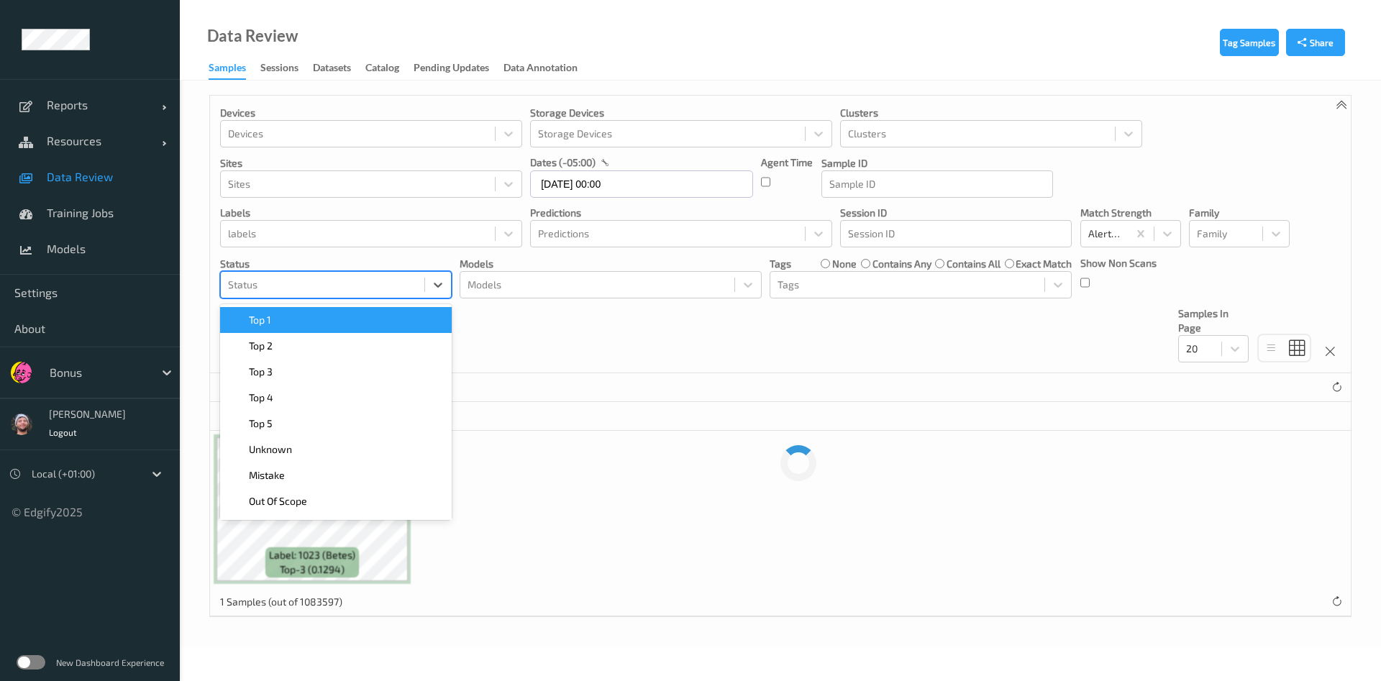
click at [332, 291] on div at bounding box center [322, 284] width 189 height 17
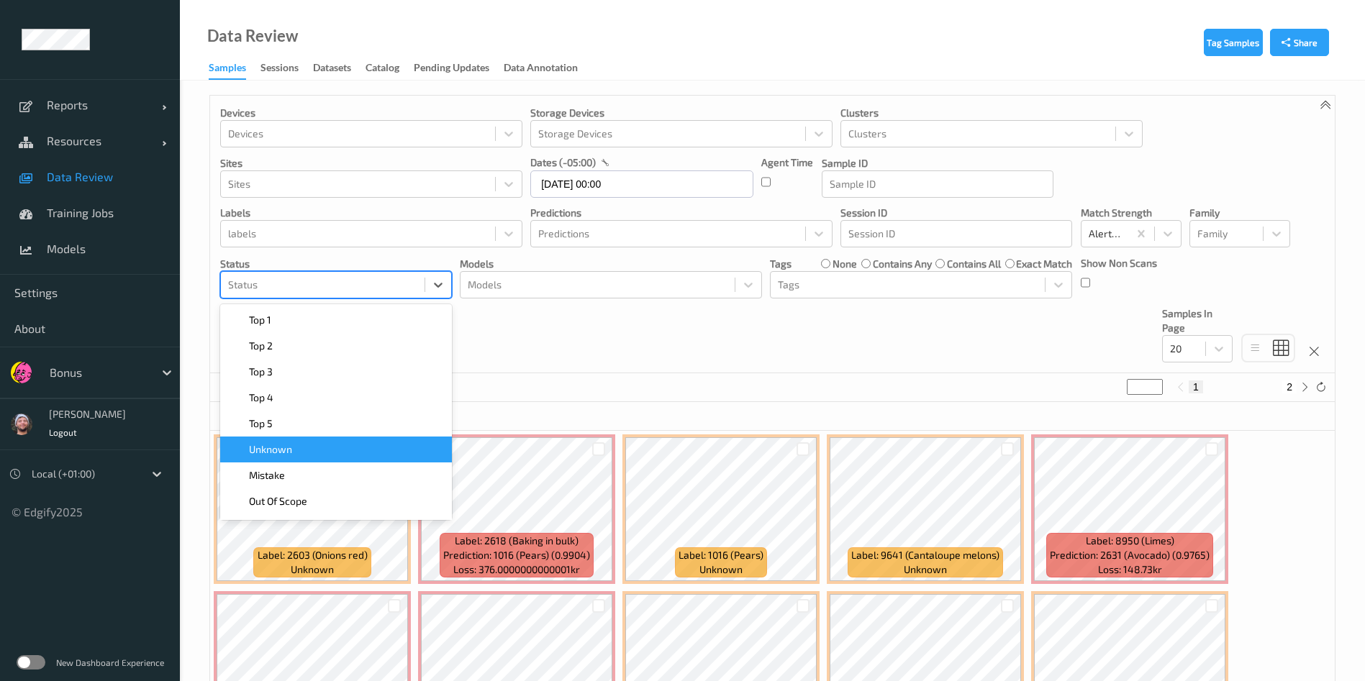
click at [310, 451] on div "Unknown" at bounding box center [336, 449] width 214 height 14
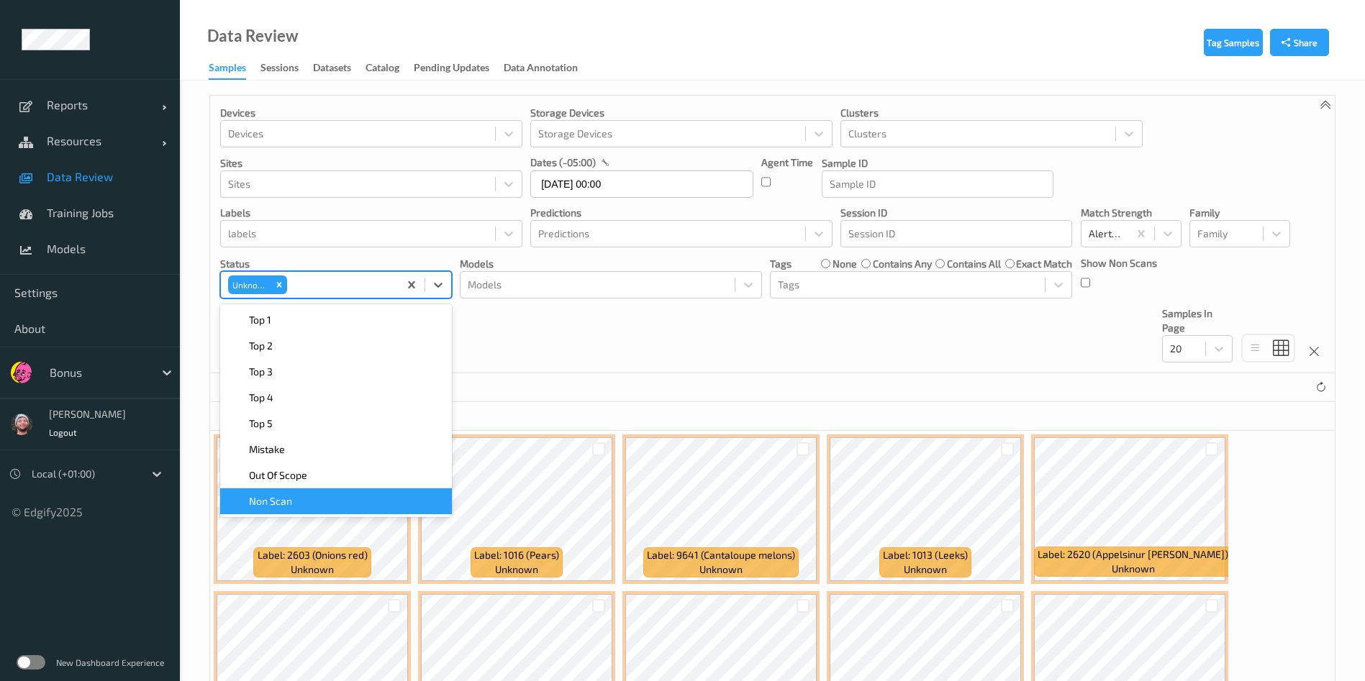
click at [608, 421] on div "0 selected" at bounding box center [772, 416] width 1124 height 29
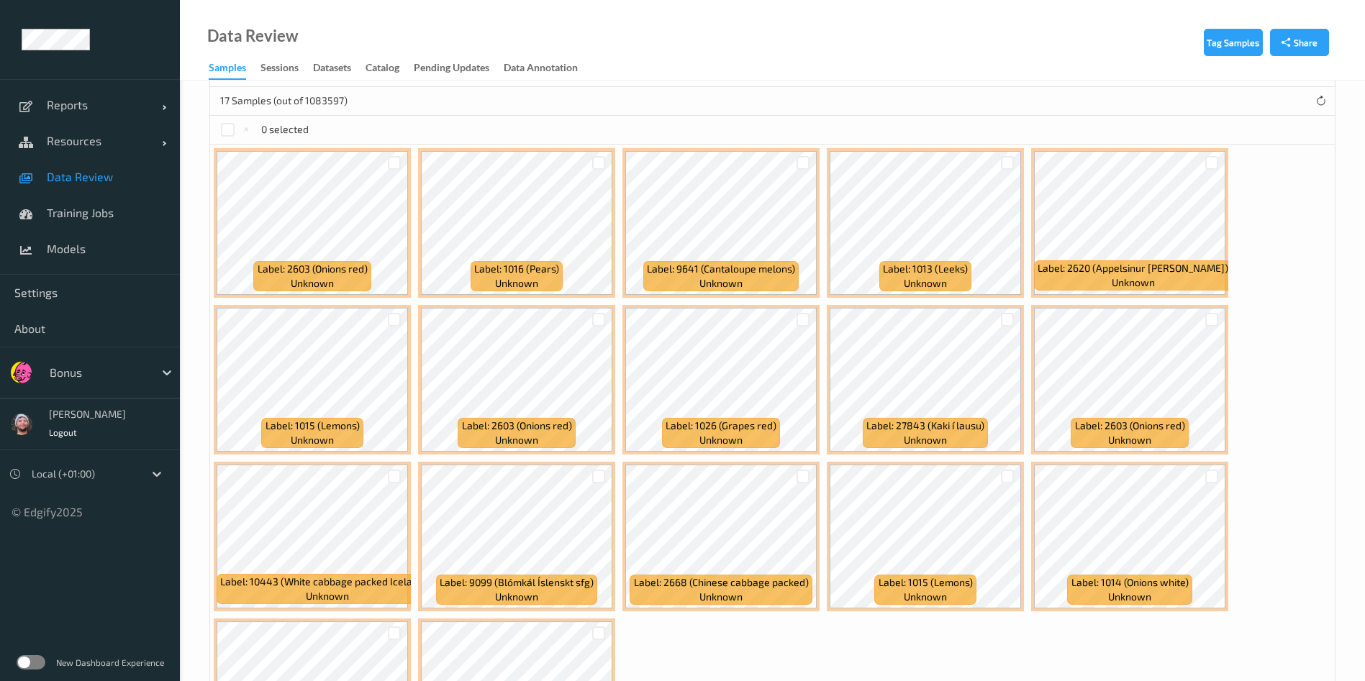
scroll to position [286, 0]
click at [223, 127] on div at bounding box center [228, 130] width 14 height 14
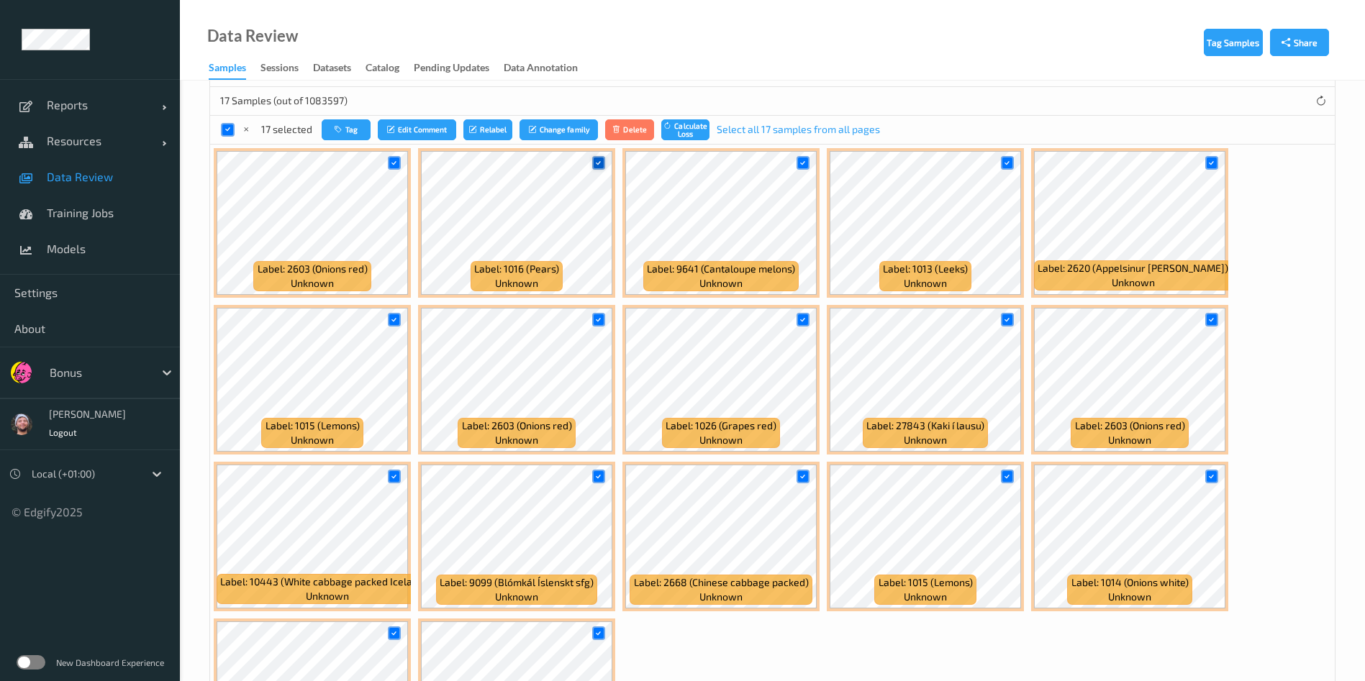
click at [601, 165] on icon at bounding box center [598, 162] width 9 height 9
click at [799, 321] on icon at bounding box center [802, 319] width 9 height 9
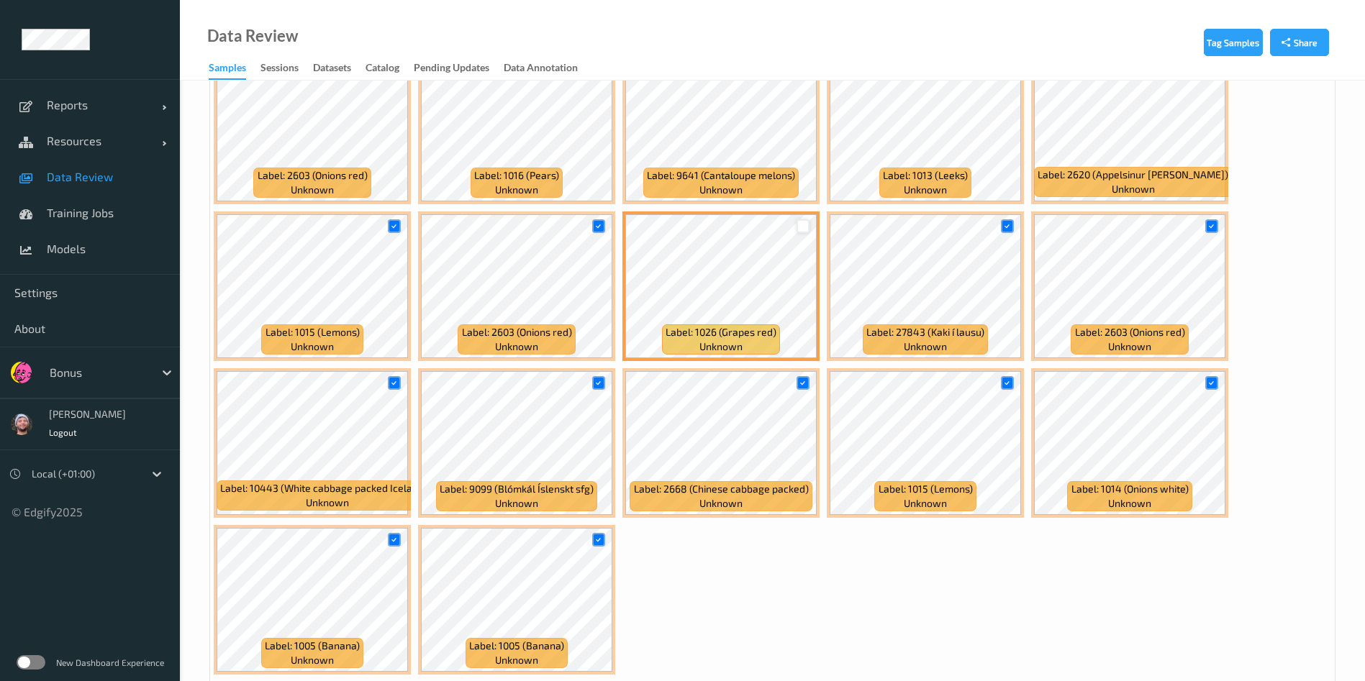
scroll to position [381, 0]
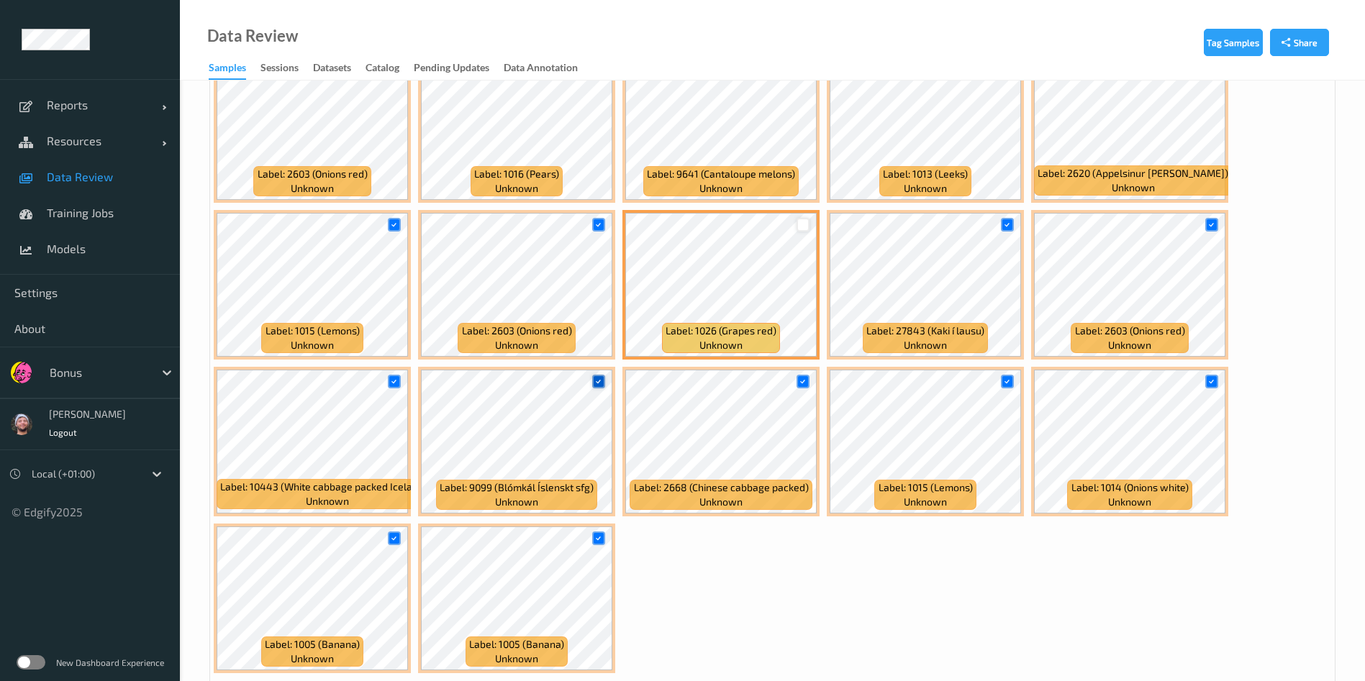
click at [603, 383] on icon at bounding box center [598, 381] width 9 height 9
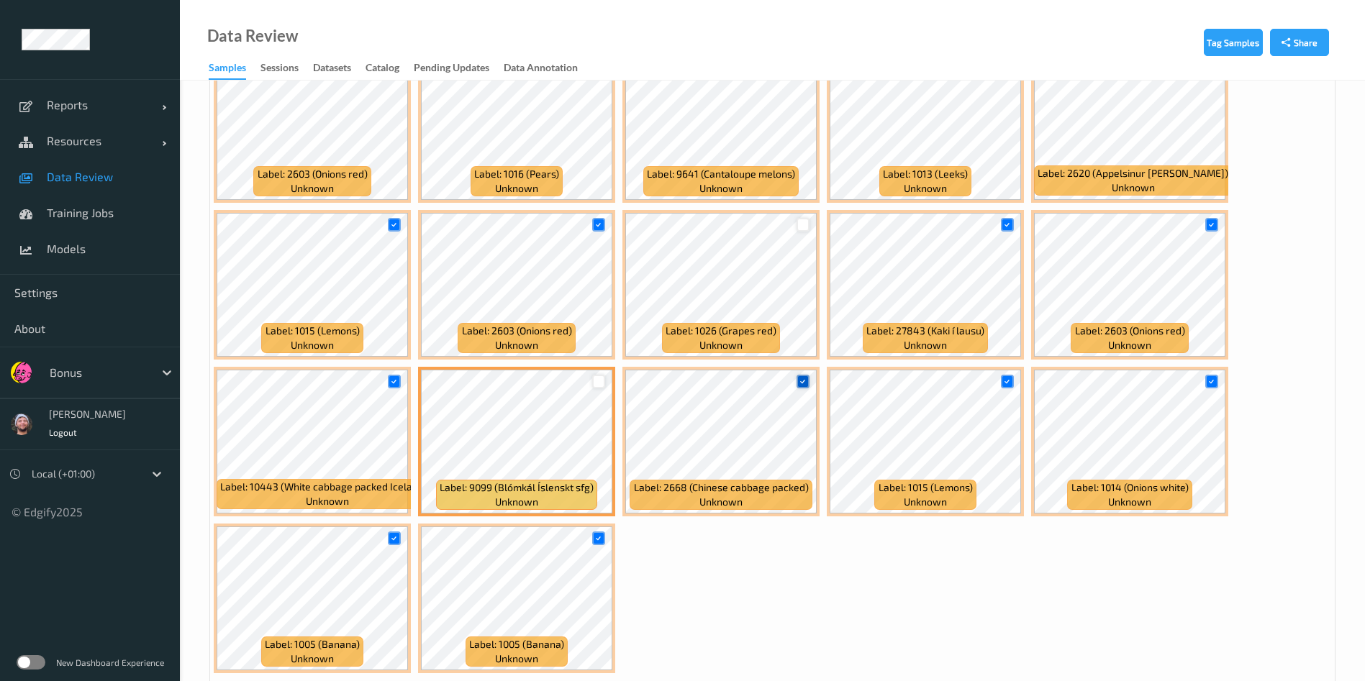
click at [801, 377] on icon at bounding box center [802, 381] width 9 height 9
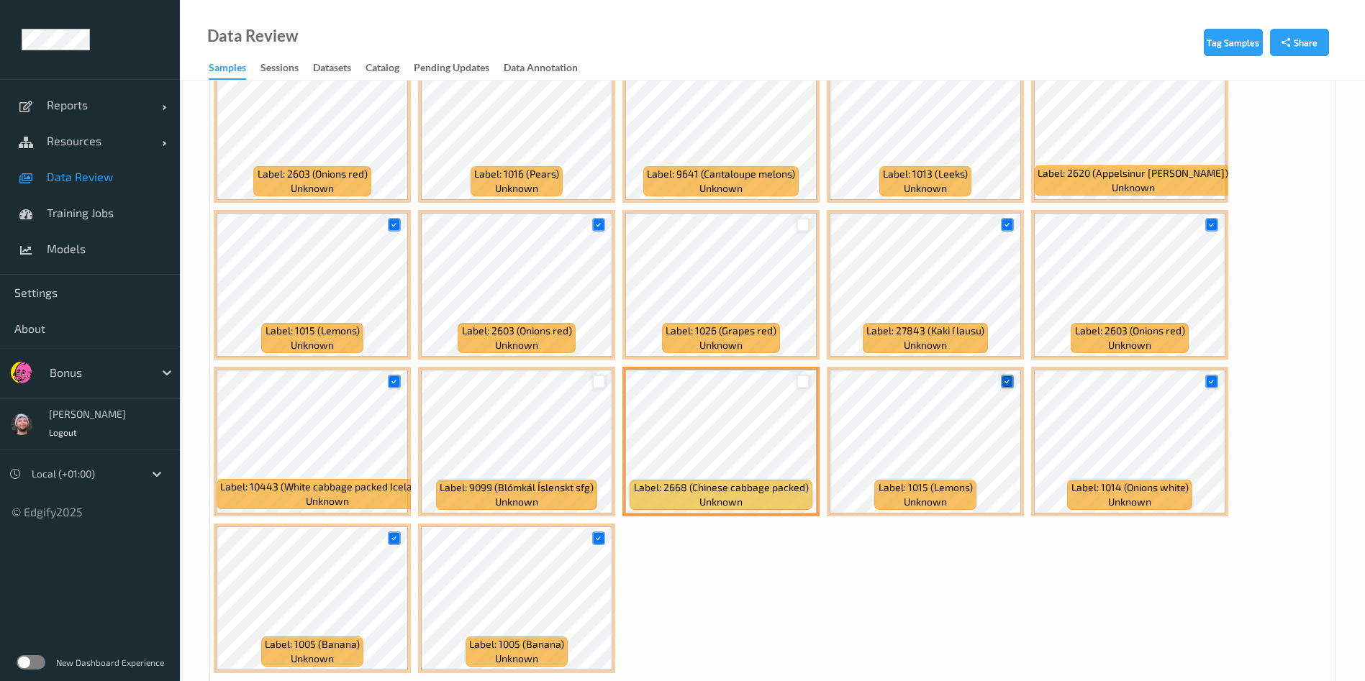
click at [1010, 383] on icon at bounding box center [1006, 381] width 9 height 9
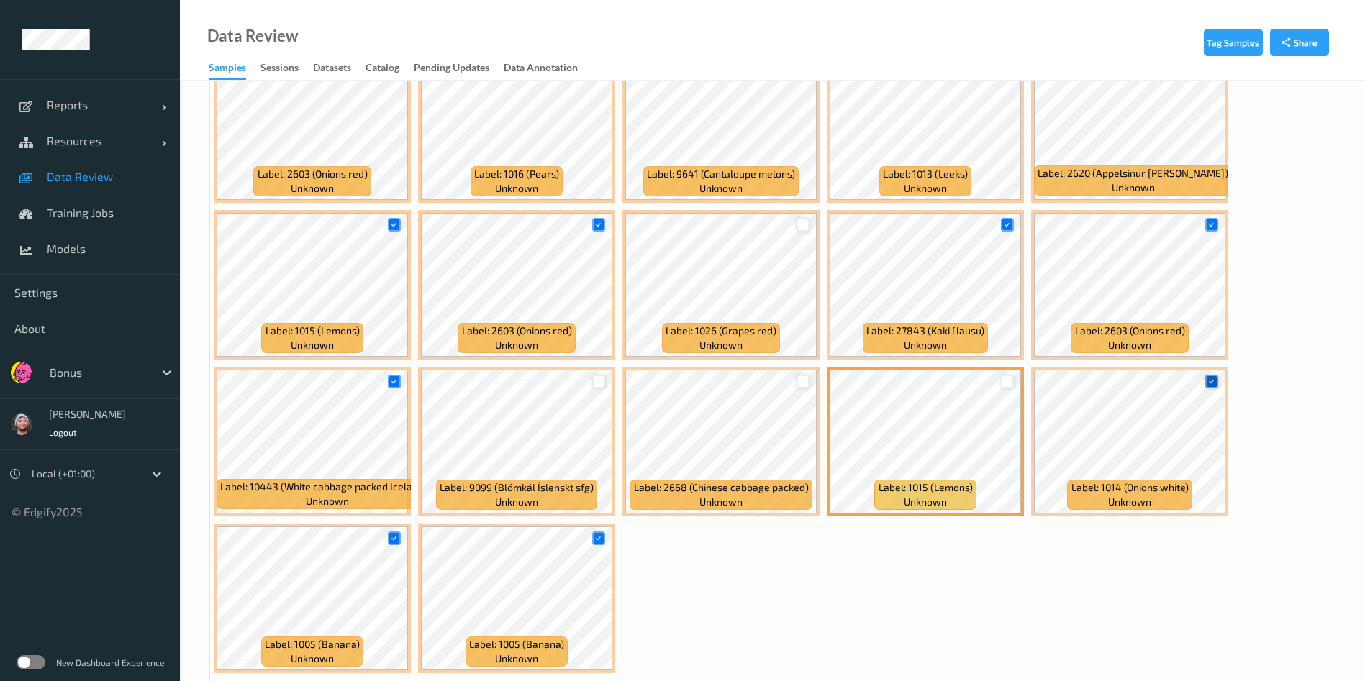
click at [1207, 379] on icon at bounding box center [1211, 381] width 9 height 9
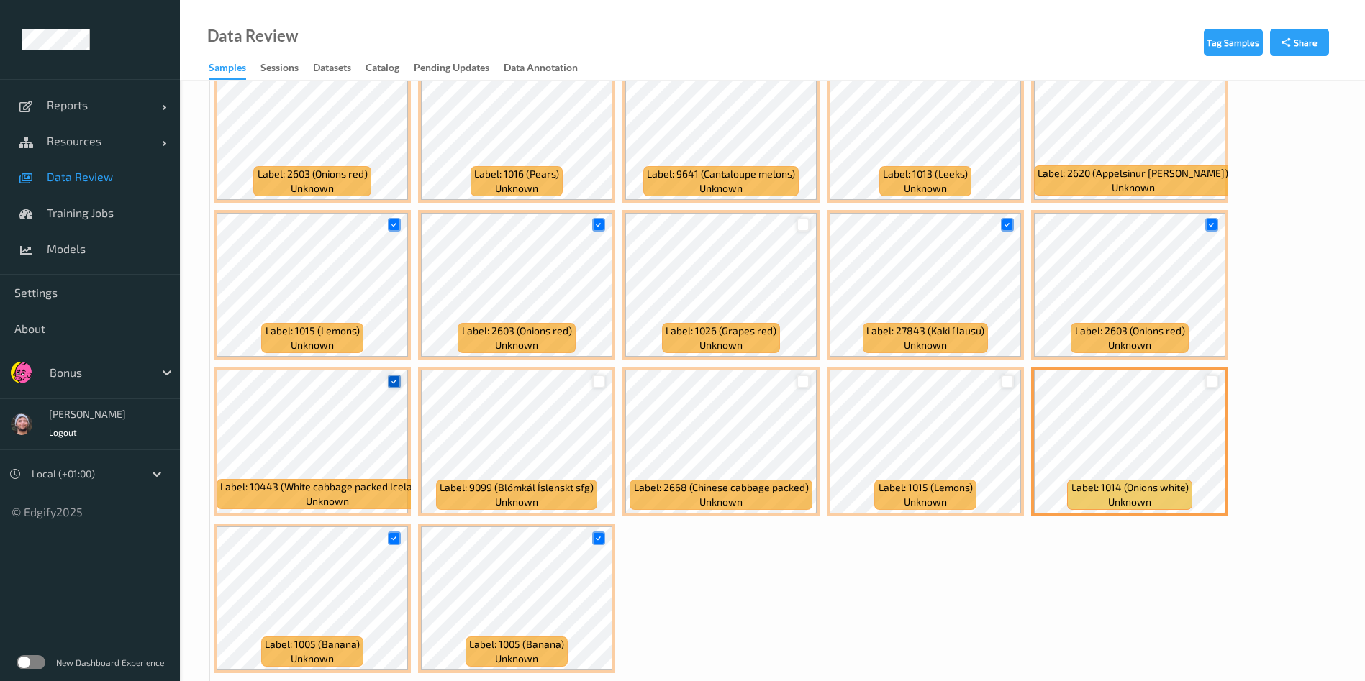
click at [398, 384] on icon at bounding box center [393, 381] width 9 height 9
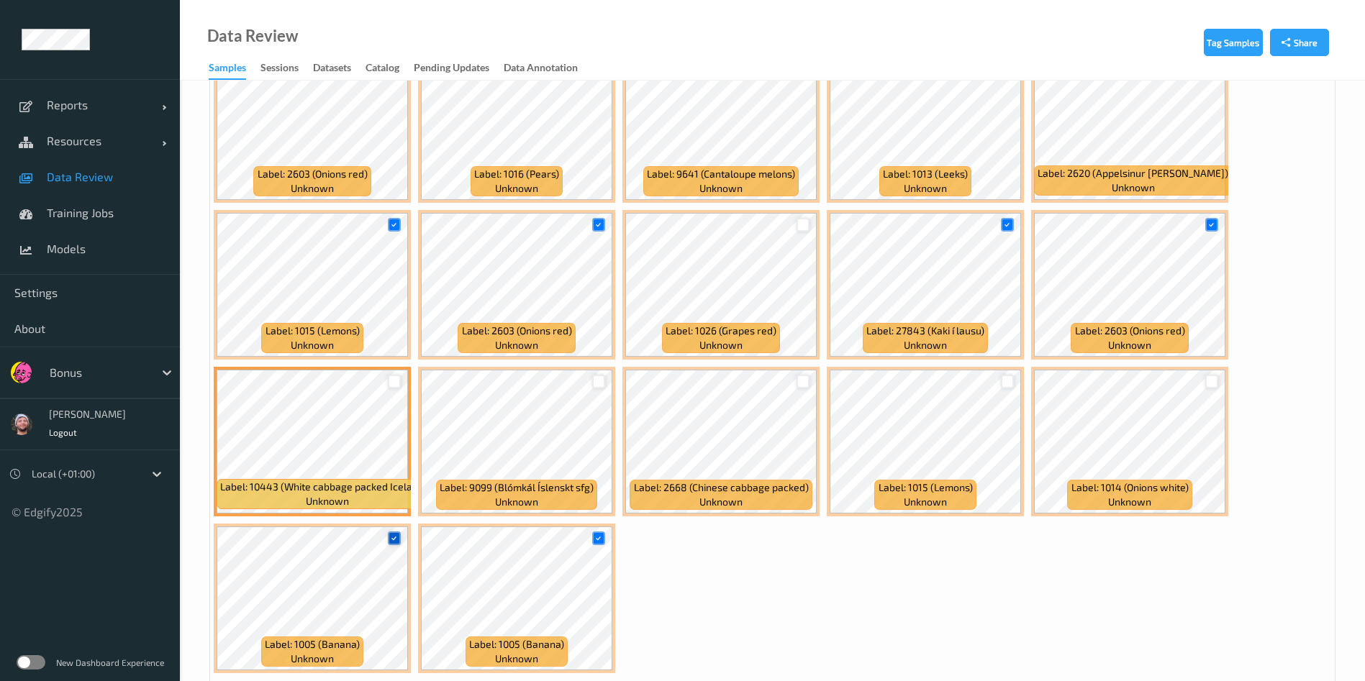
click at [394, 540] on icon at bounding box center [393, 538] width 9 height 9
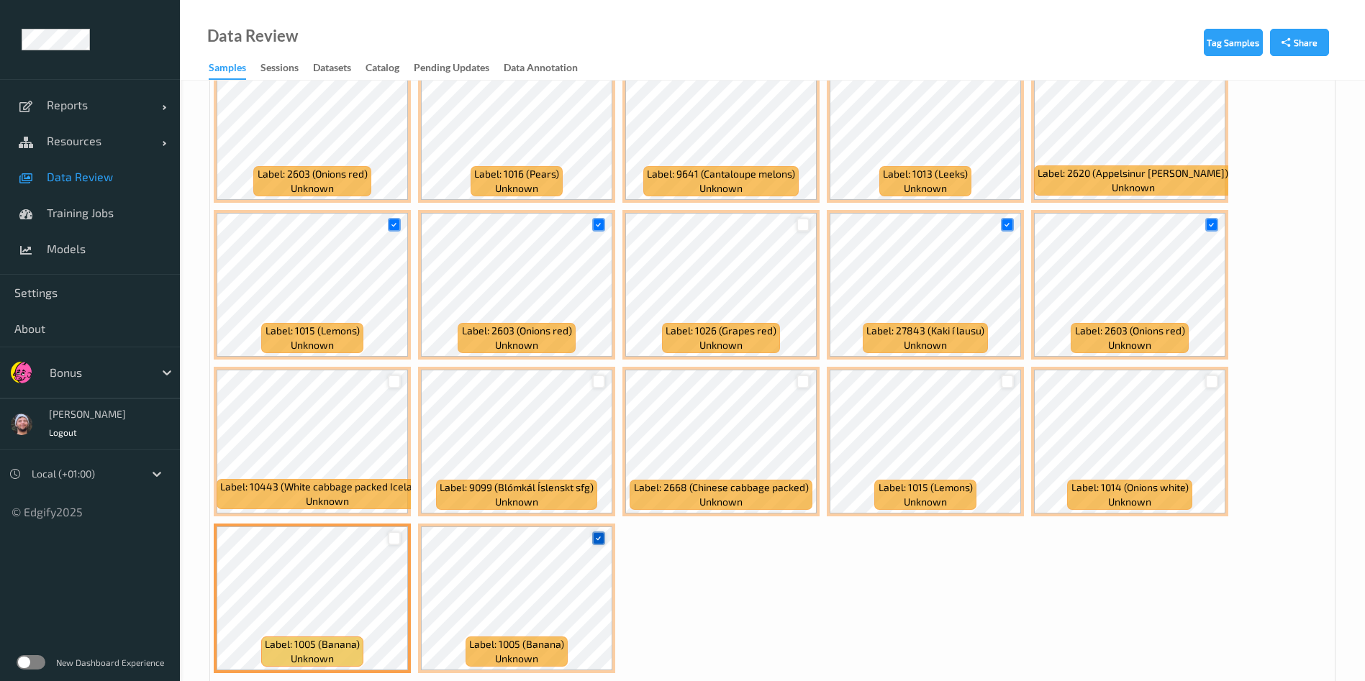
click at [595, 540] on icon at bounding box center [598, 538] width 9 height 9
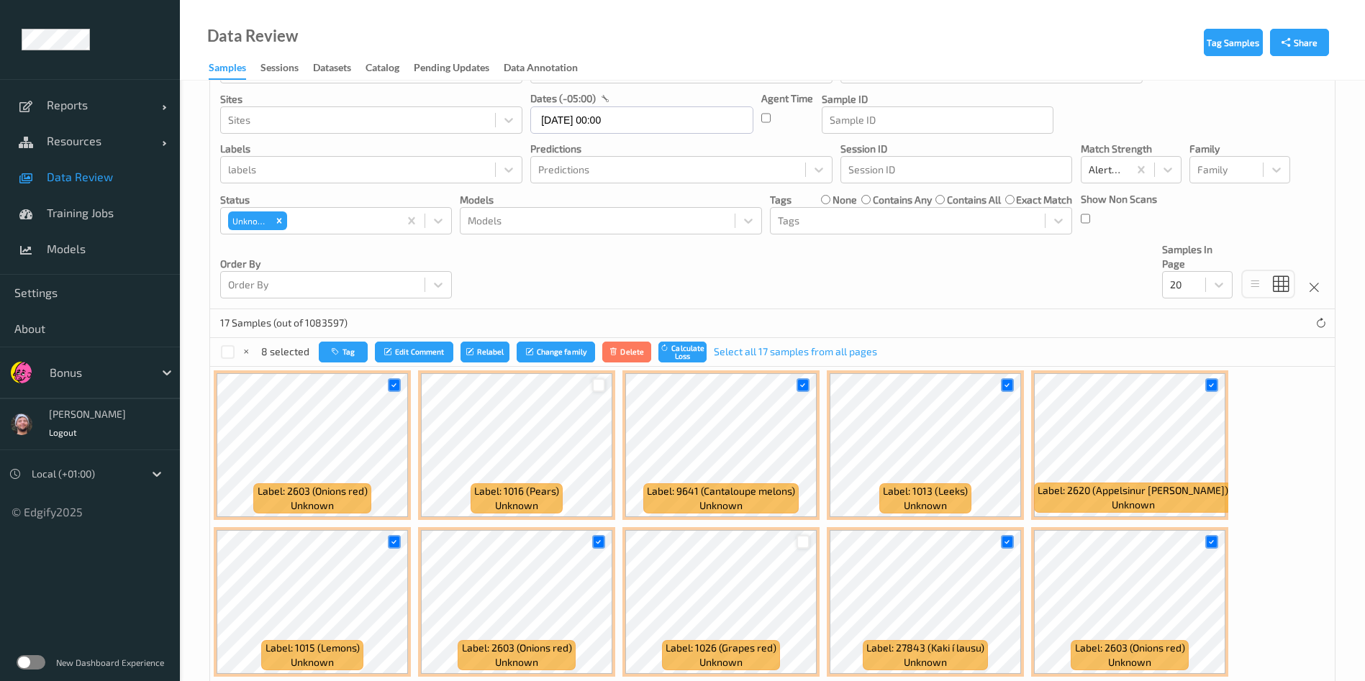
scroll to position [0, 0]
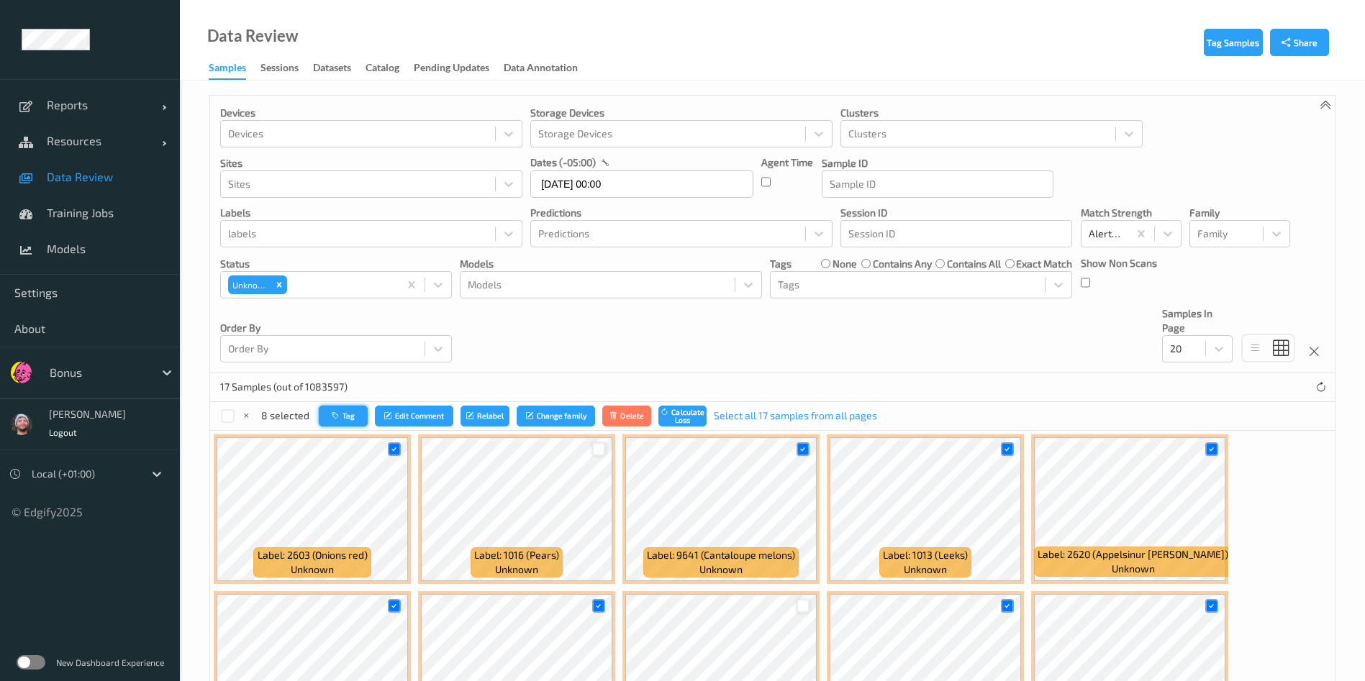
click at [335, 410] on button "Tag" at bounding box center [343, 416] width 49 height 21
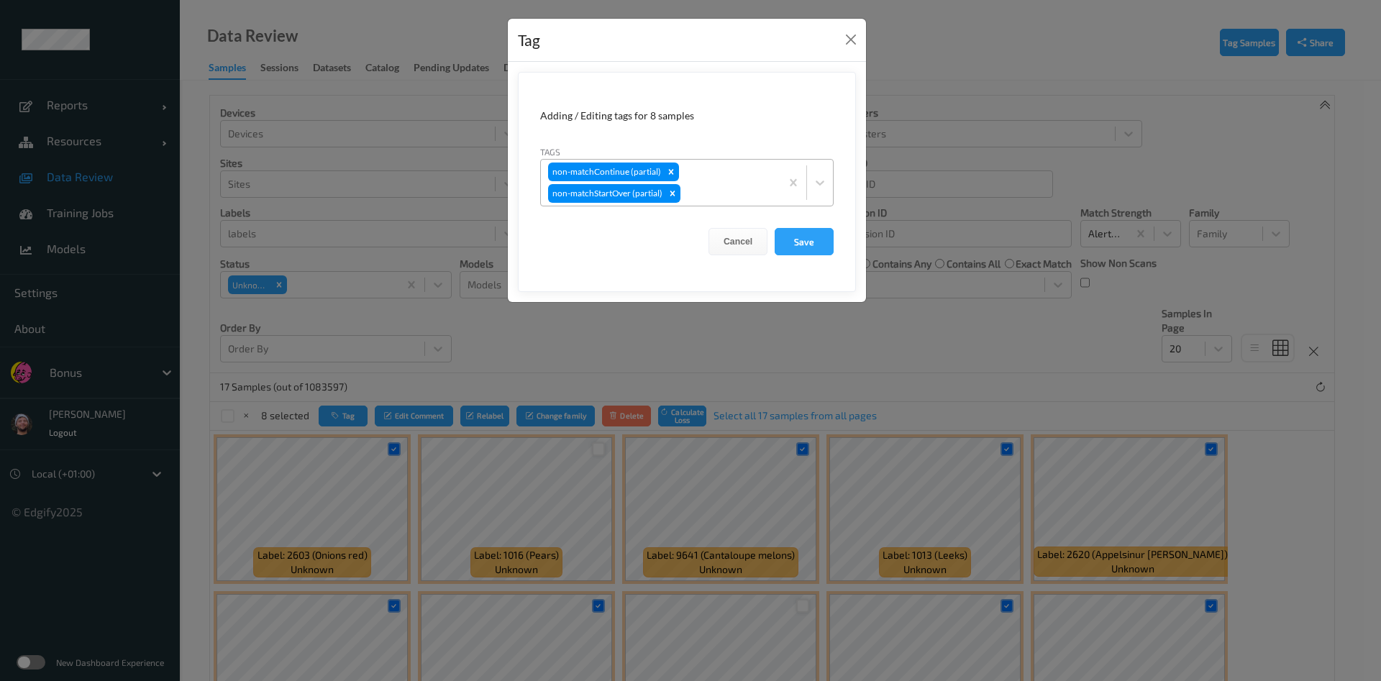
click at [701, 188] on div at bounding box center [728, 193] width 90 height 17
type input "ca"
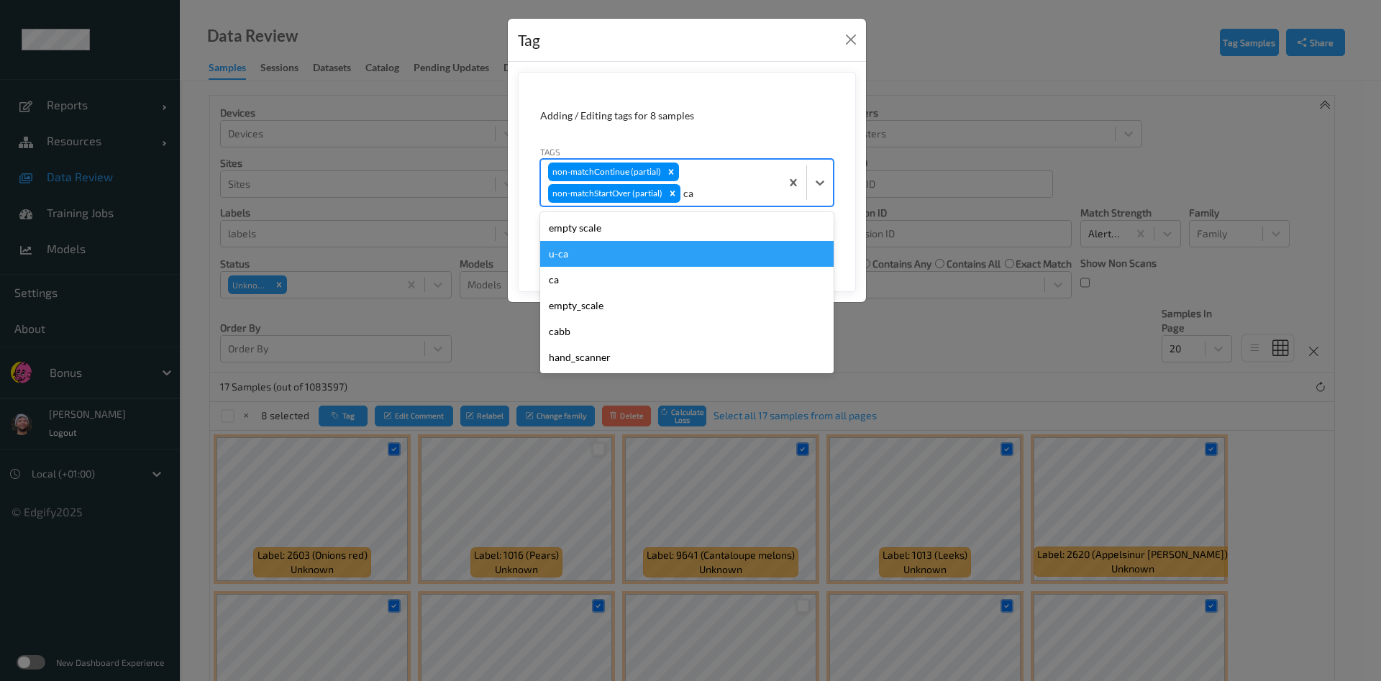
click at [644, 247] on div "u-ca" at bounding box center [687, 254] width 294 height 26
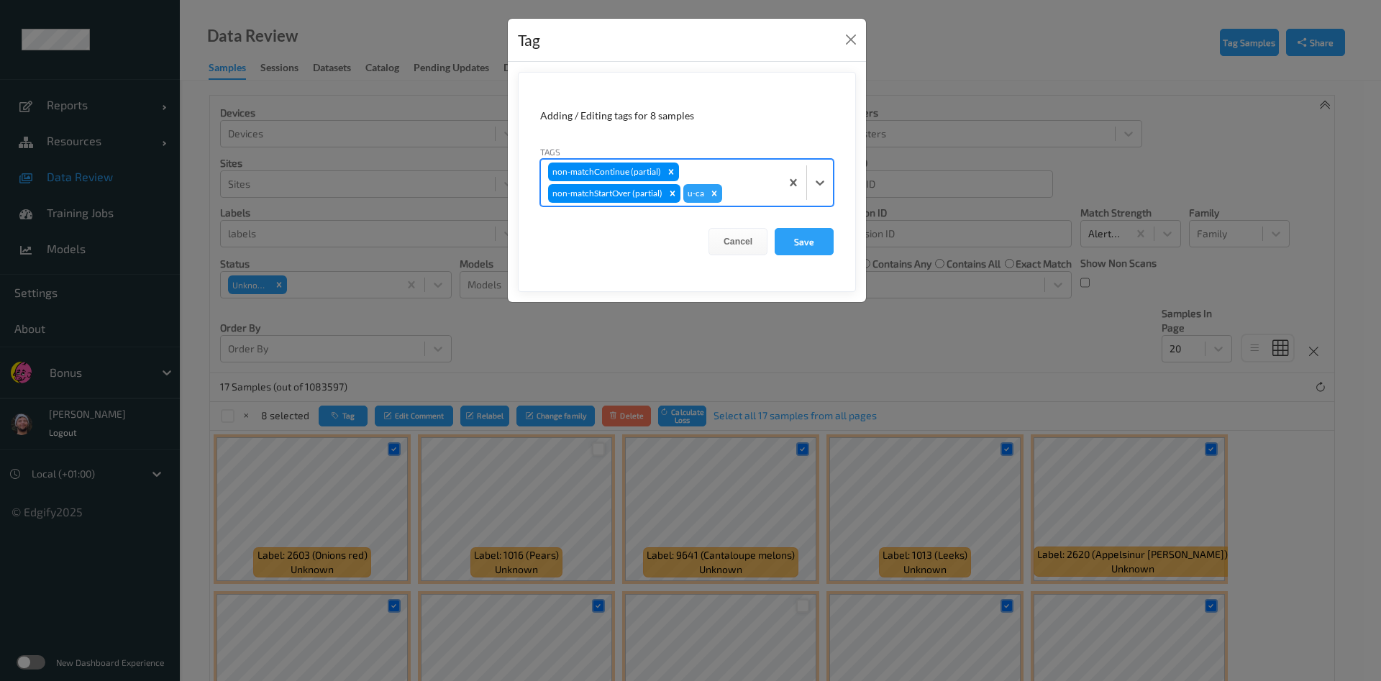
type input "s"
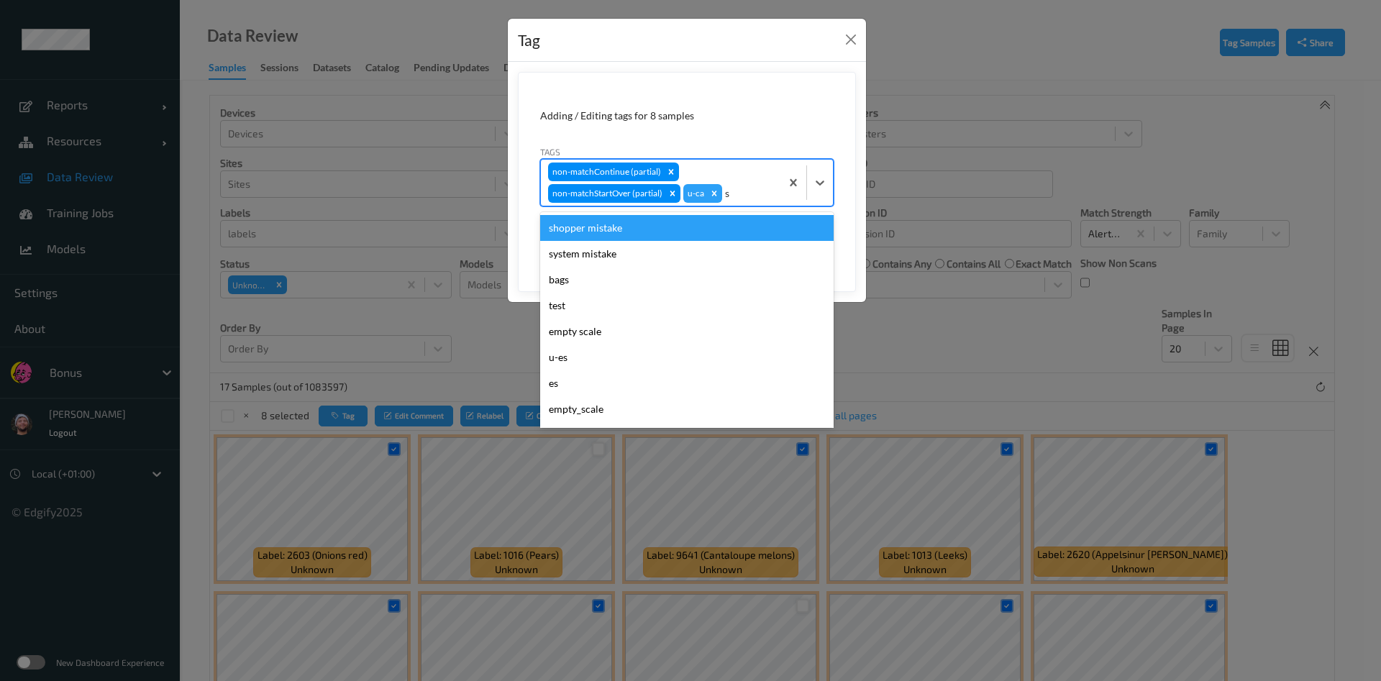
click at [709, 232] on div "shopper mistake" at bounding box center [687, 228] width 294 height 26
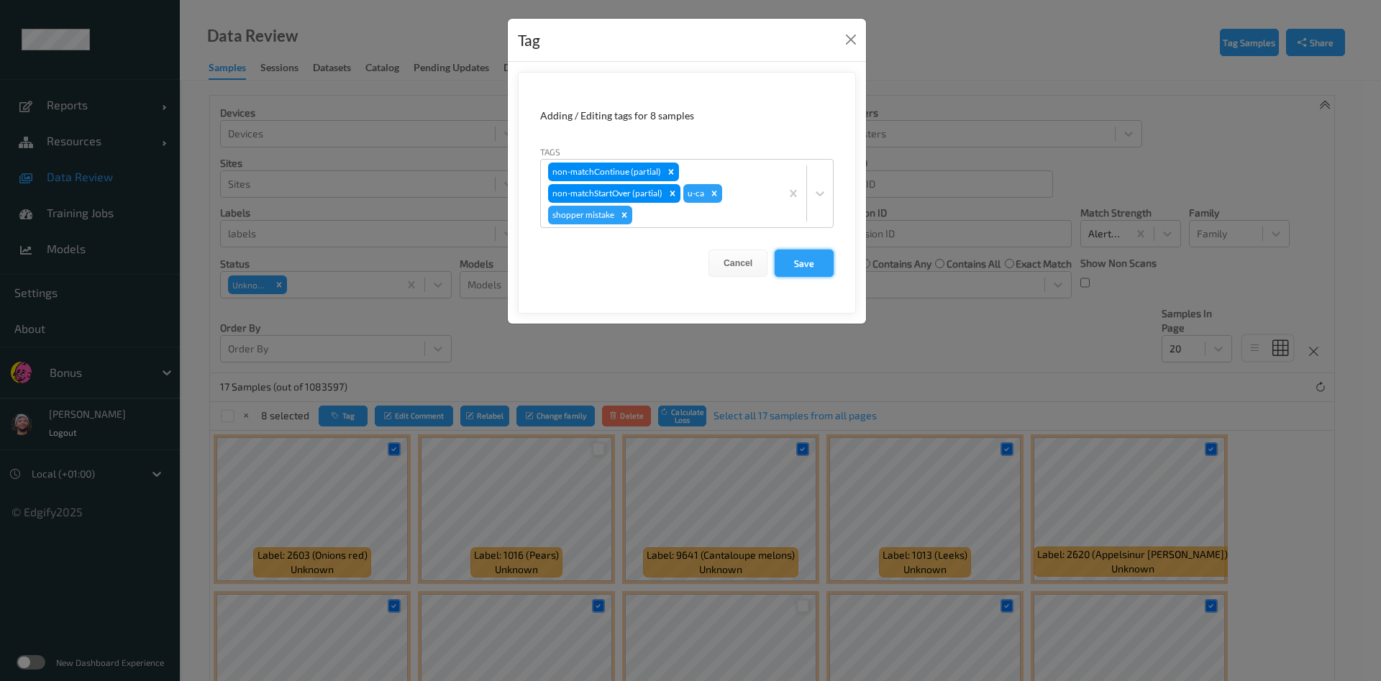
click at [799, 257] on button "Save" at bounding box center [804, 263] width 59 height 27
click at [817, 252] on button "Save" at bounding box center [804, 263] width 59 height 27
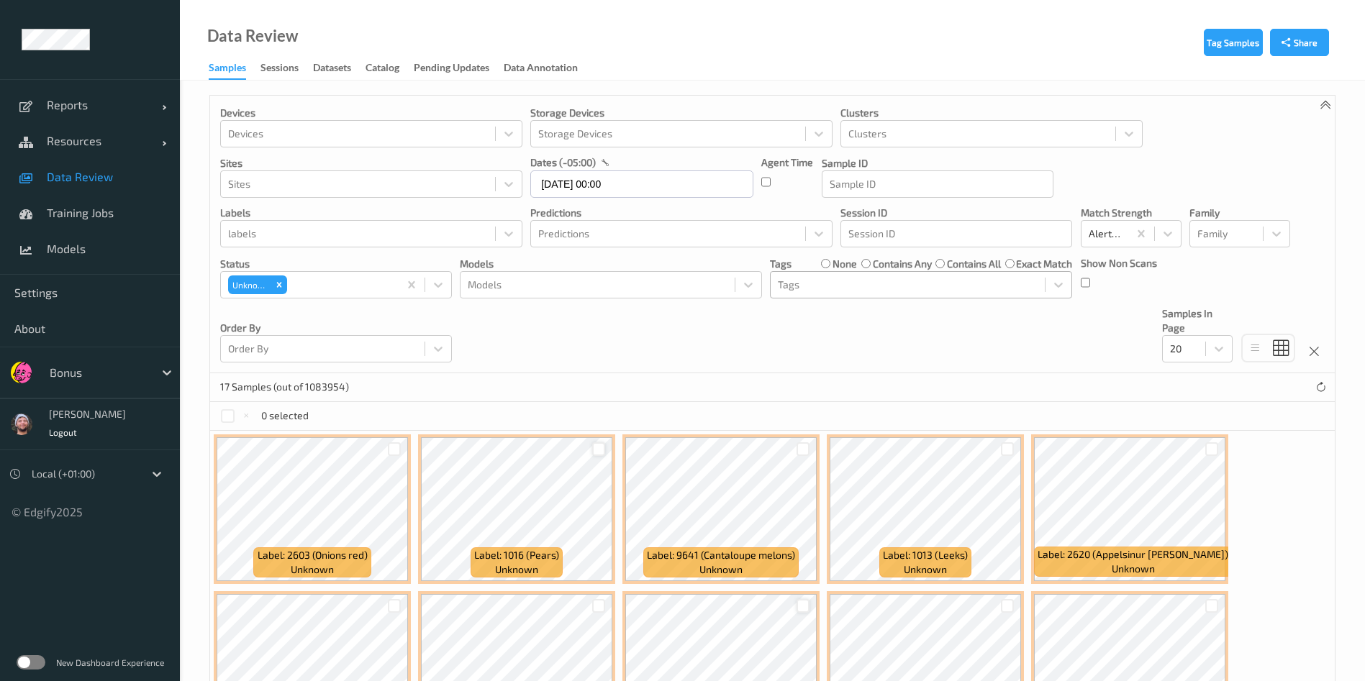
click at [822, 273] on div "Tags" at bounding box center [908, 284] width 274 height 23
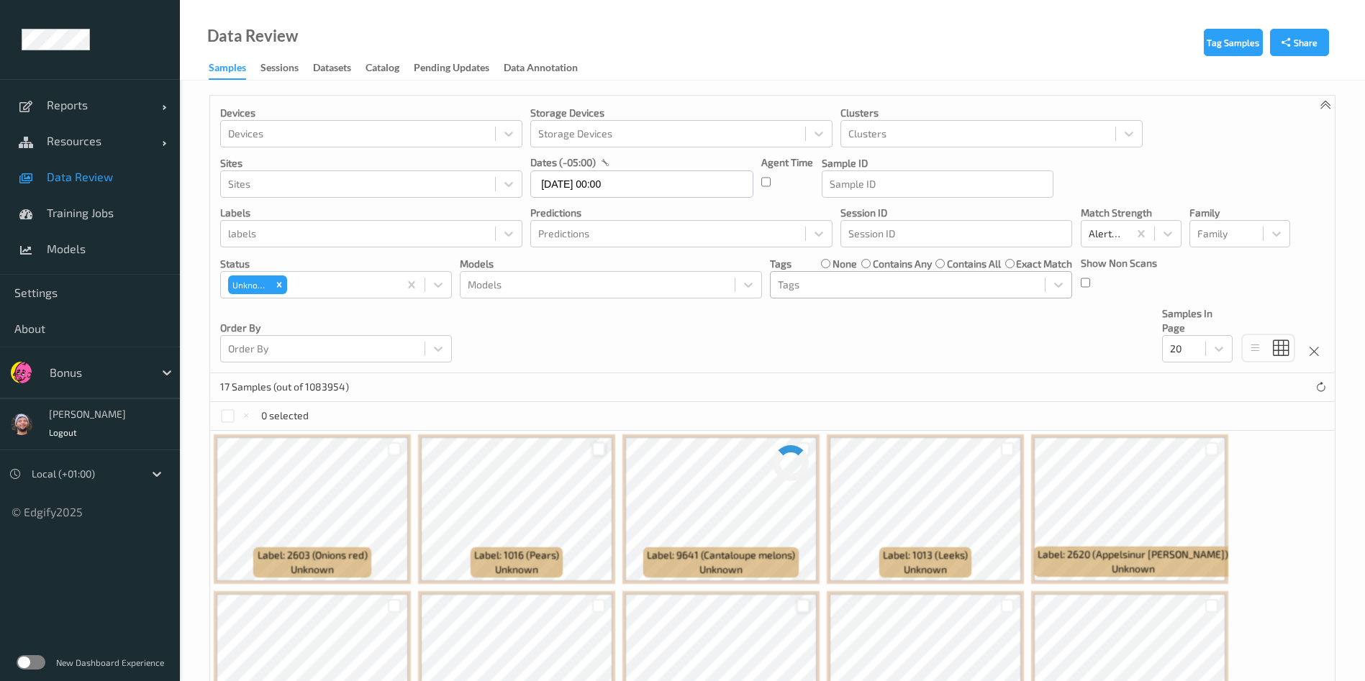
click at [827, 281] on div at bounding box center [908, 284] width 260 height 17
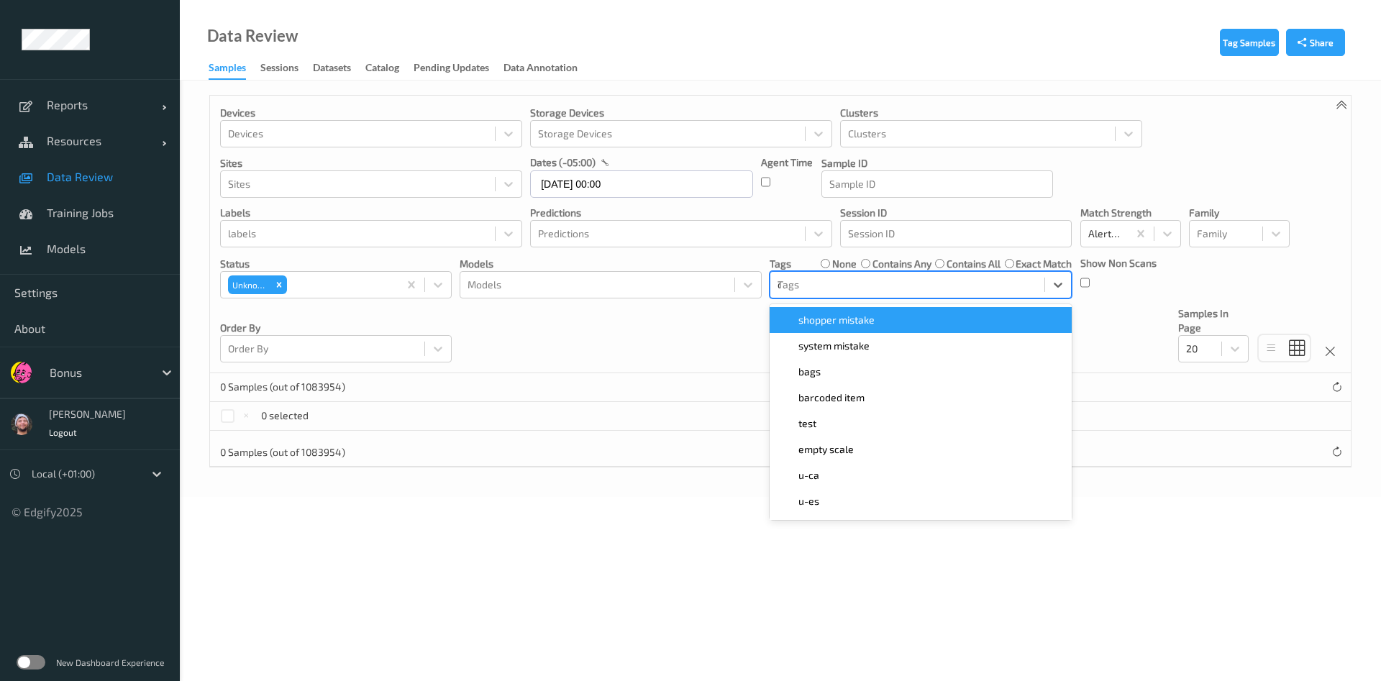
type input "ca"
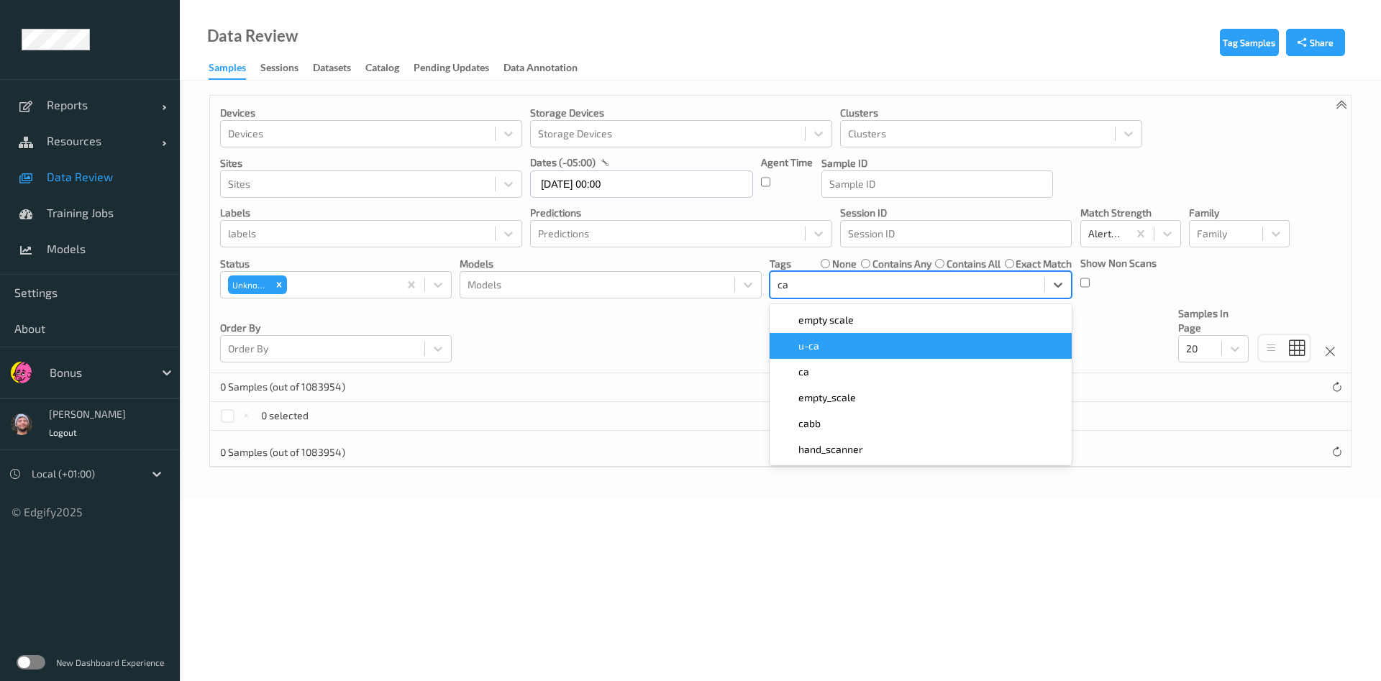
click at [815, 348] on span "u-ca" at bounding box center [809, 346] width 21 height 14
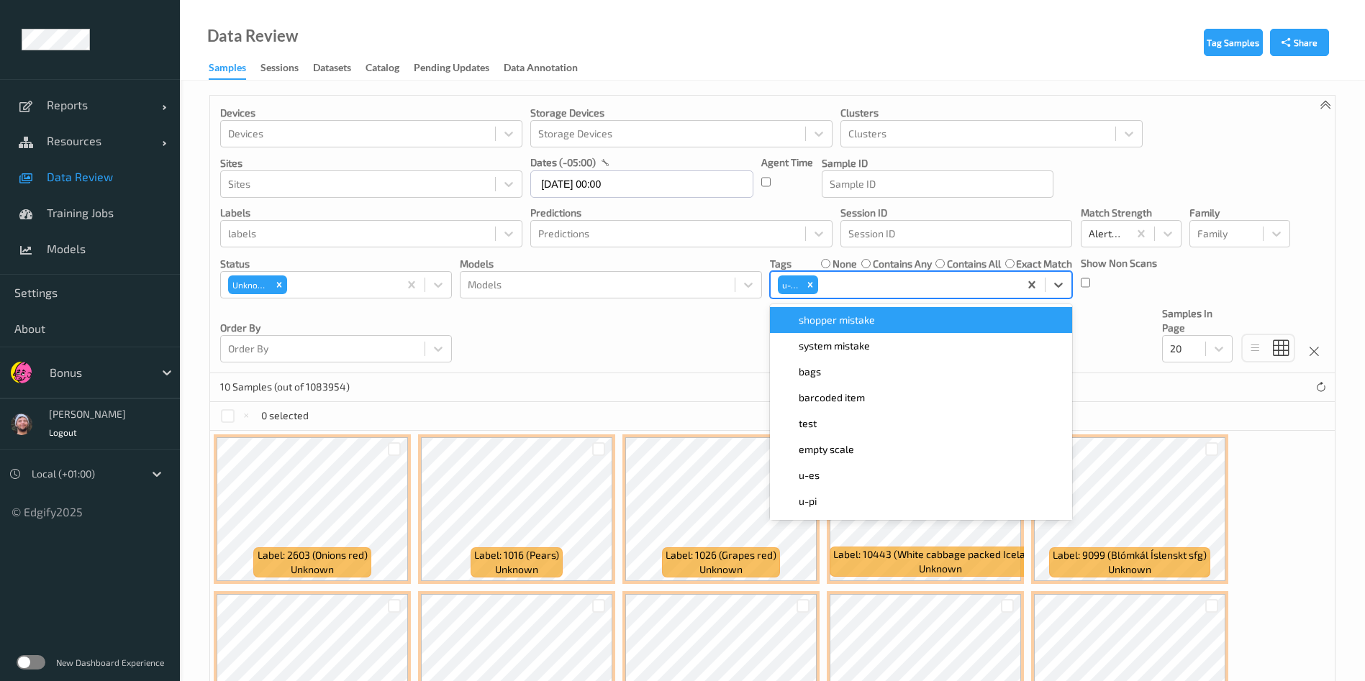
click at [656, 360] on div "Devices Devices Storage Devices Storage Devices Clusters Clusters Sites Sites d…" at bounding box center [772, 235] width 1124 height 278
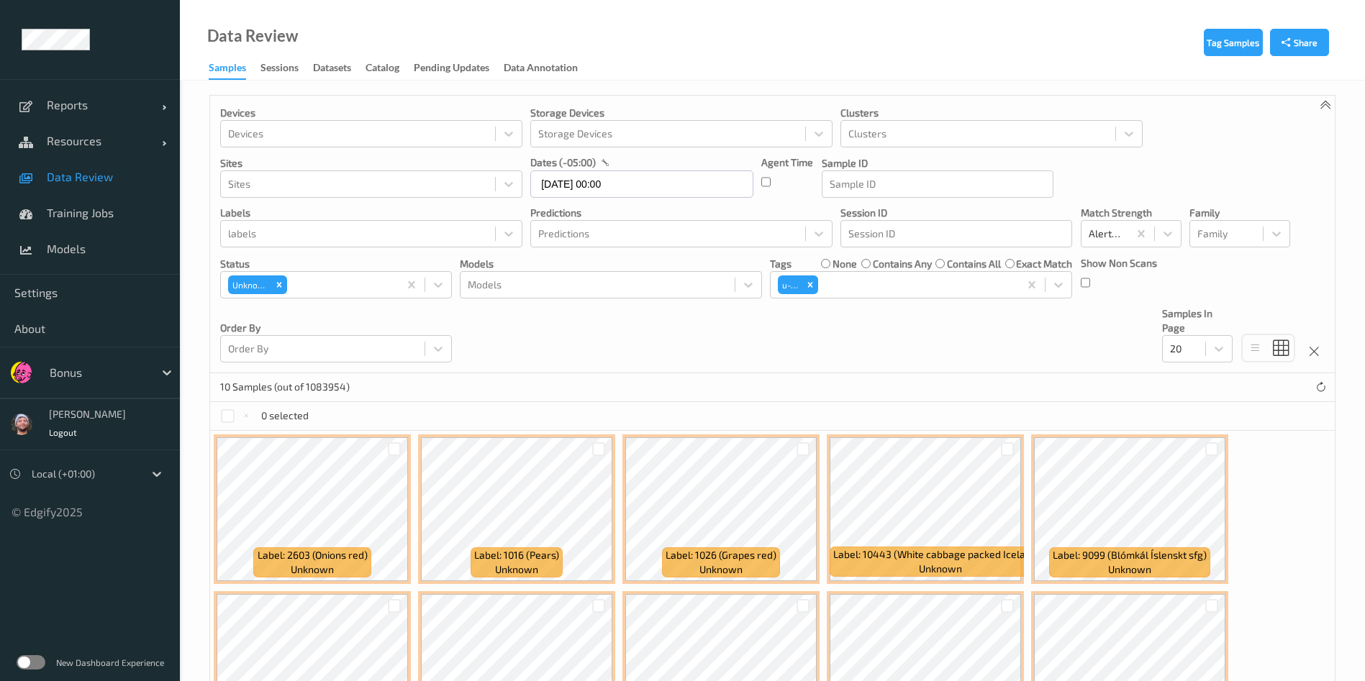
scroll to position [122, 0]
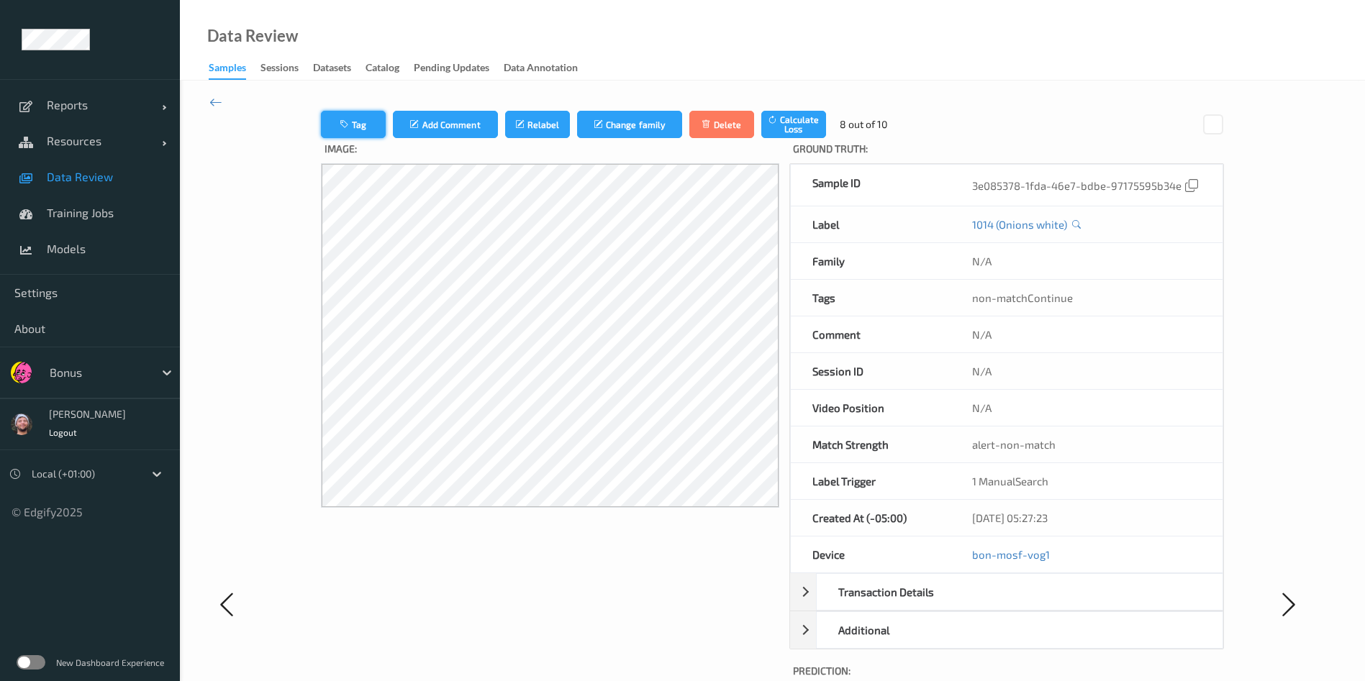
click at [330, 131] on button "Tag" at bounding box center [353, 124] width 65 height 27
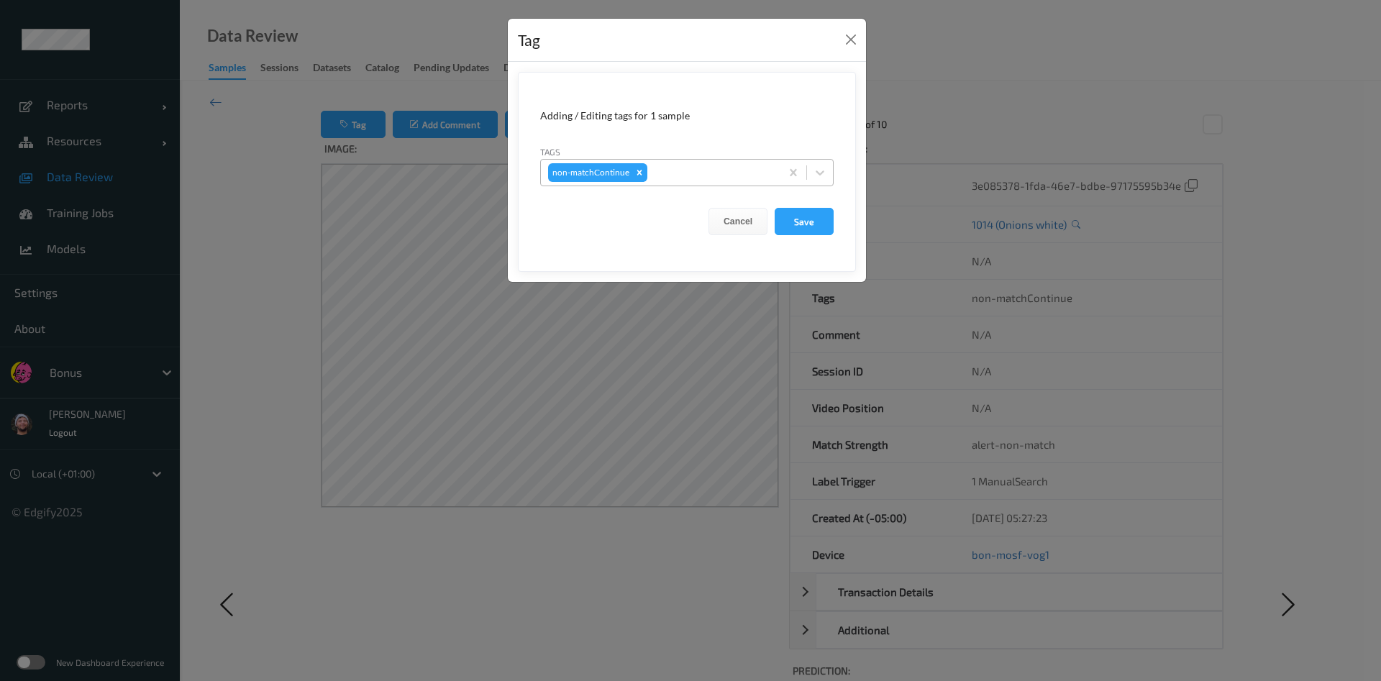
click at [683, 168] on div at bounding box center [711, 172] width 123 height 17
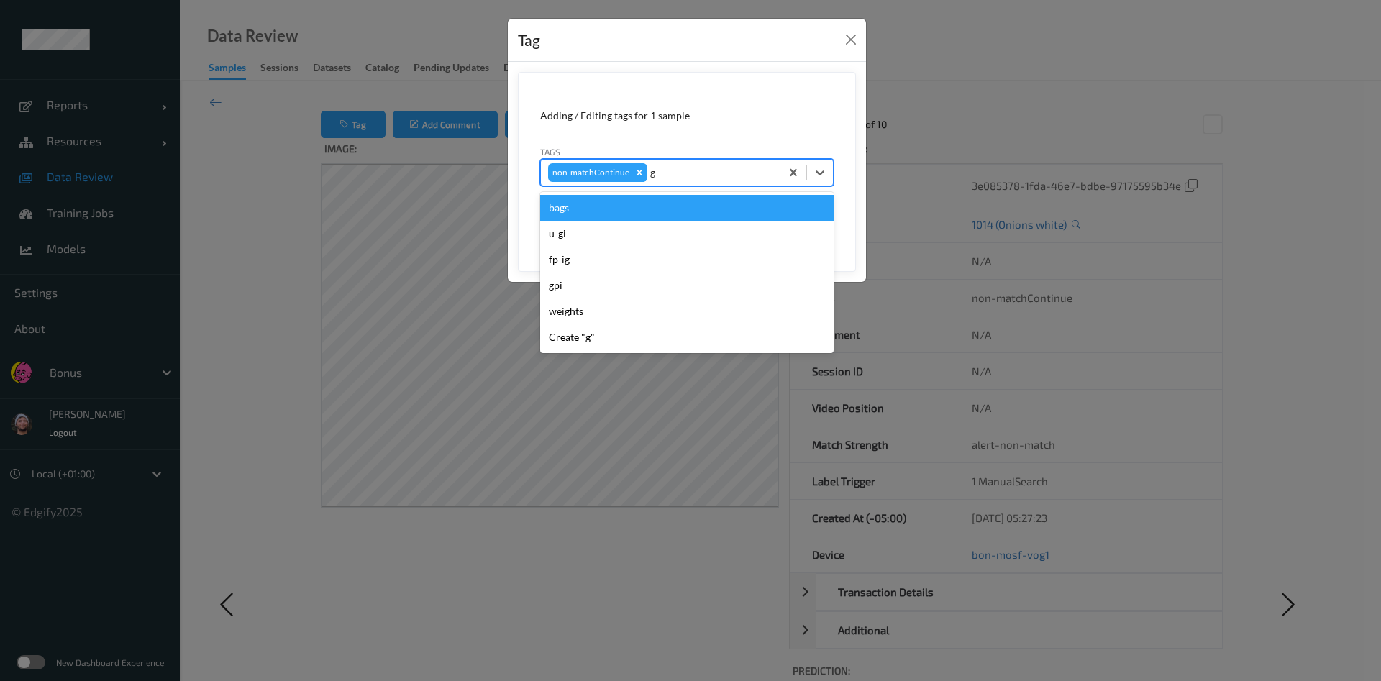
type input "gi"
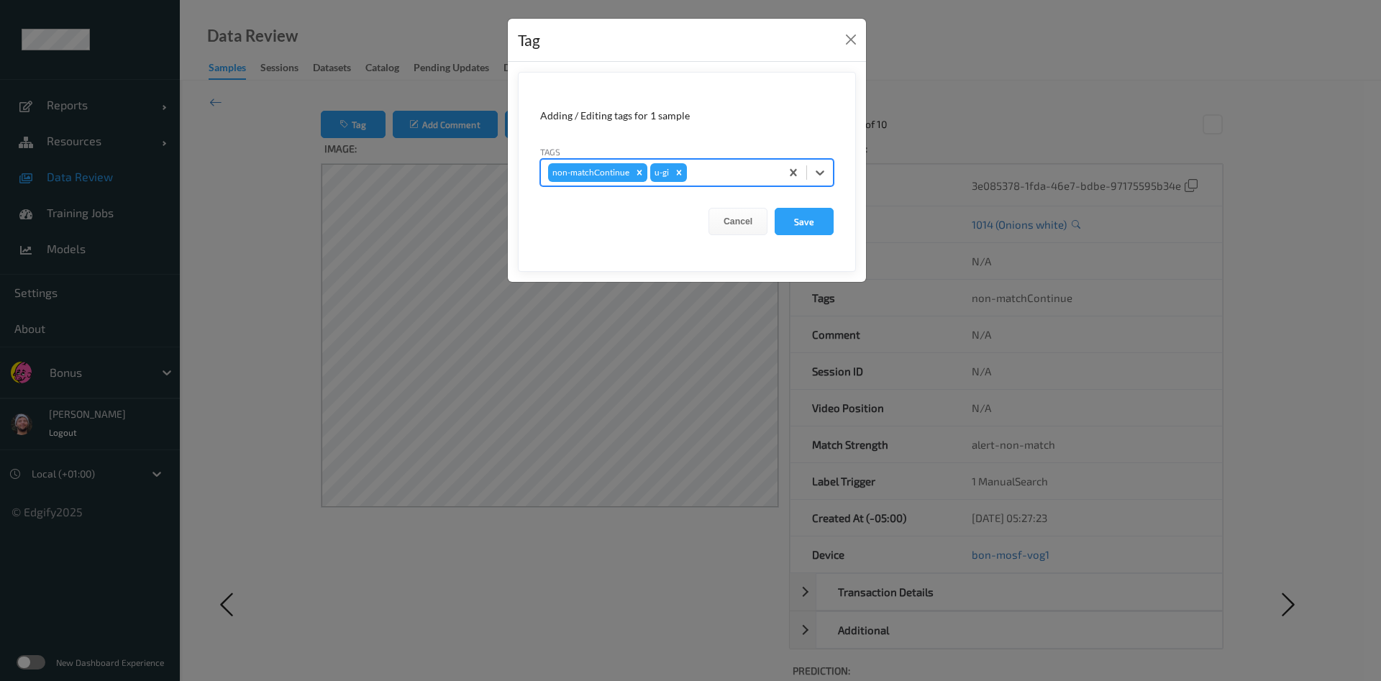
click at [775, 208] on button "Save" at bounding box center [804, 221] width 59 height 27
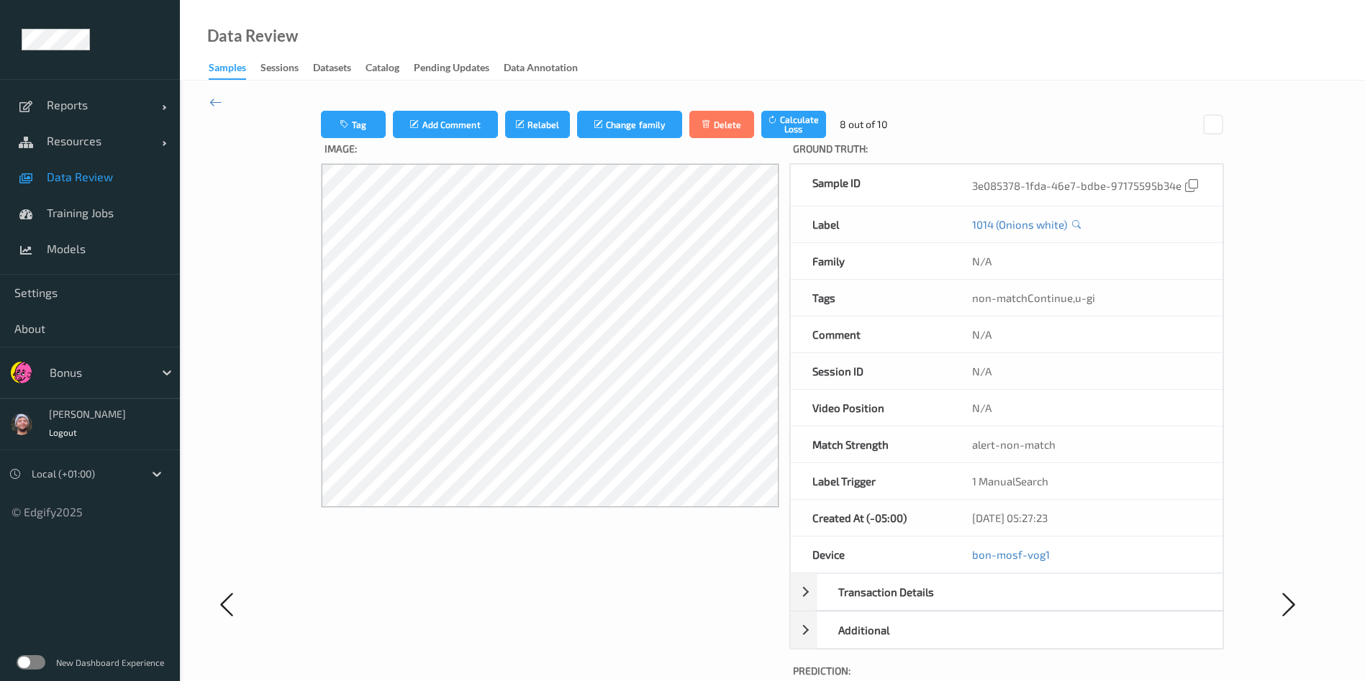
click at [226, 111] on div at bounding box center [256, 604] width 94 height 987
click at [218, 106] on icon at bounding box center [215, 102] width 13 height 16
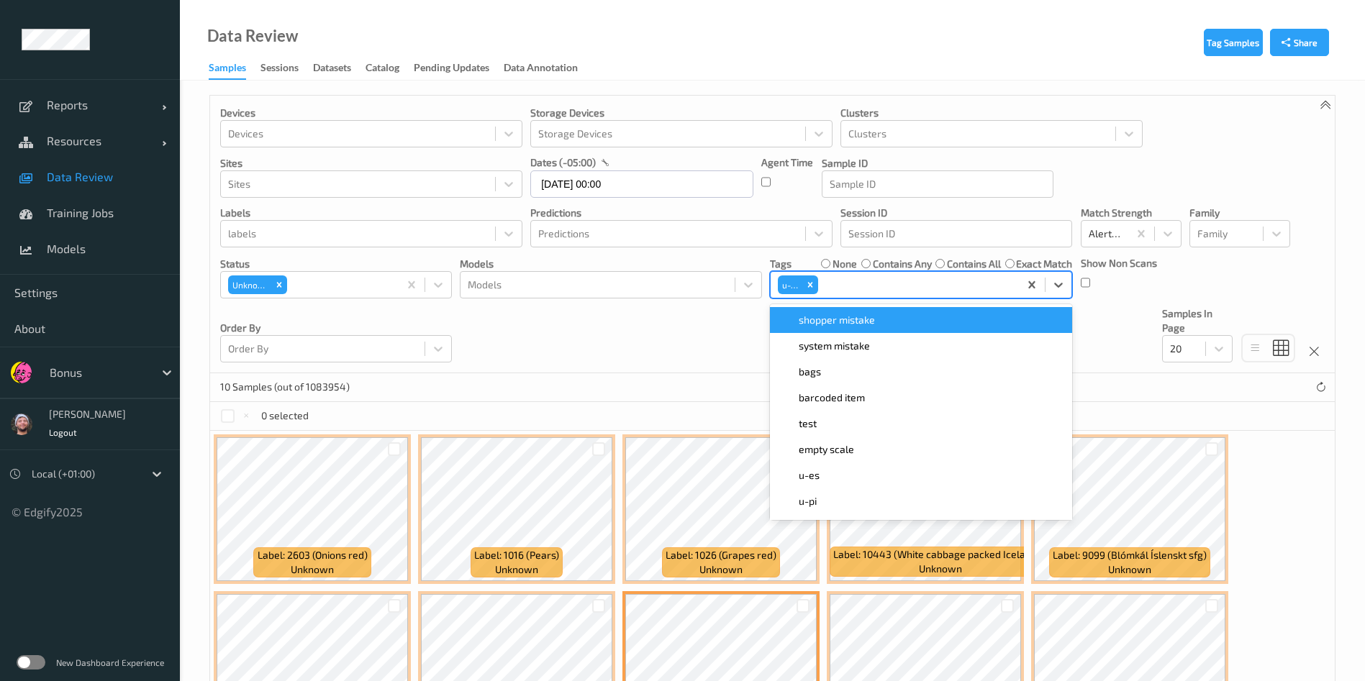
click at [841, 289] on div at bounding box center [916, 284] width 191 height 17
type input "gi"
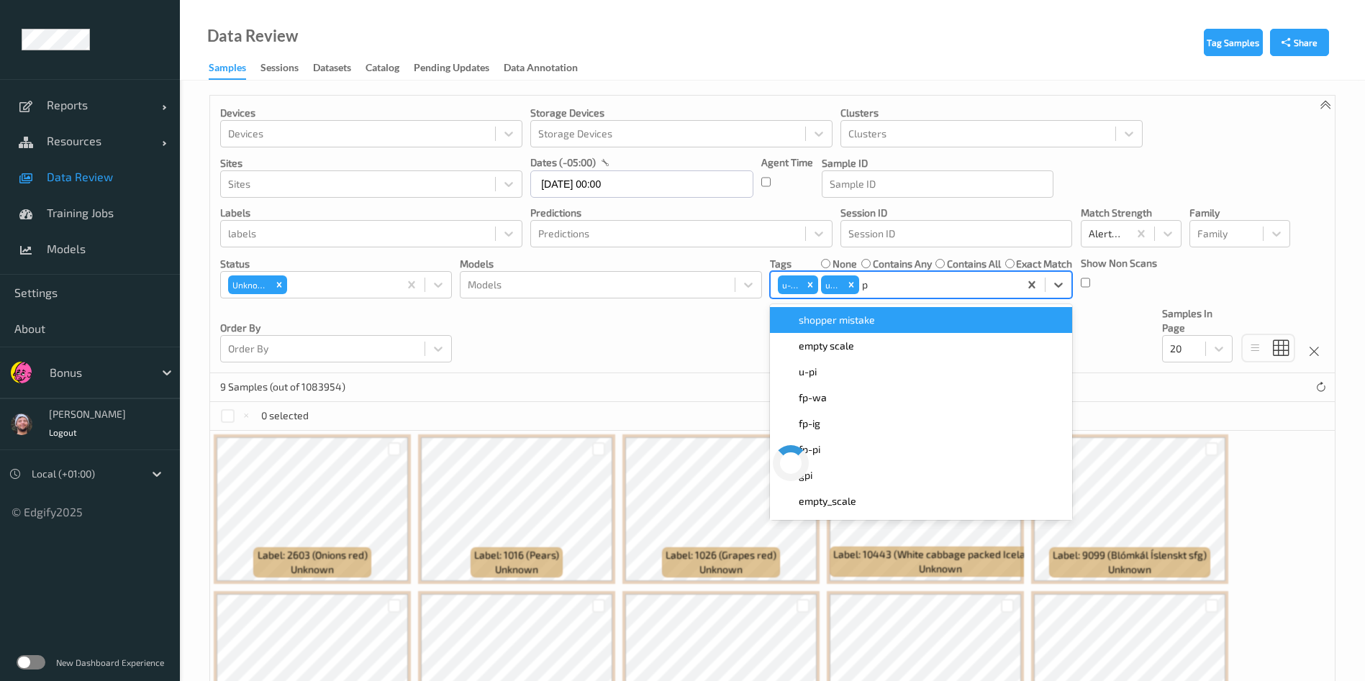
type input "pi"
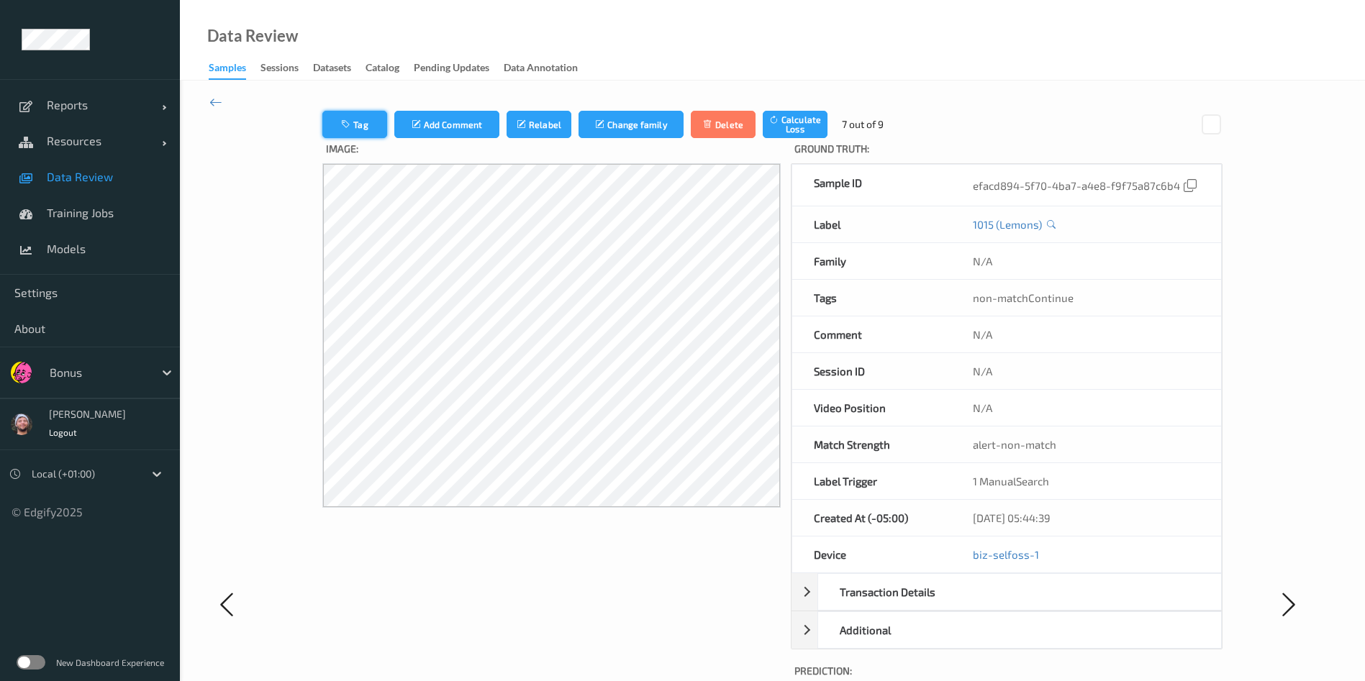
click at [339, 122] on button "Tag" at bounding box center [354, 124] width 65 height 27
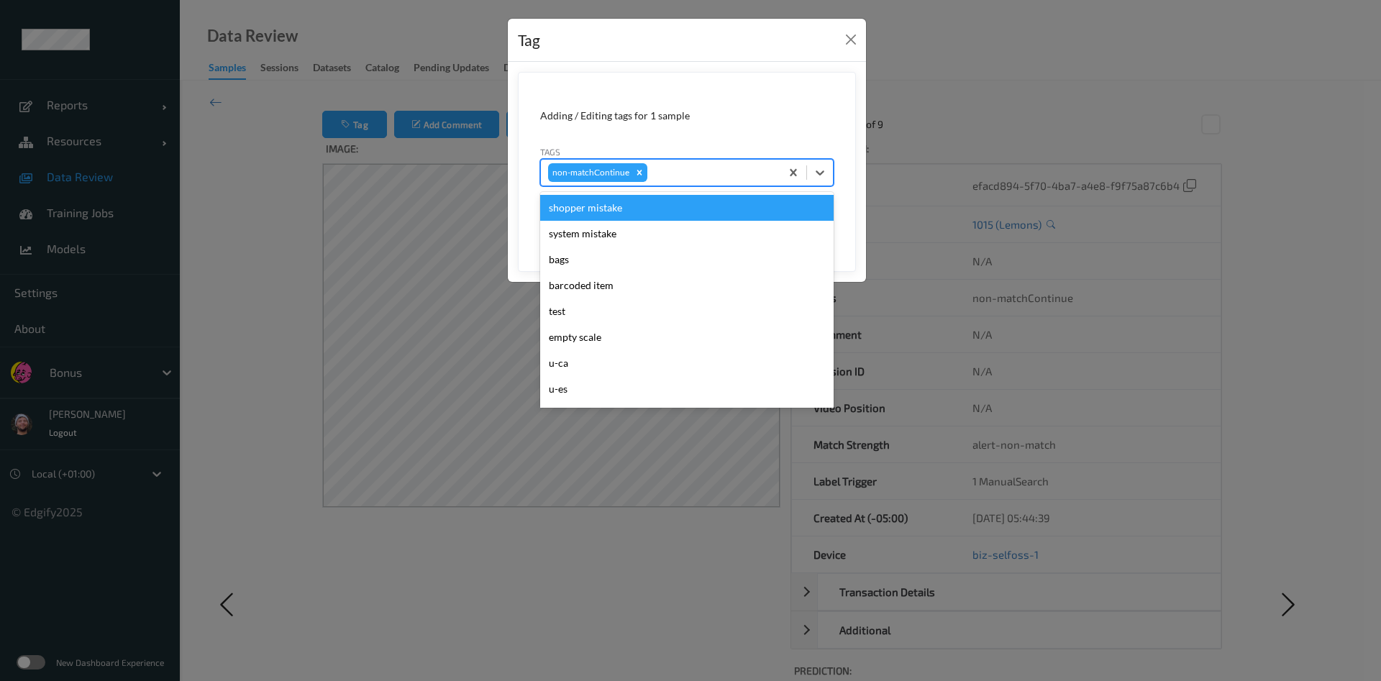
click at [704, 168] on div at bounding box center [711, 172] width 123 height 17
type input "gi"
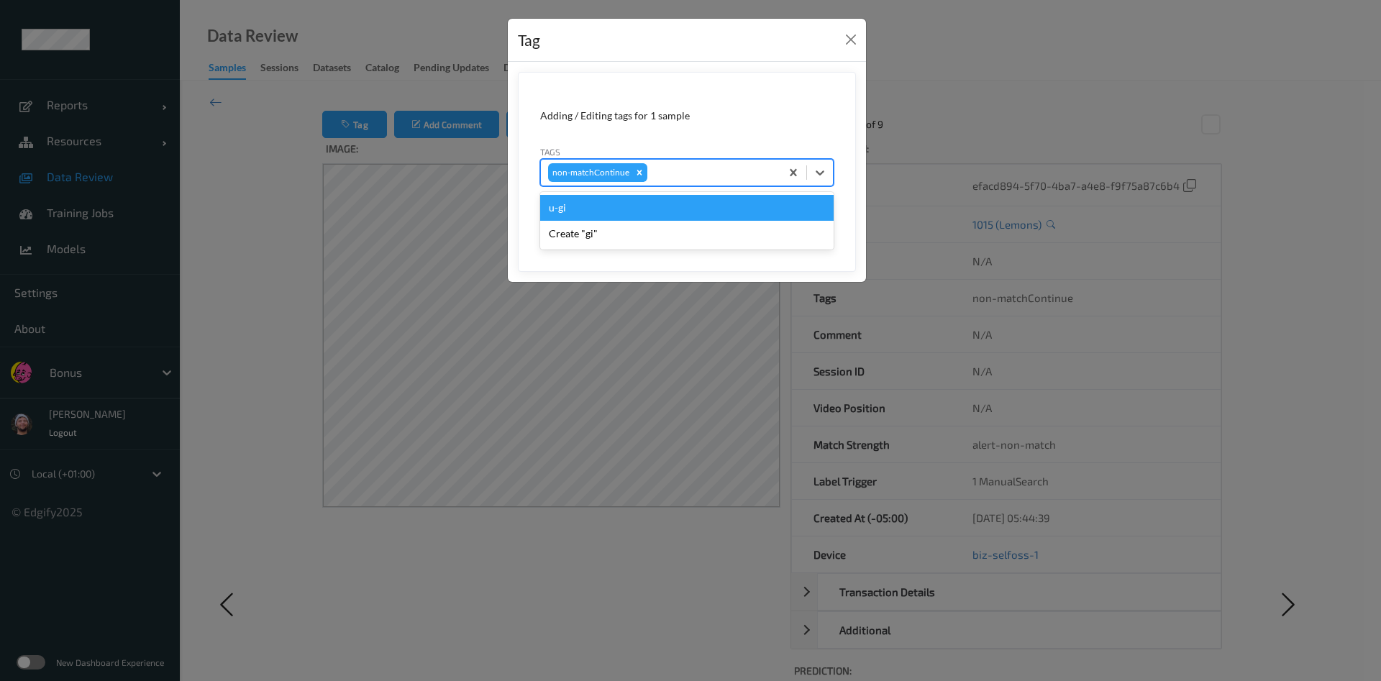
click at [775, 208] on button "Save" at bounding box center [804, 221] width 59 height 27
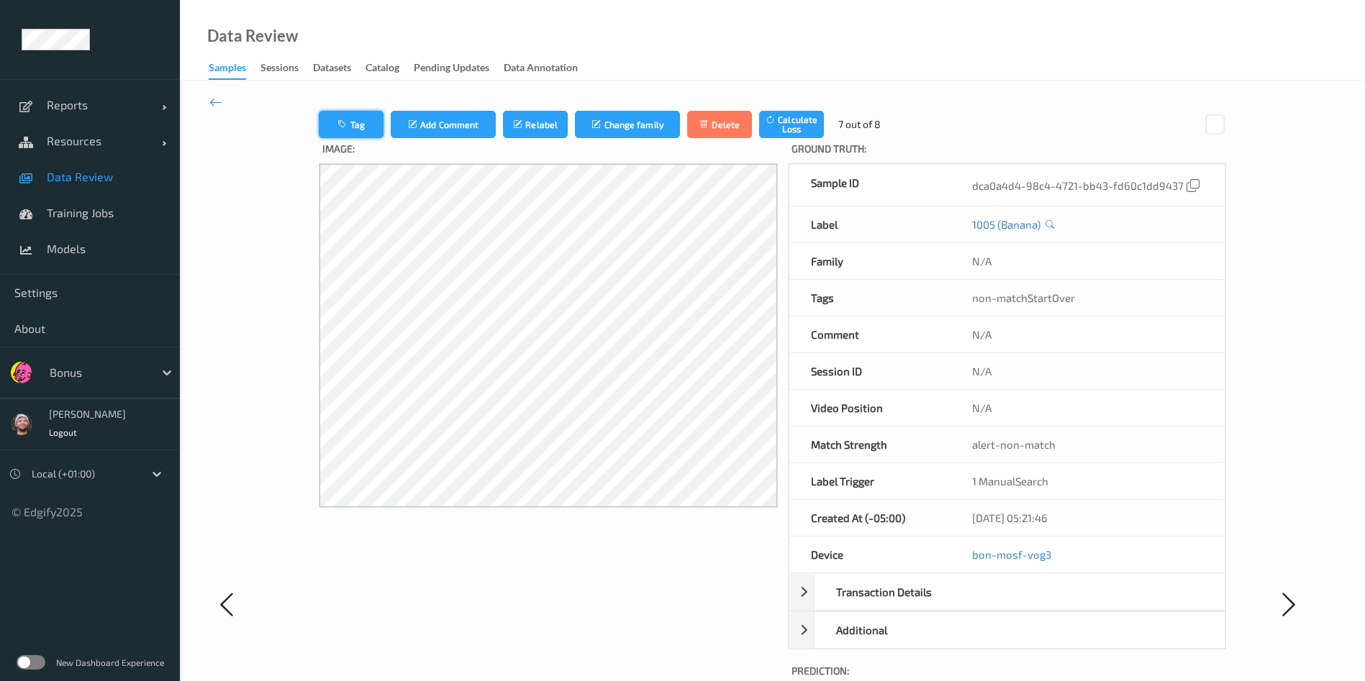
click at [337, 124] on icon "button" at bounding box center [343, 124] width 12 height 10
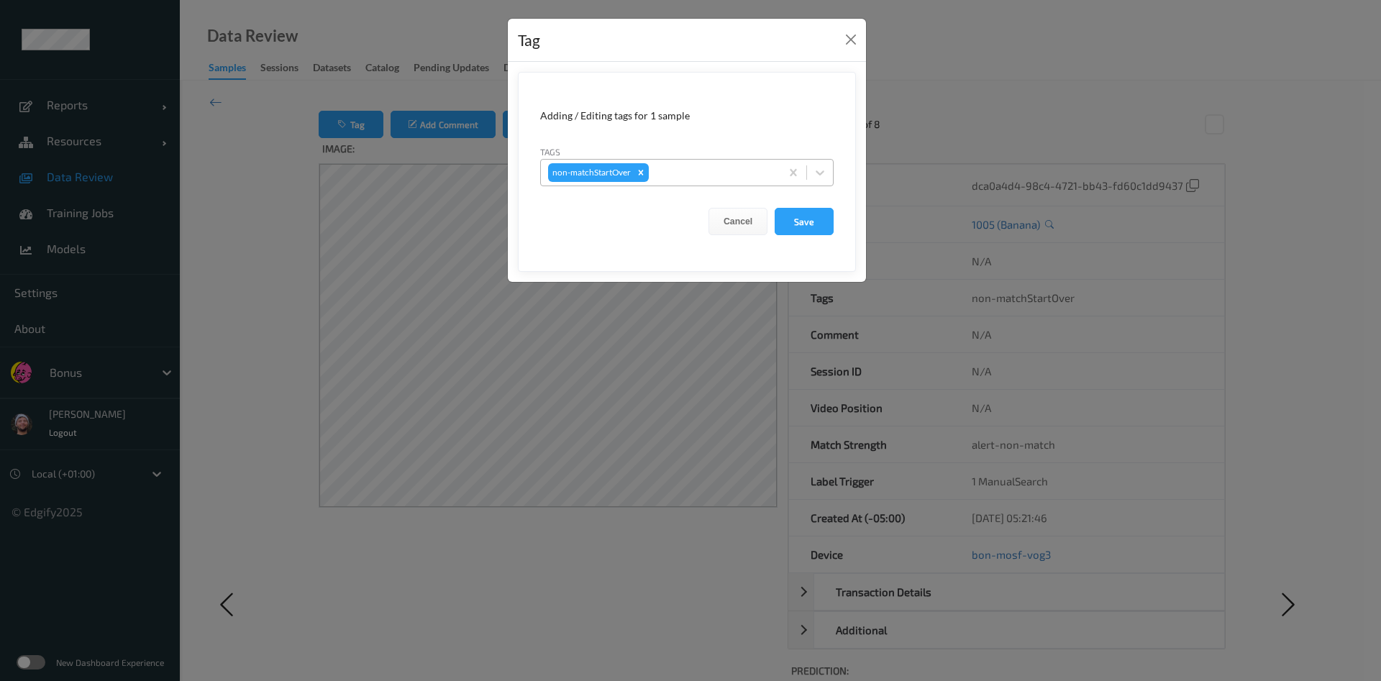
click at [747, 181] on div "non-matchStartOver" at bounding box center [661, 172] width 240 height 24
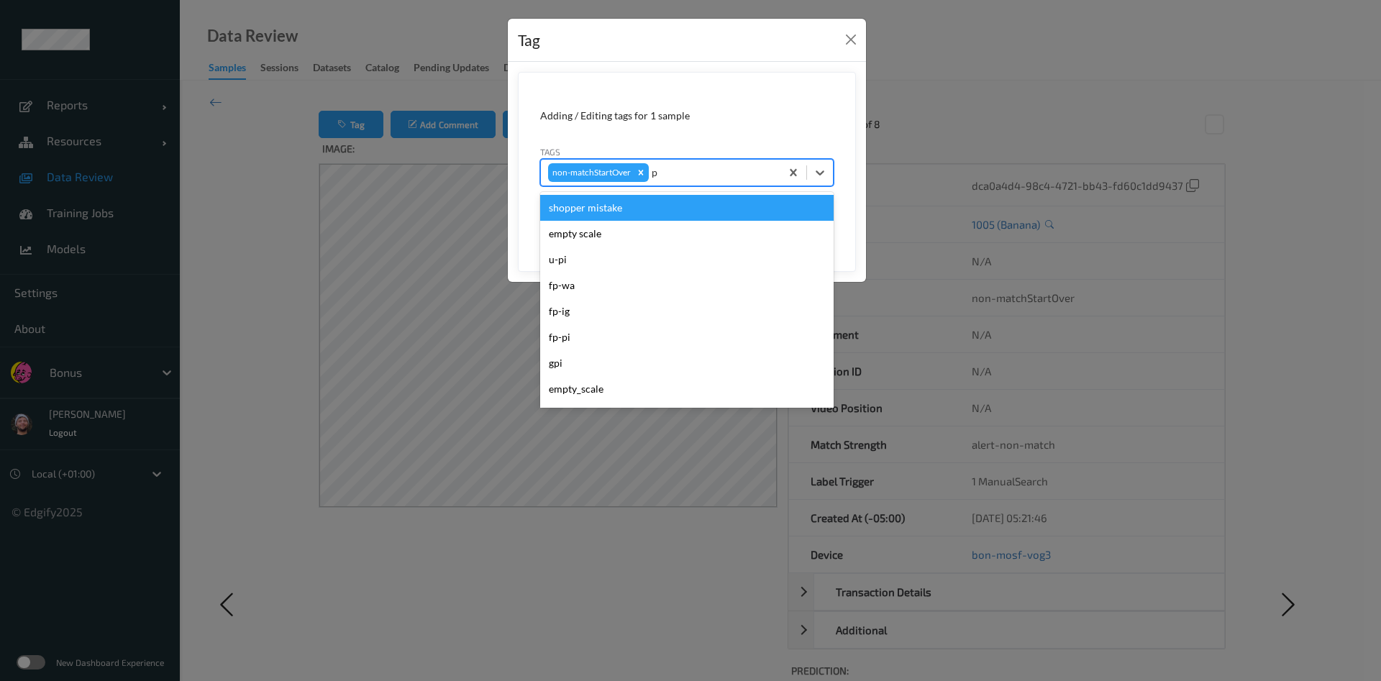
type input "pi"
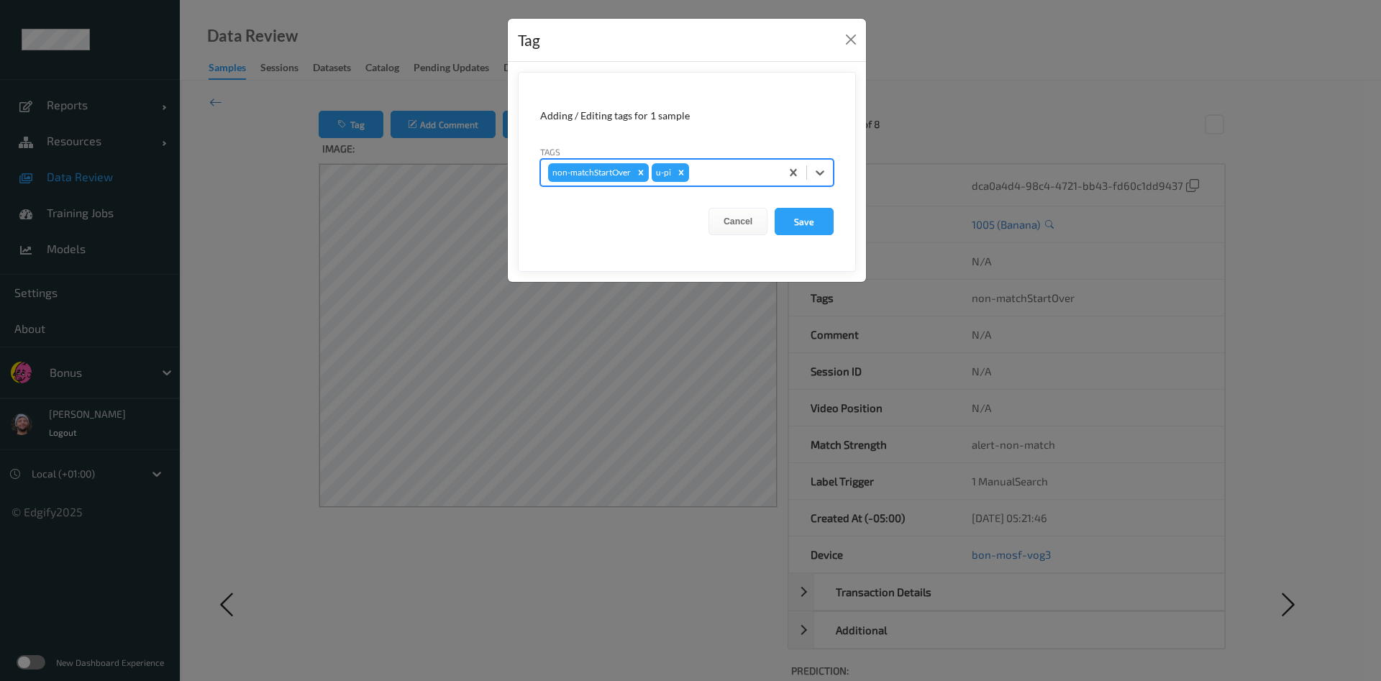
click at [775, 208] on button "Save" at bounding box center [804, 221] width 59 height 27
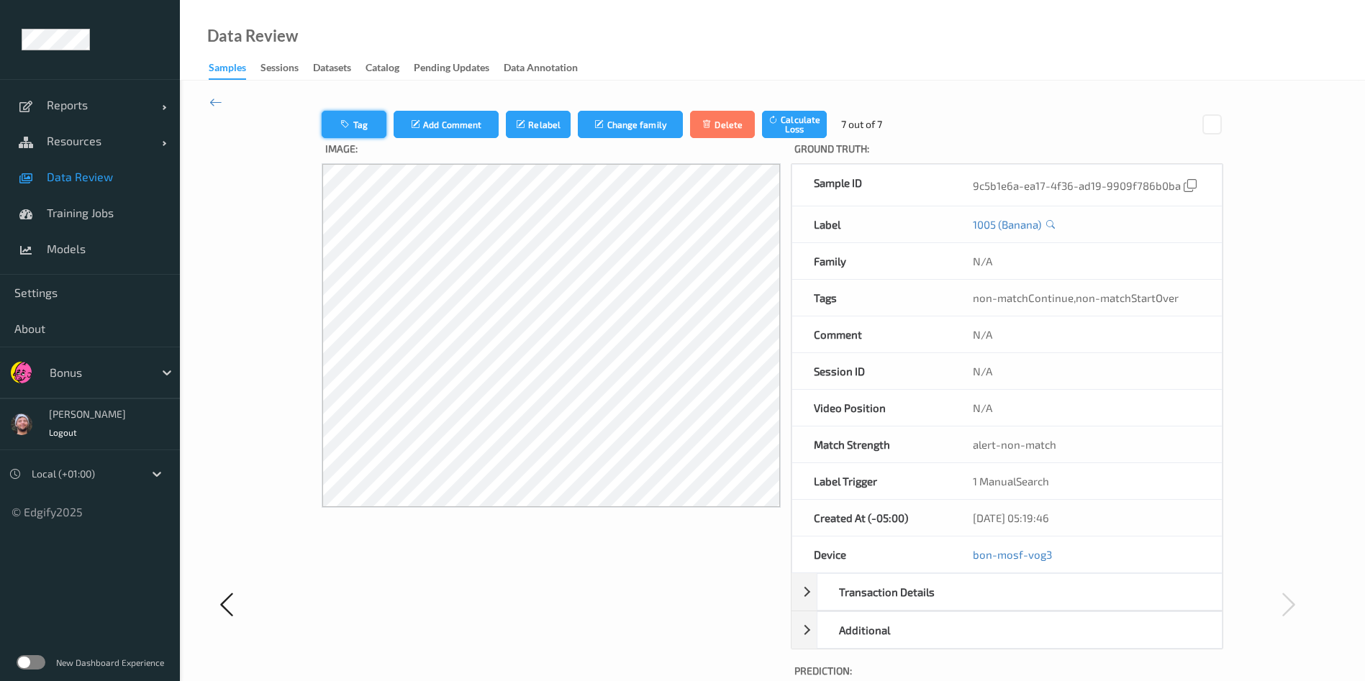
click at [347, 122] on button "Tag" at bounding box center [354, 124] width 65 height 27
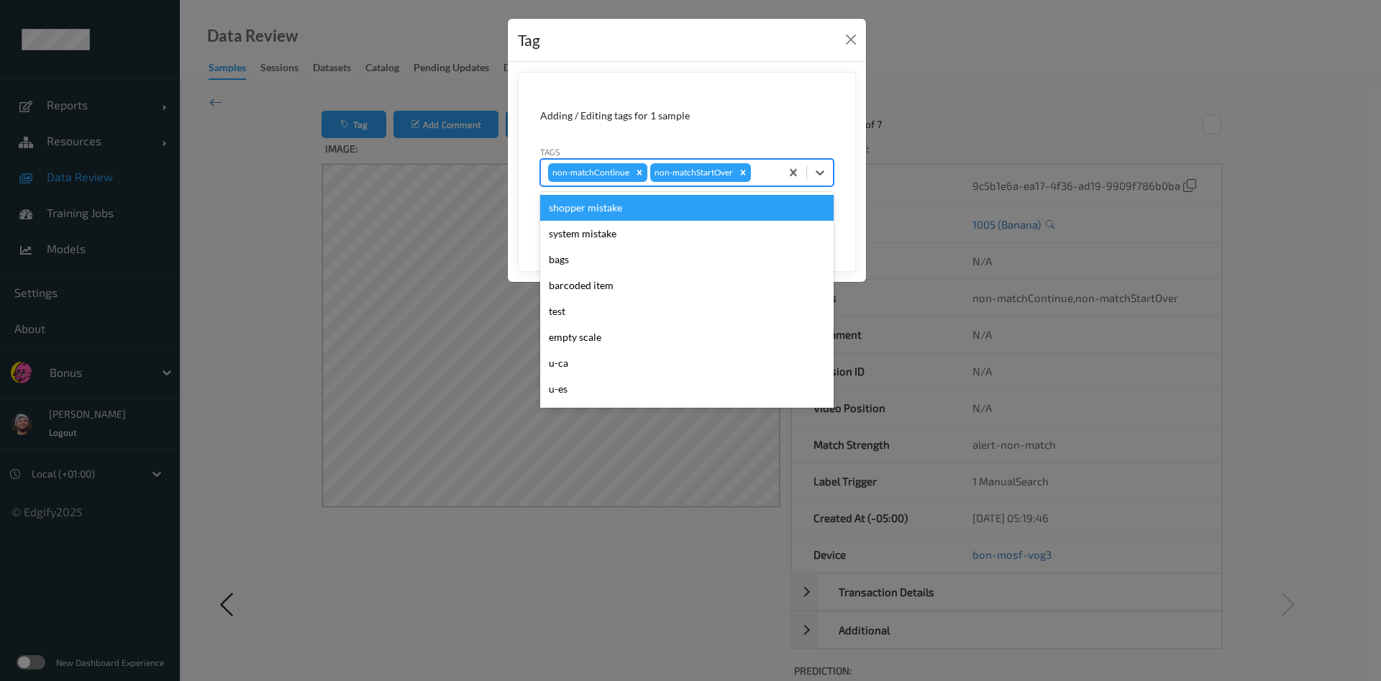
click at [760, 171] on div at bounding box center [763, 172] width 19 height 17
type input "pi"
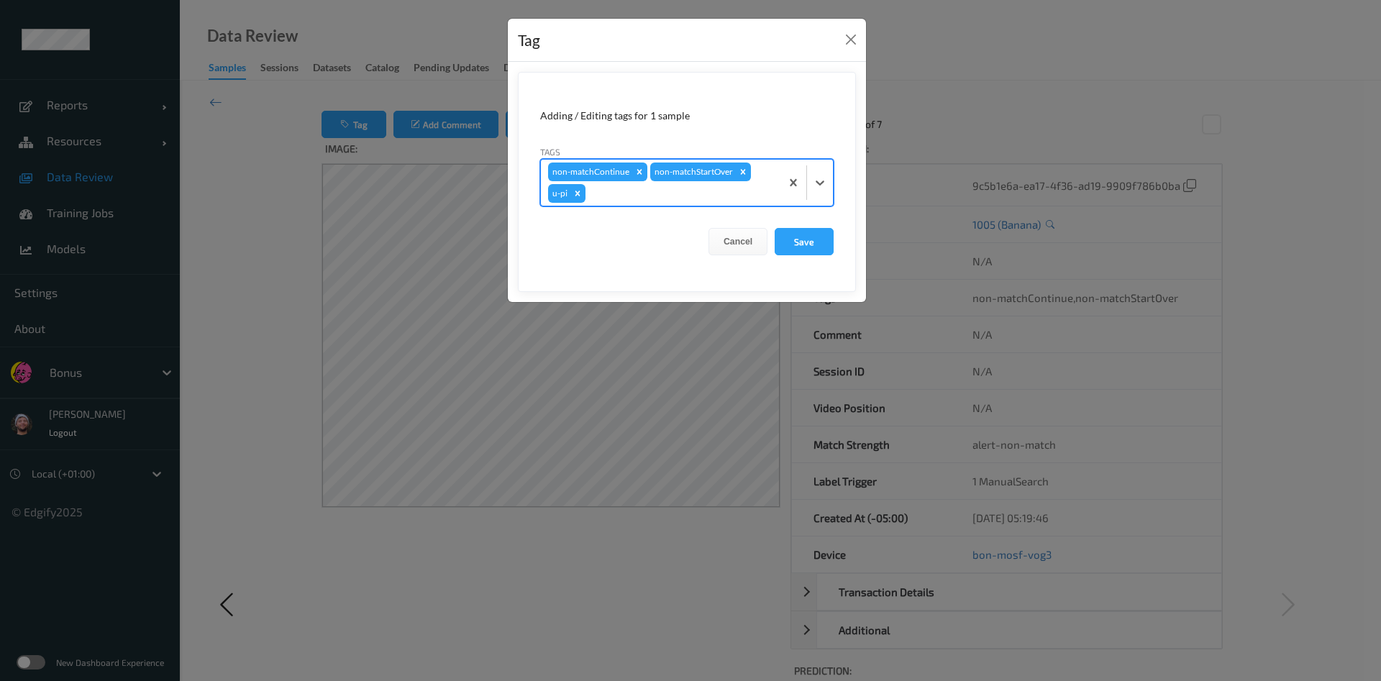
click at [775, 228] on button "Save" at bounding box center [804, 241] width 59 height 27
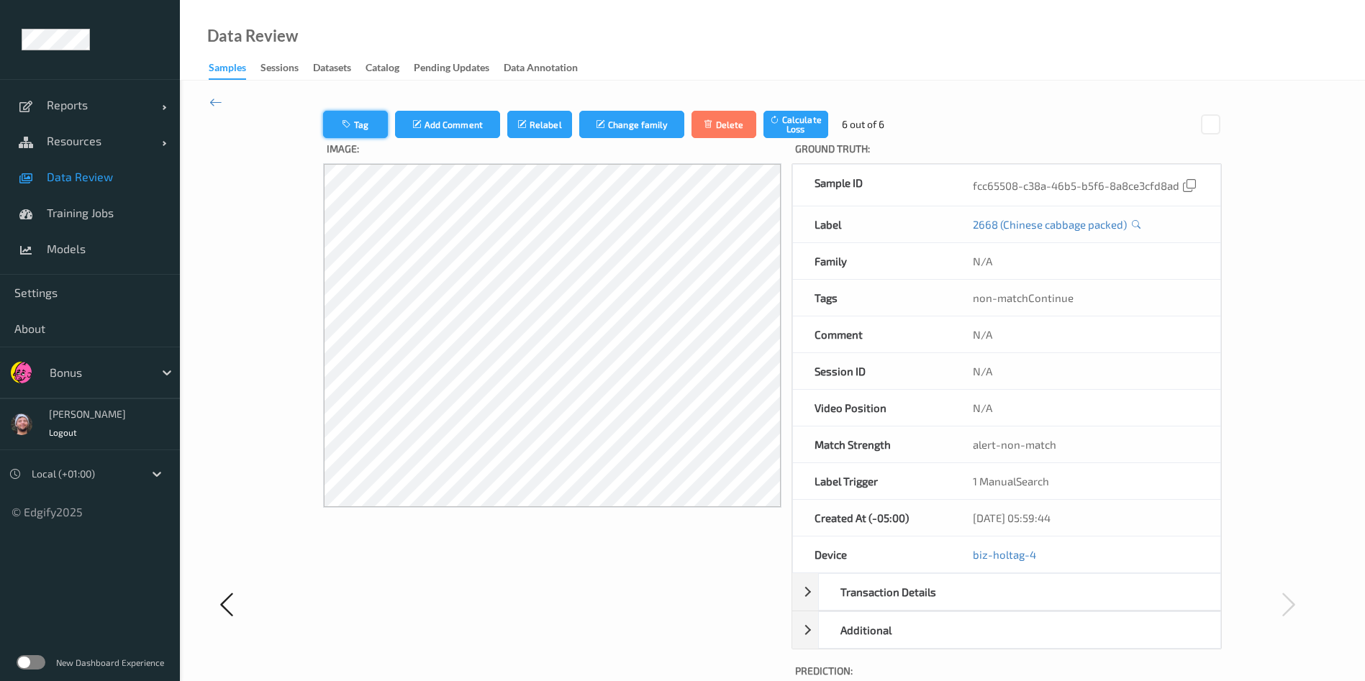
click at [323, 130] on button "Tag" at bounding box center [355, 124] width 65 height 27
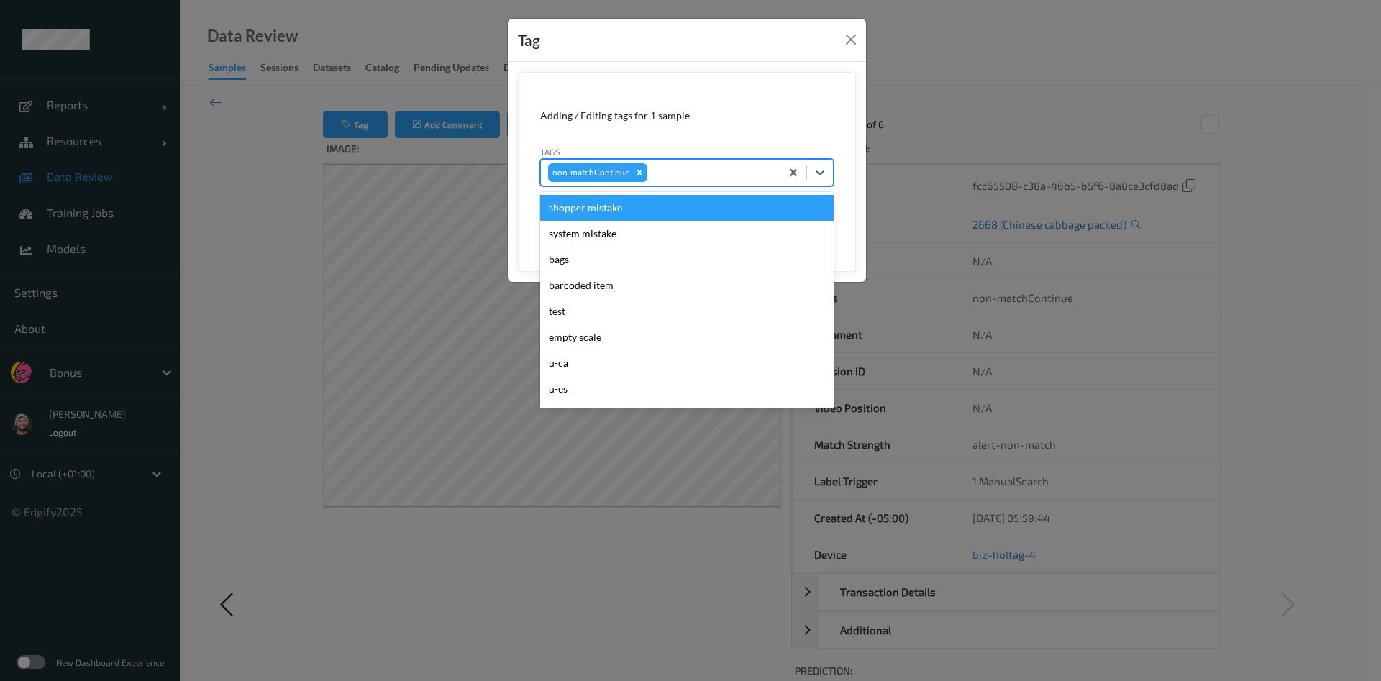
click at [704, 178] on div at bounding box center [711, 172] width 123 height 17
type input "pi"
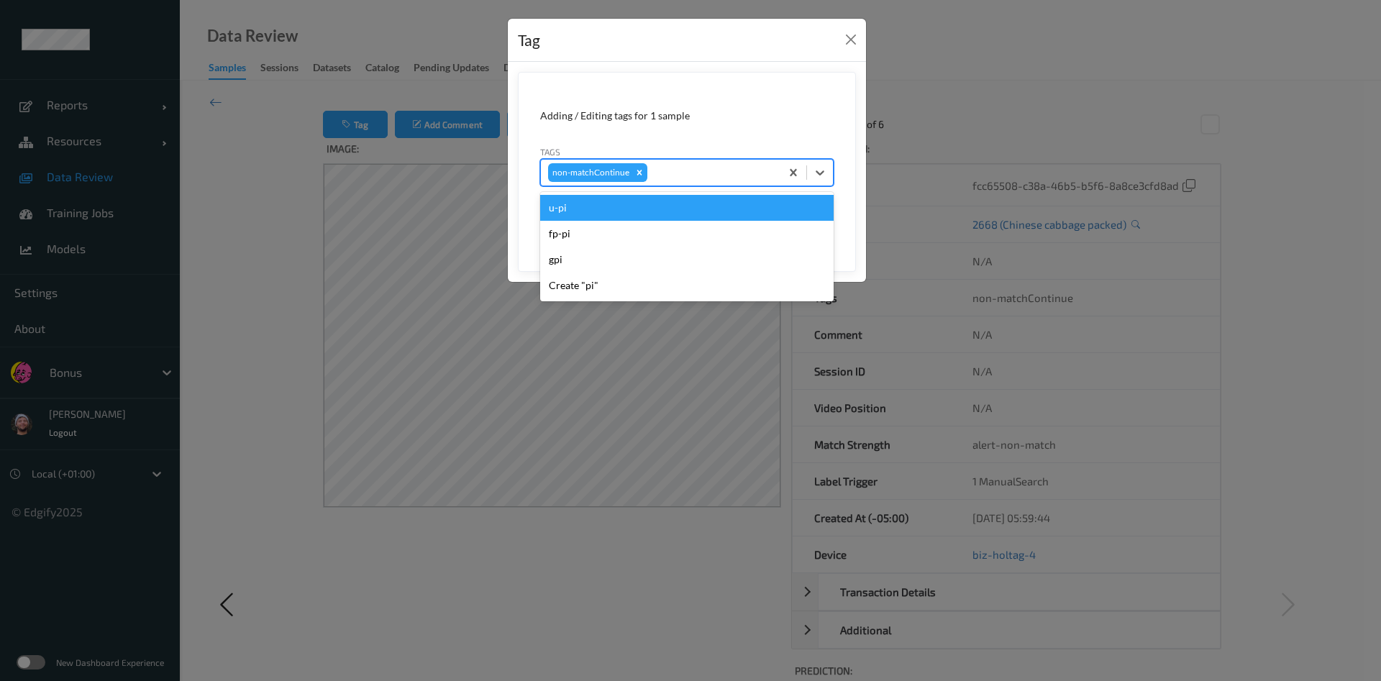
click at [775, 208] on button "Save" at bounding box center [804, 221] width 59 height 27
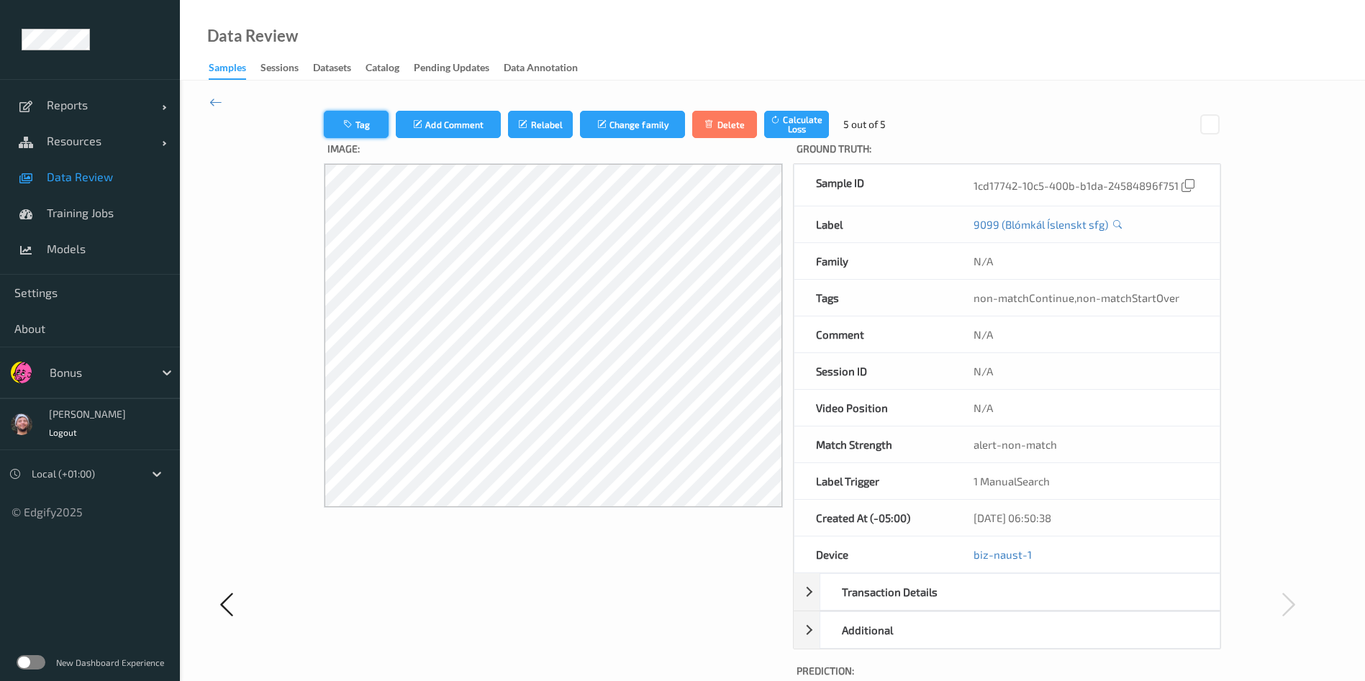
click at [343, 129] on icon "button" at bounding box center [349, 124] width 12 height 10
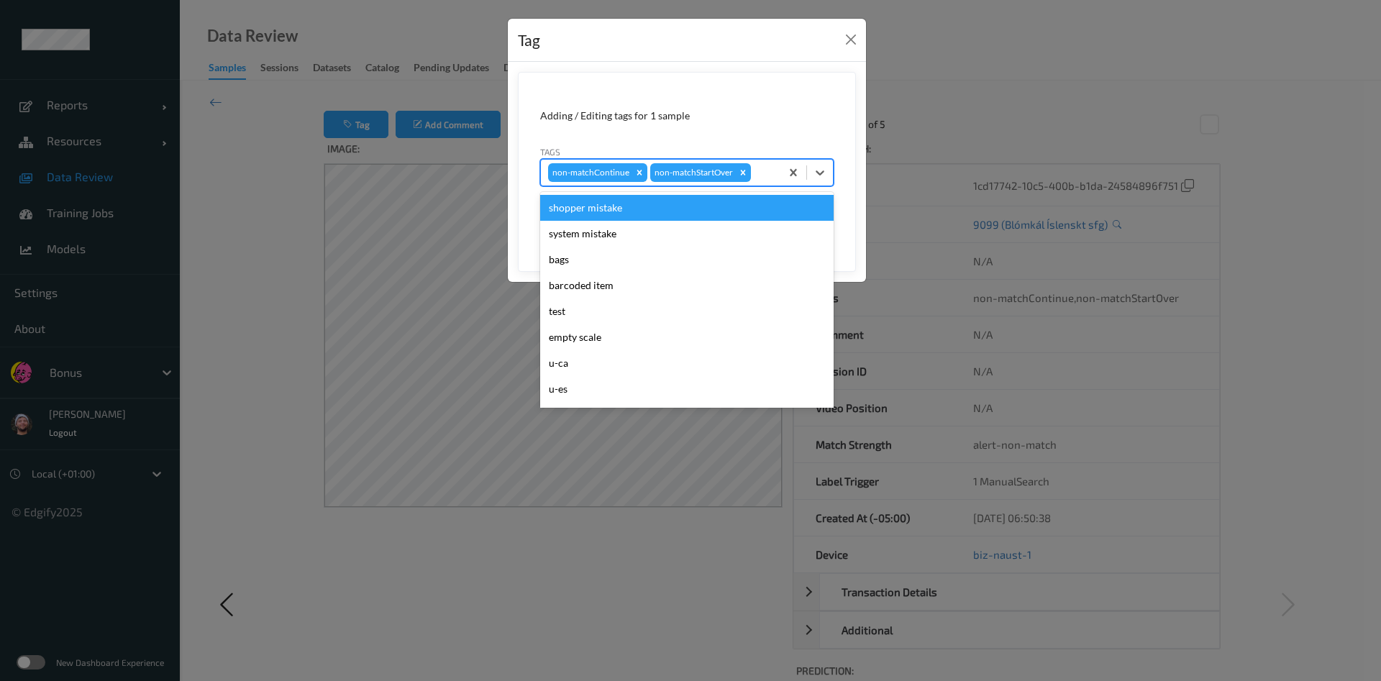
click at [756, 168] on div at bounding box center [763, 172] width 19 height 17
type input "gi"
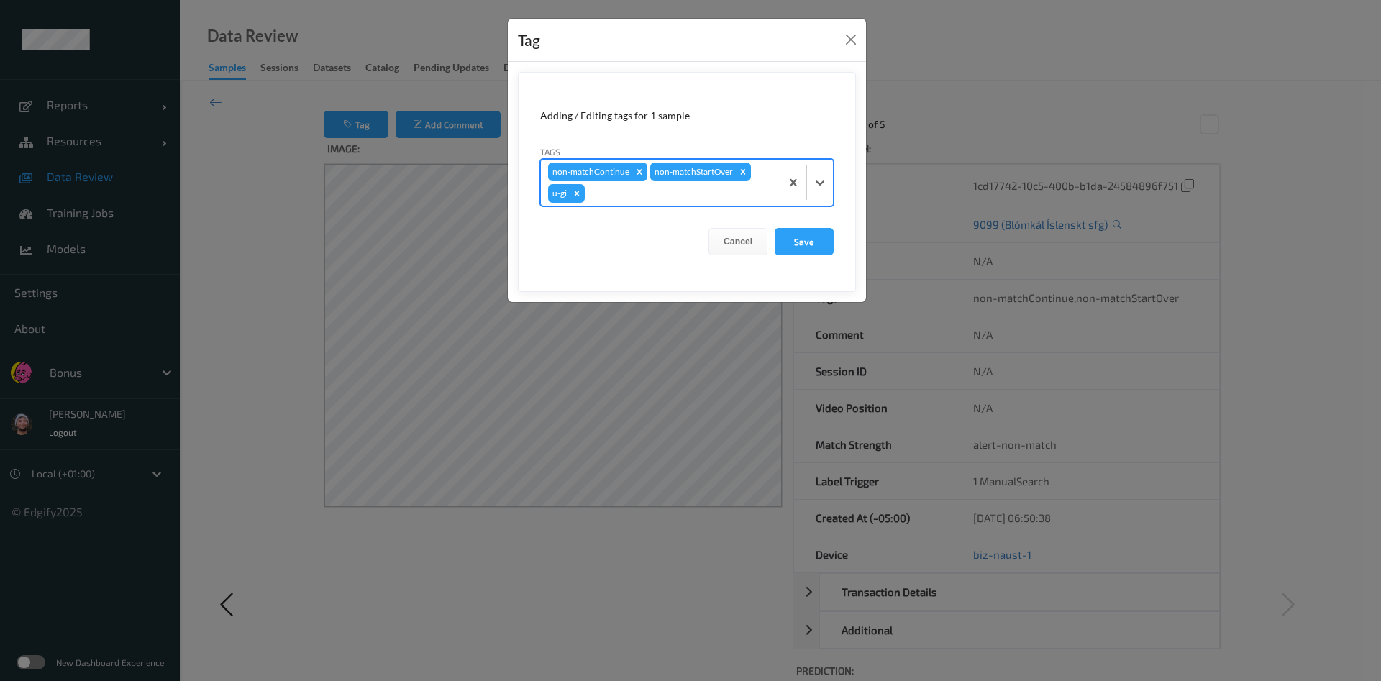
click at [775, 228] on button "Save" at bounding box center [804, 241] width 59 height 27
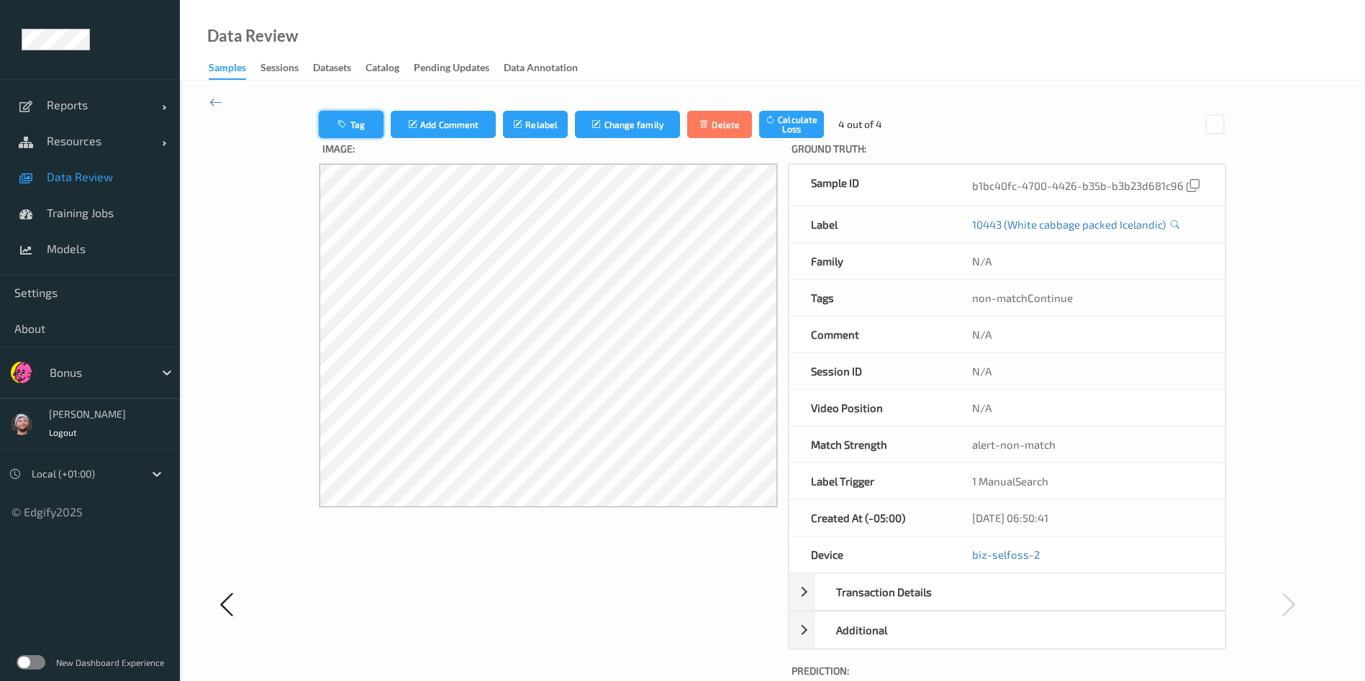
click at [335, 127] on button "Tag" at bounding box center [351, 124] width 65 height 27
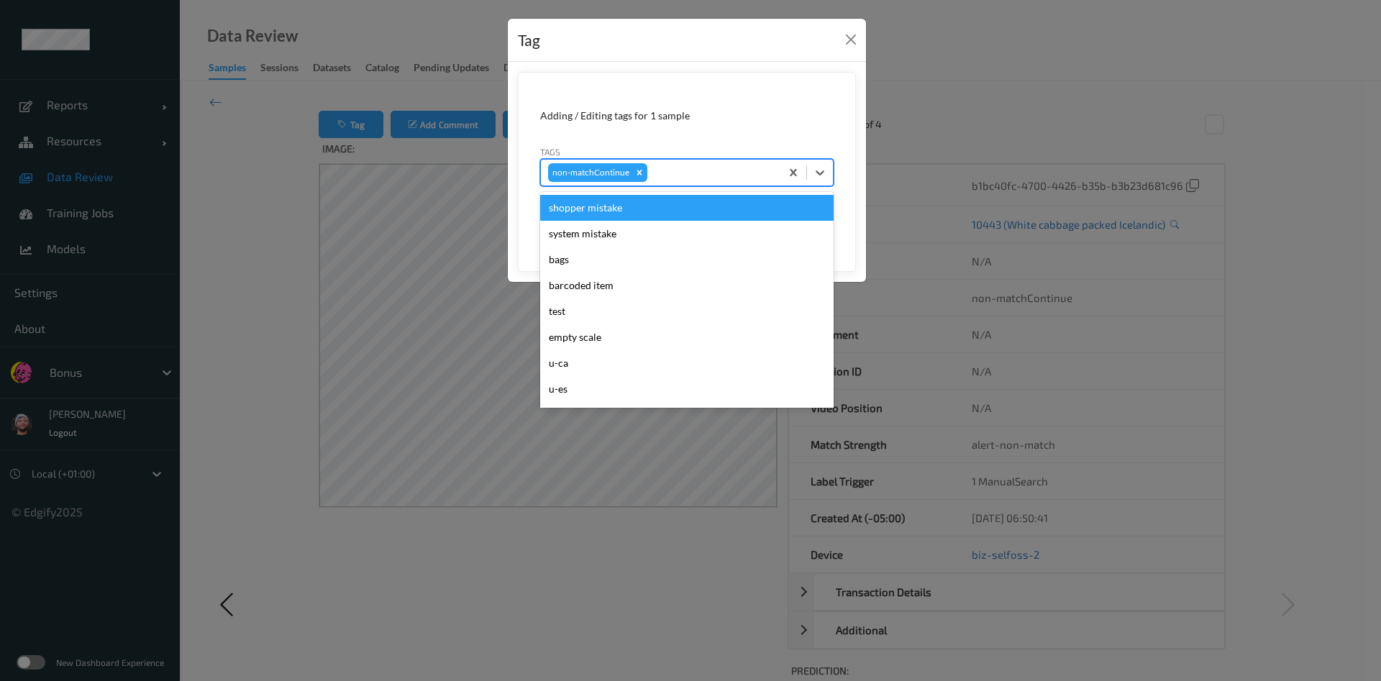
click at [723, 173] on div at bounding box center [711, 172] width 123 height 17
type input "pi"
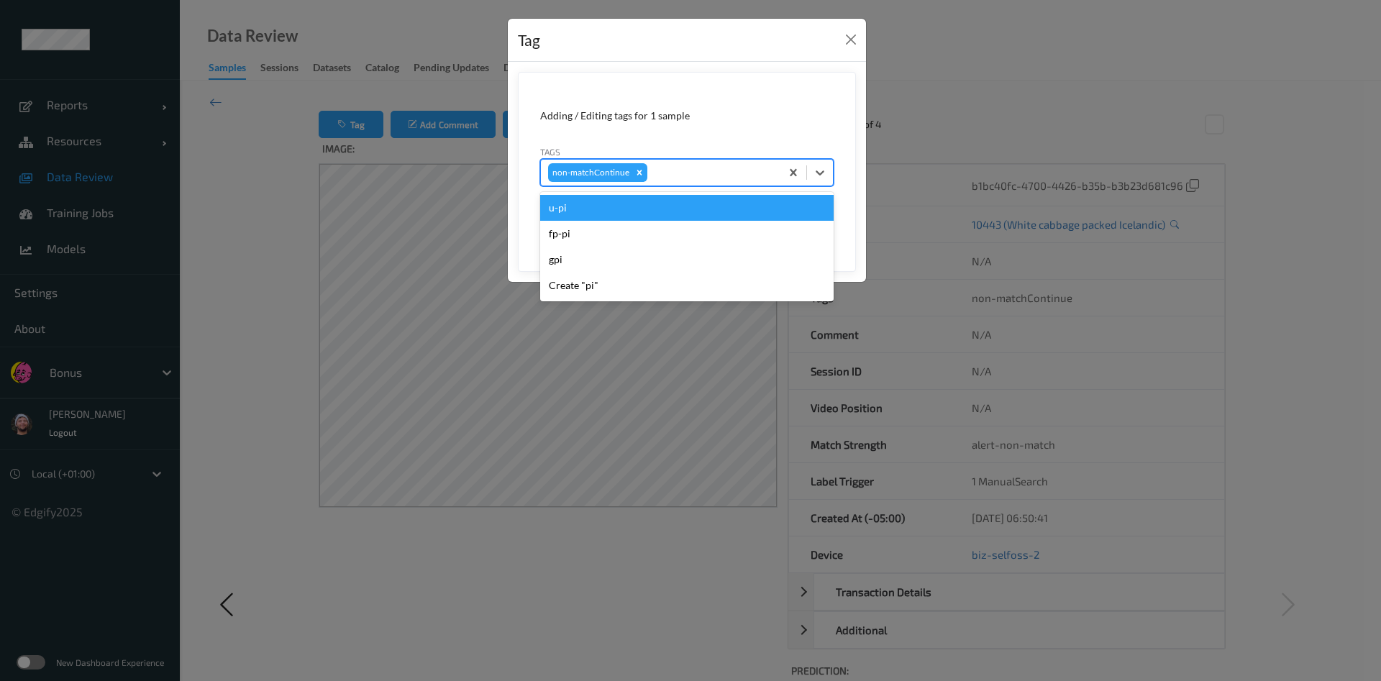
click at [775, 208] on button "Save" at bounding box center [804, 221] width 59 height 27
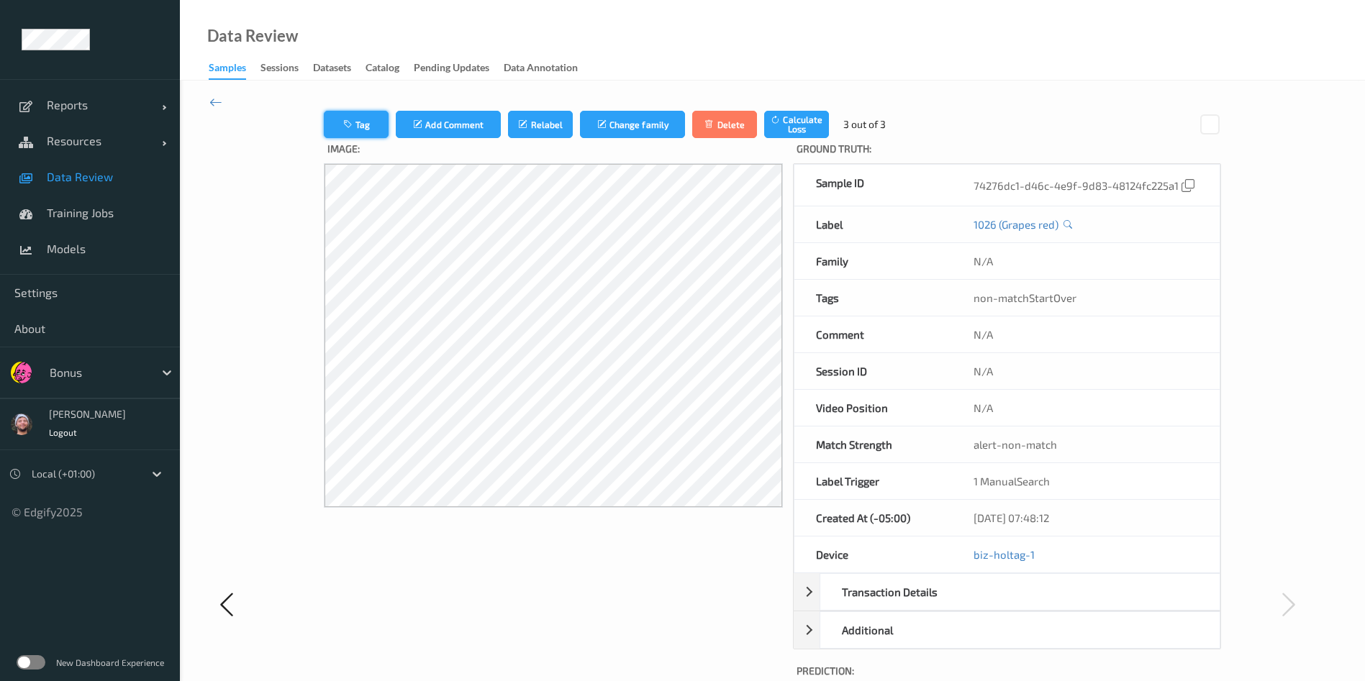
click at [330, 115] on button "Tag" at bounding box center [356, 124] width 65 height 27
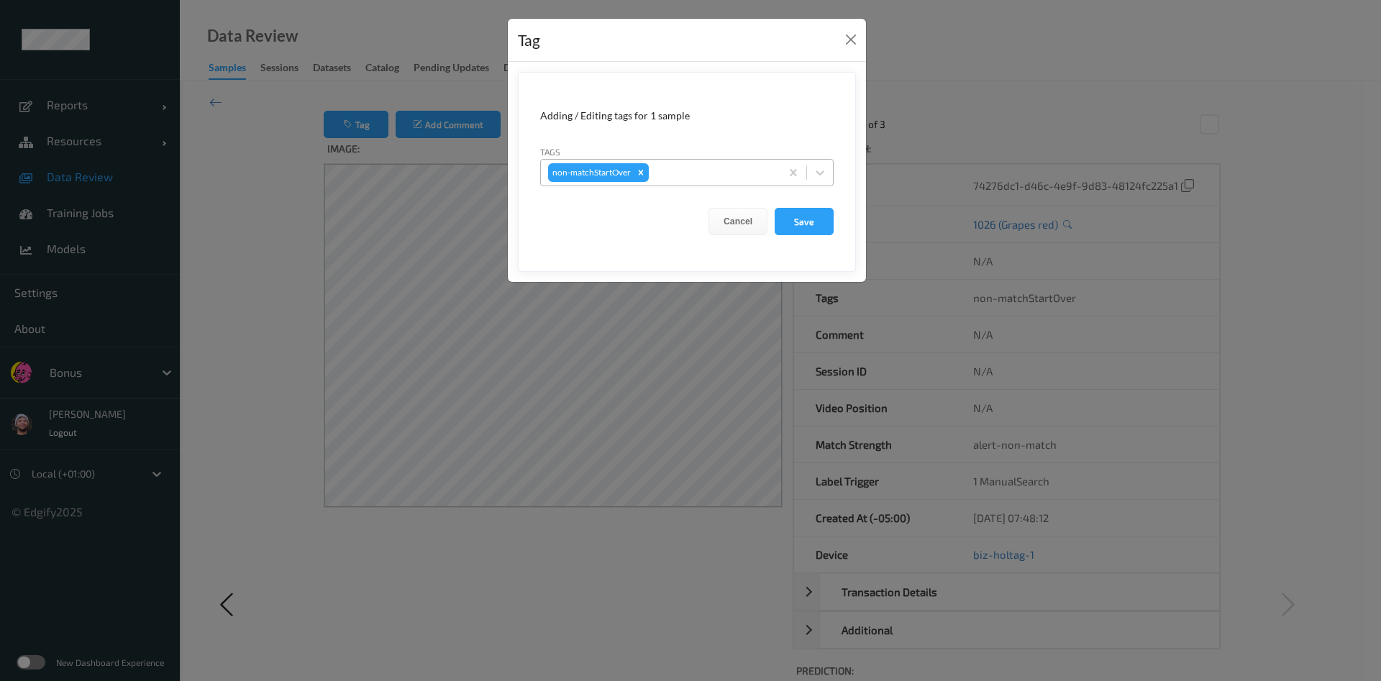
click at [673, 175] on div at bounding box center [713, 172] width 122 height 17
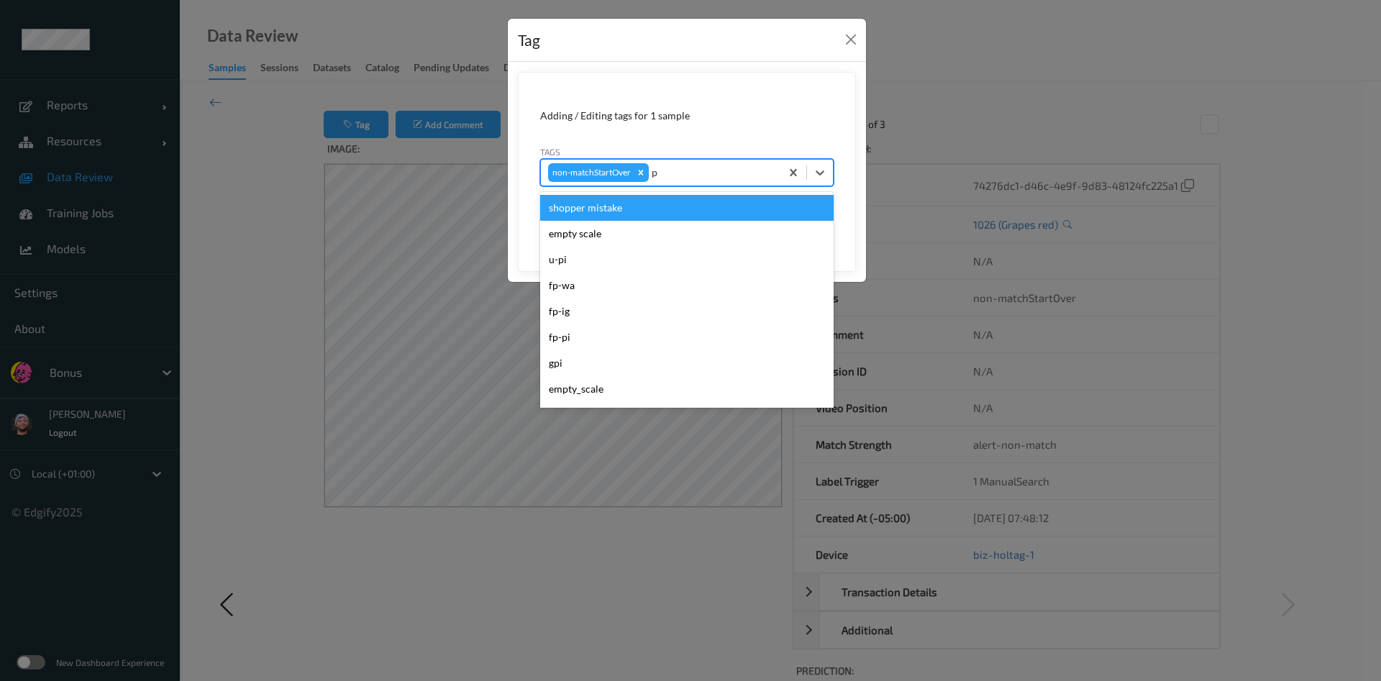
type input "pi"
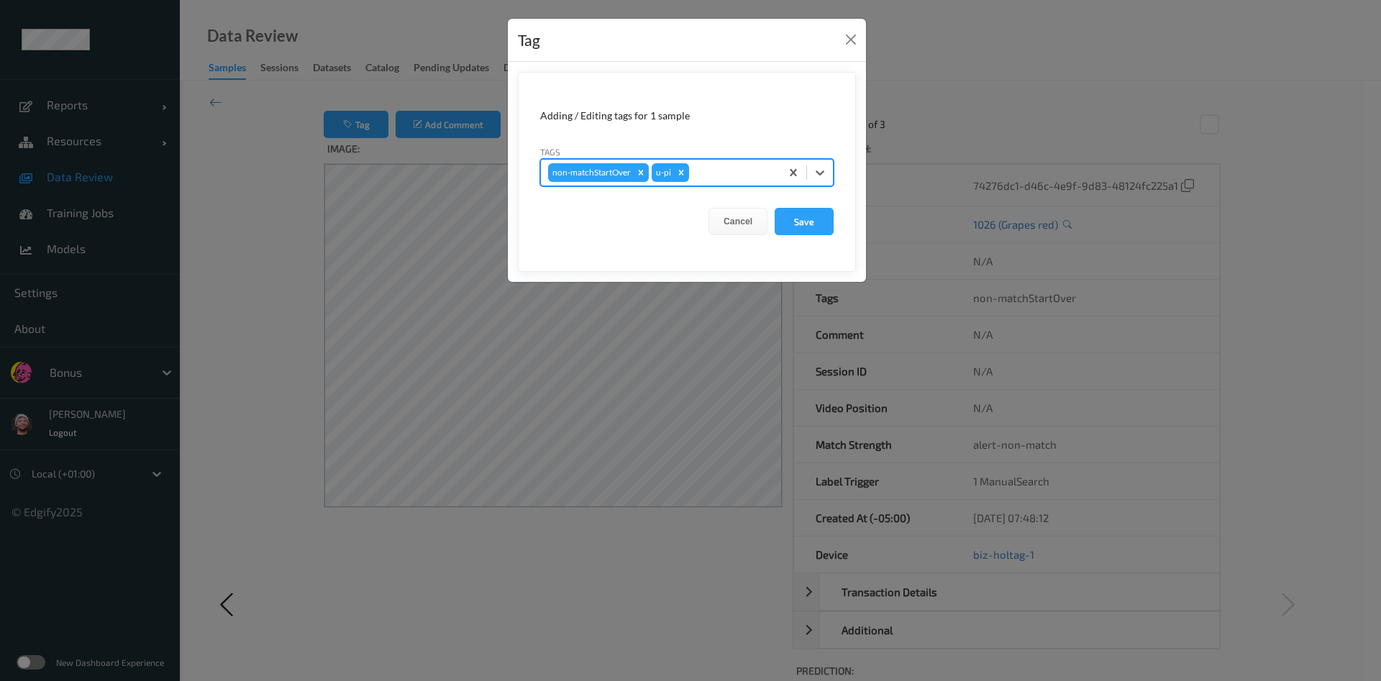
click at [775, 208] on button "Save" at bounding box center [804, 221] width 59 height 27
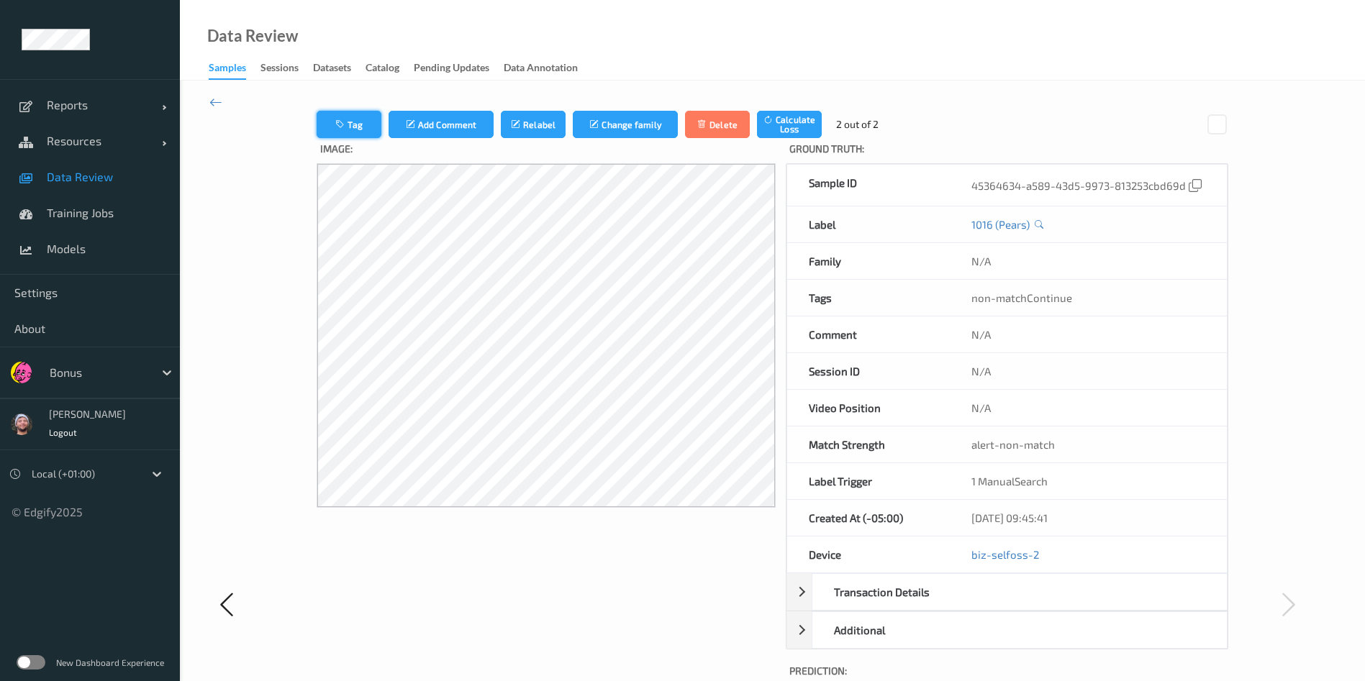
click at [349, 116] on button "Tag" at bounding box center [349, 124] width 65 height 27
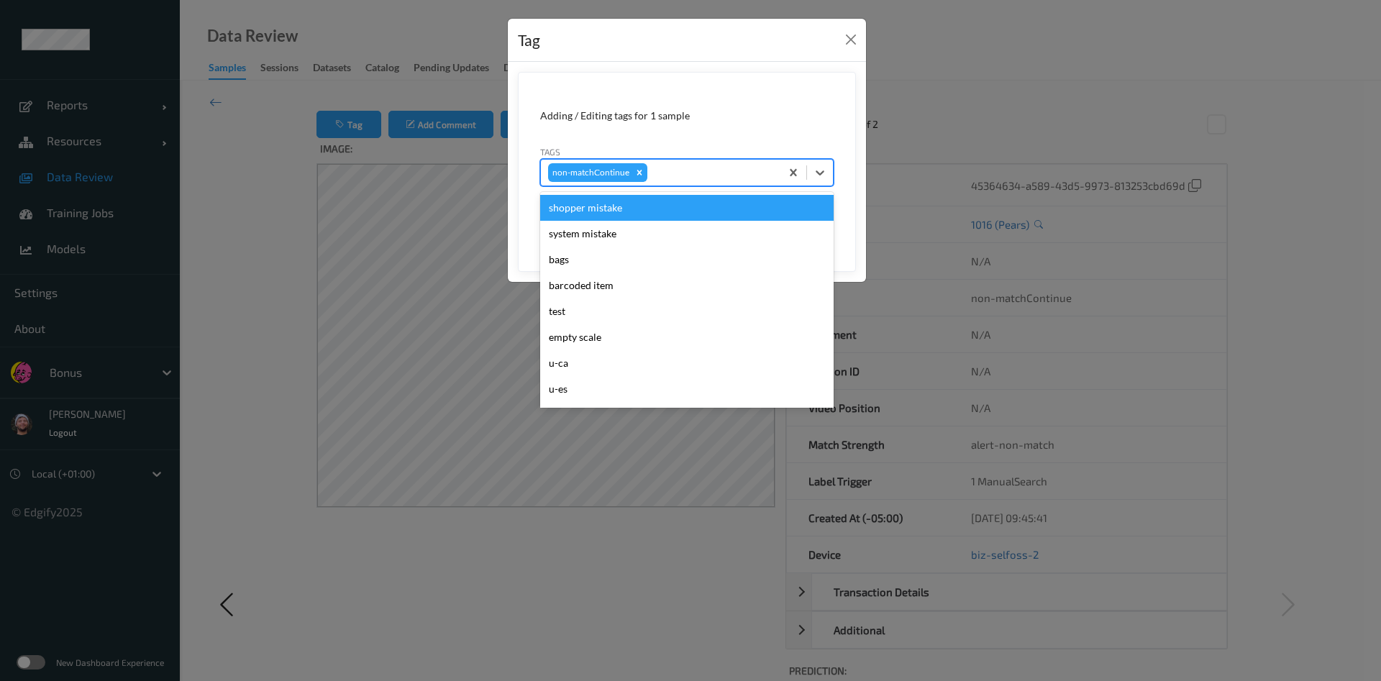
click at [684, 182] on div "non-matchContinue" at bounding box center [661, 172] width 240 height 24
type input "pi"
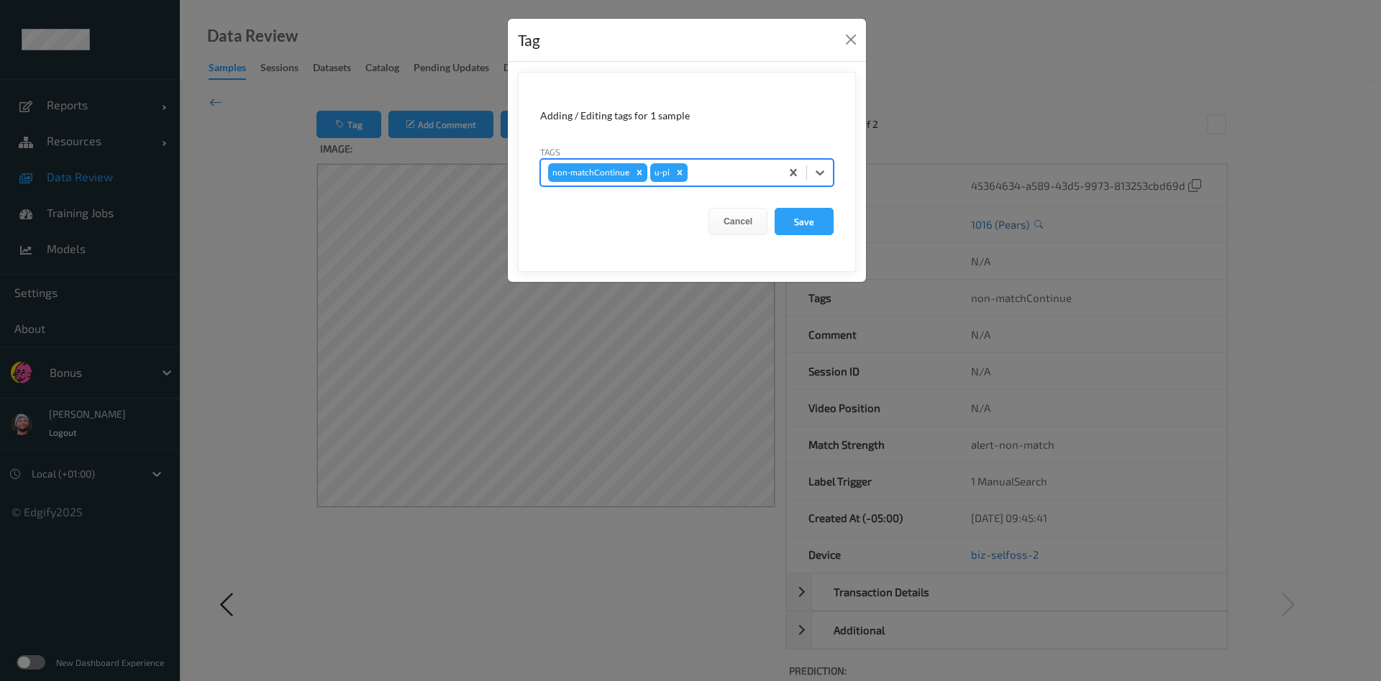
click at [775, 208] on button "Save" at bounding box center [804, 221] width 59 height 27
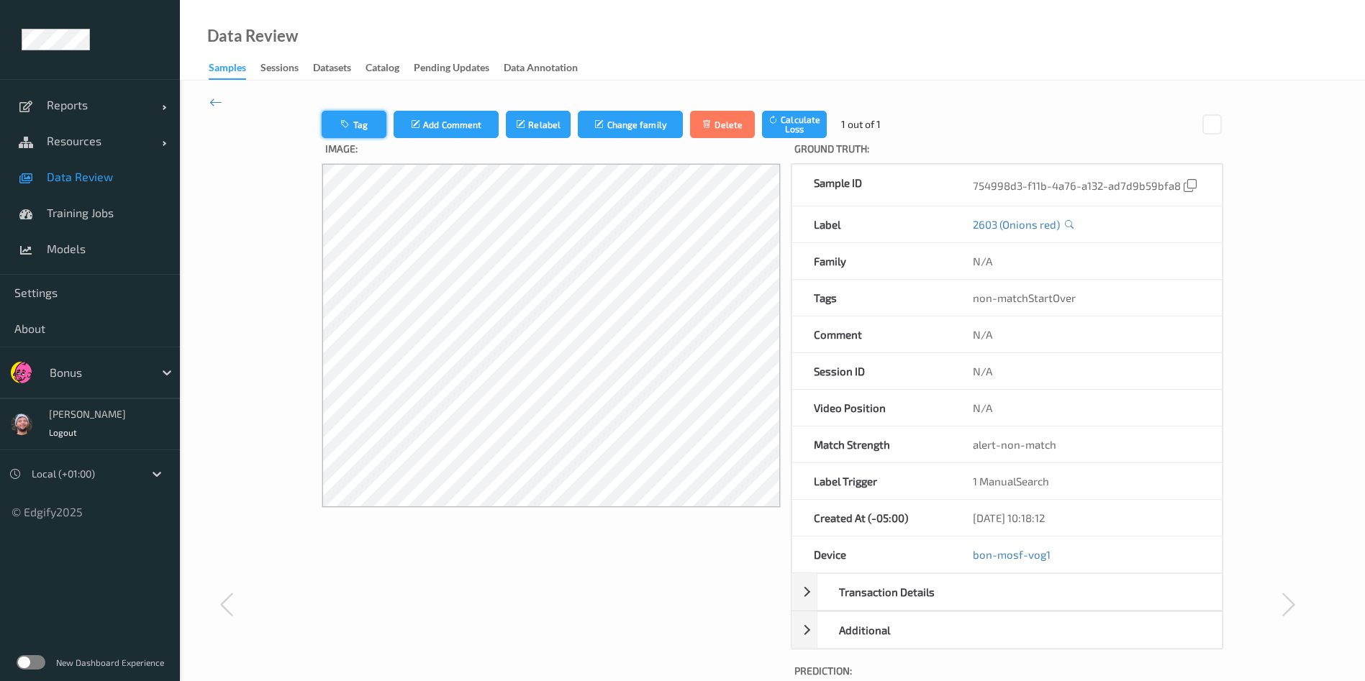
click at [322, 121] on button "Tag" at bounding box center [354, 124] width 65 height 27
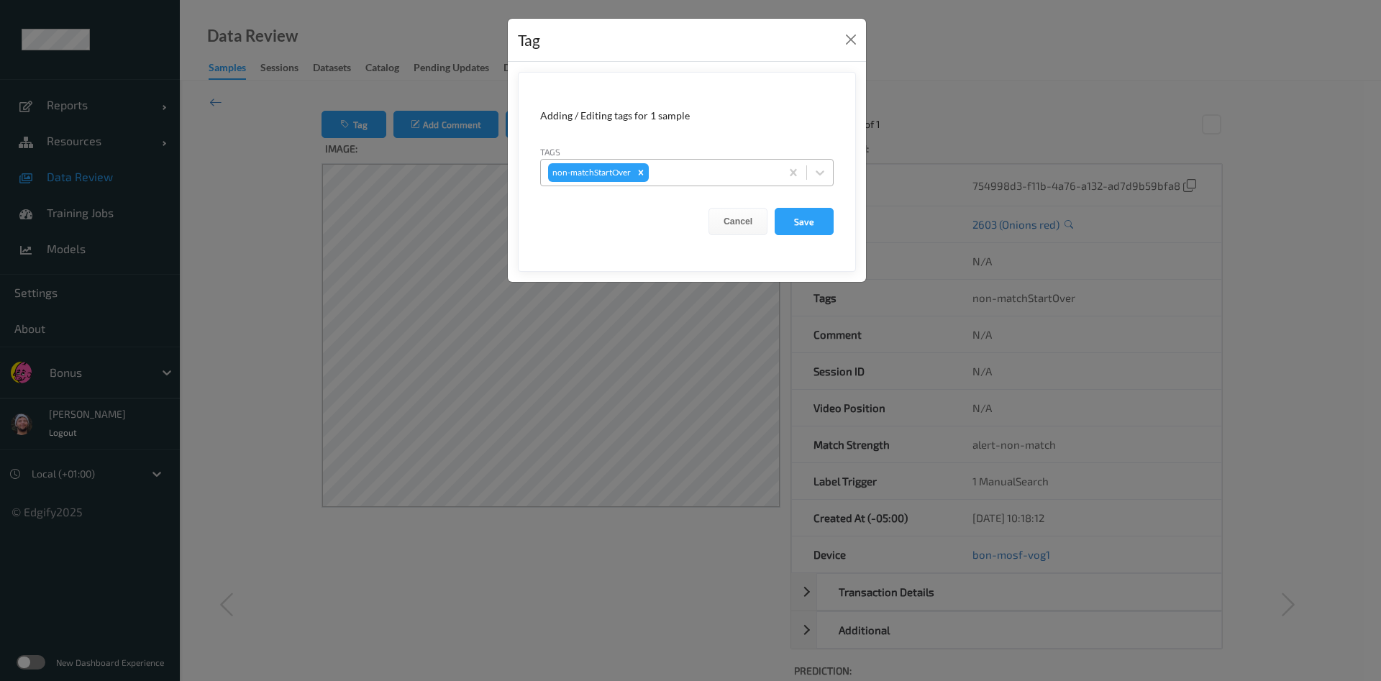
click at [718, 166] on div at bounding box center [713, 172] width 122 height 17
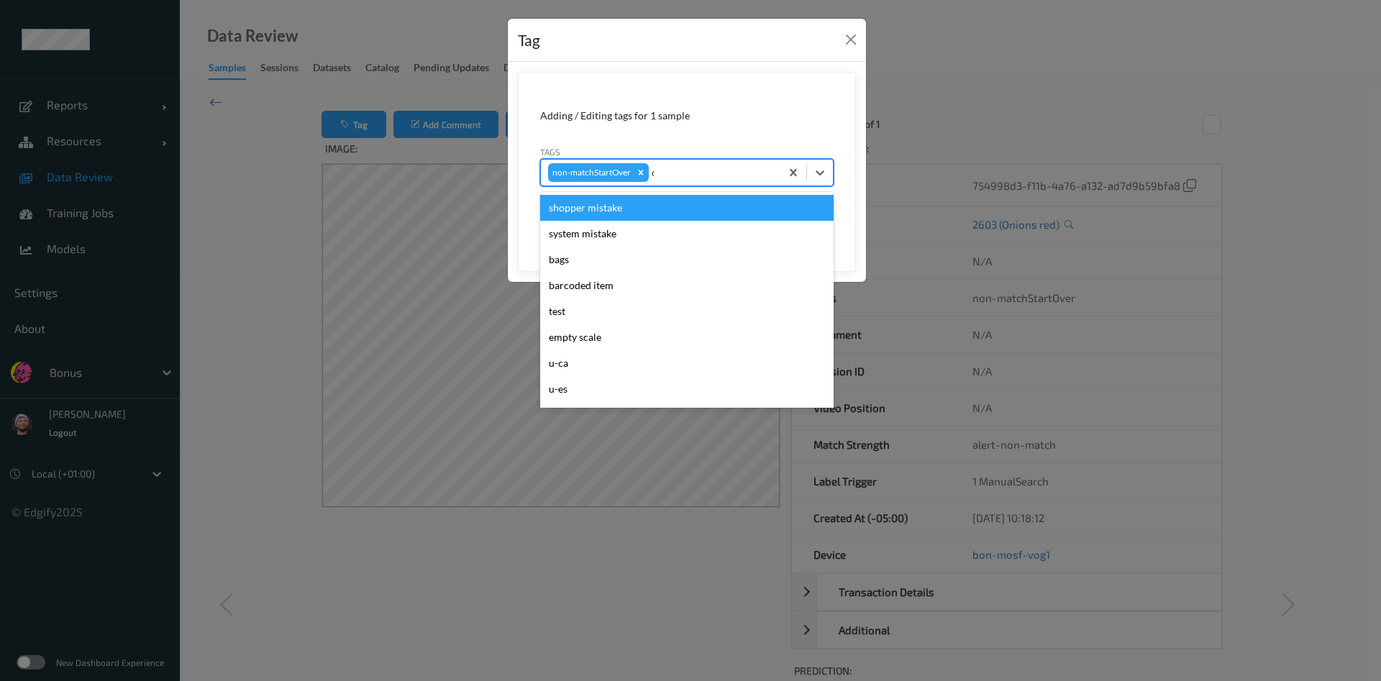
type input "ca"
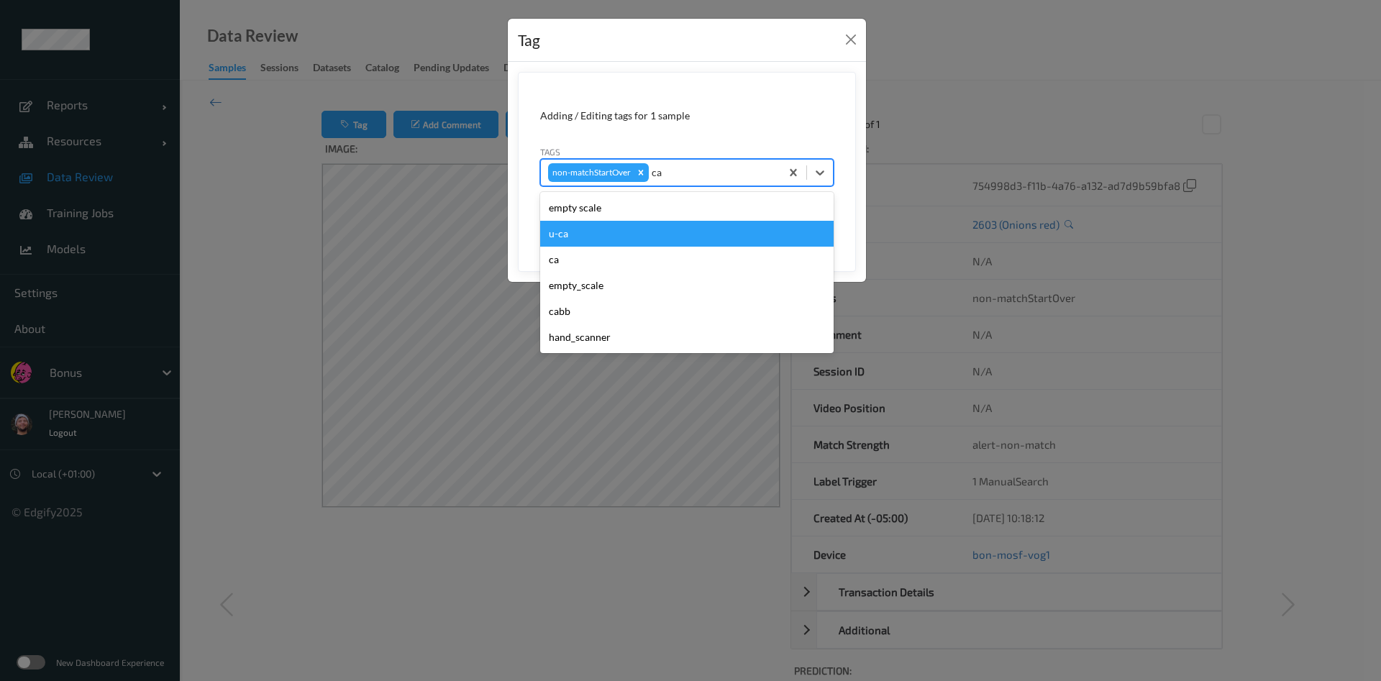
click at [670, 230] on div "u-ca" at bounding box center [687, 234] width 294 height 26
type input "s"
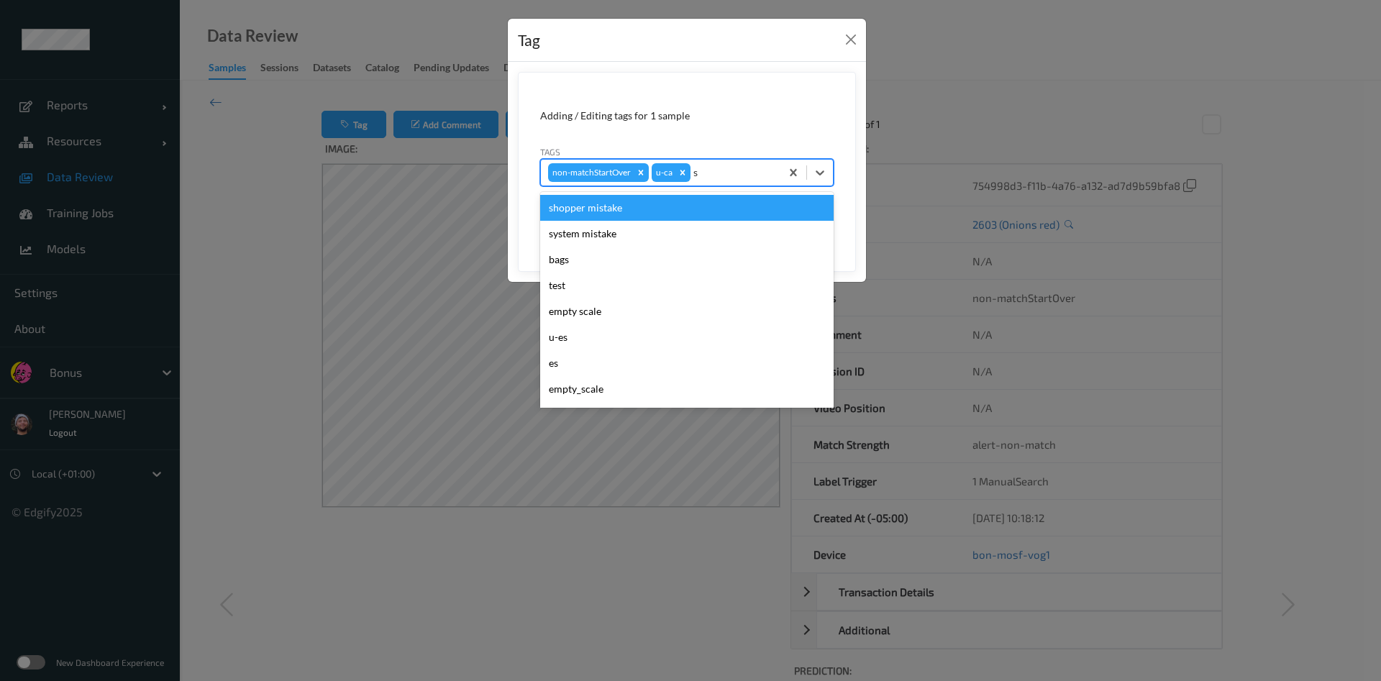
click at [726, 206] on div "shopper mistake" at bounding box center [687, 208] width 294 height 26
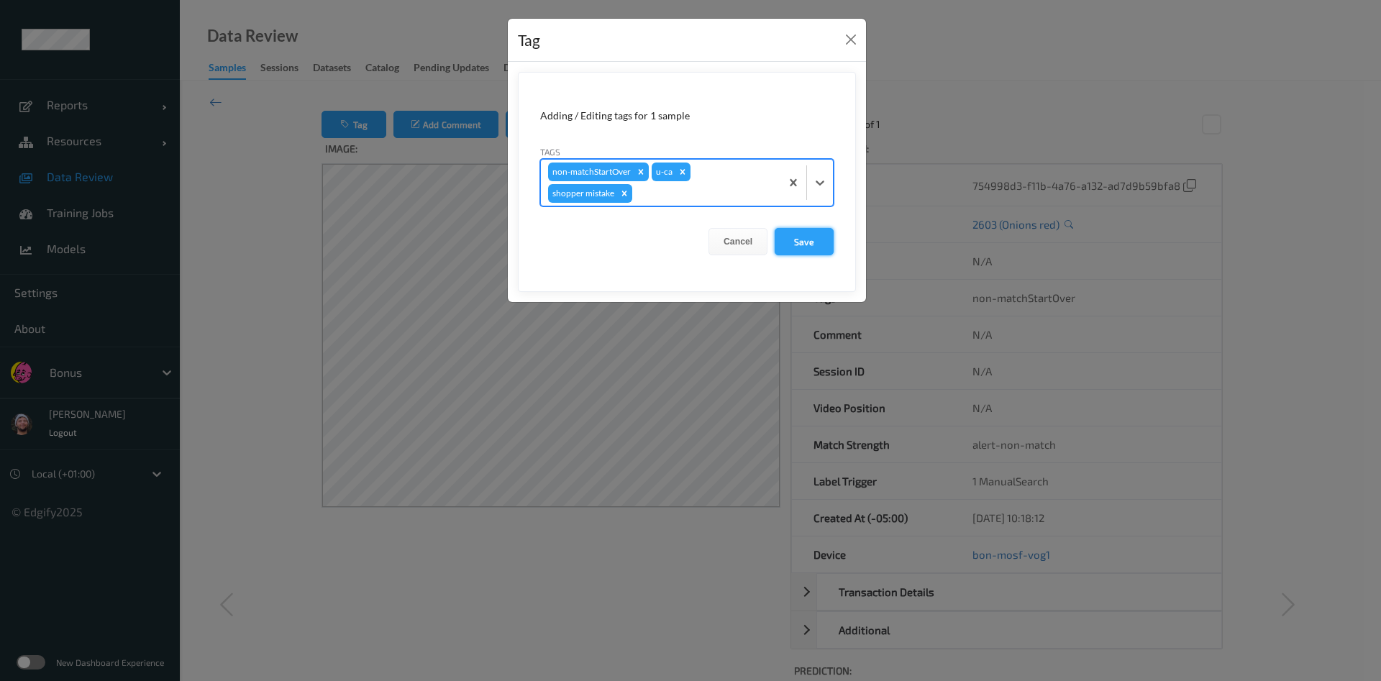
click at [801, 235] on button "Save" at bounding box center [804, 241] width 59 height 27
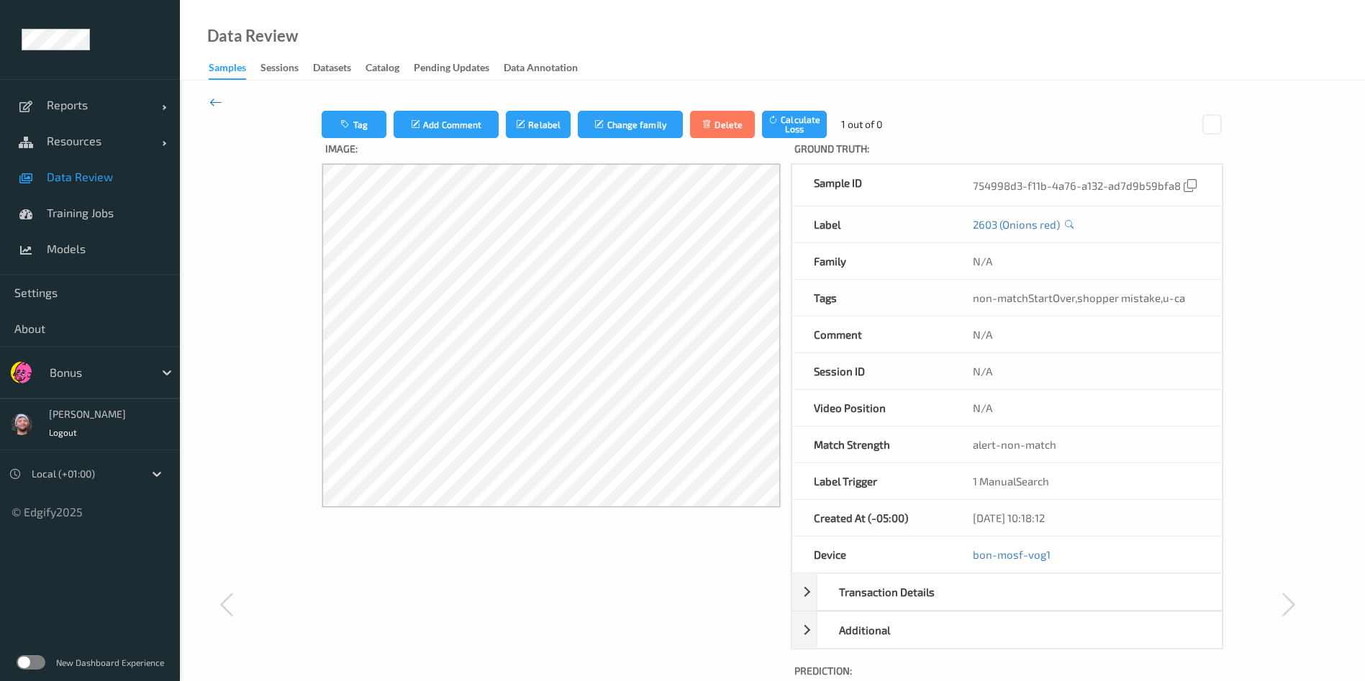
click at [212, 108] on icon at bounding box center [215, 102] width 13 height 16
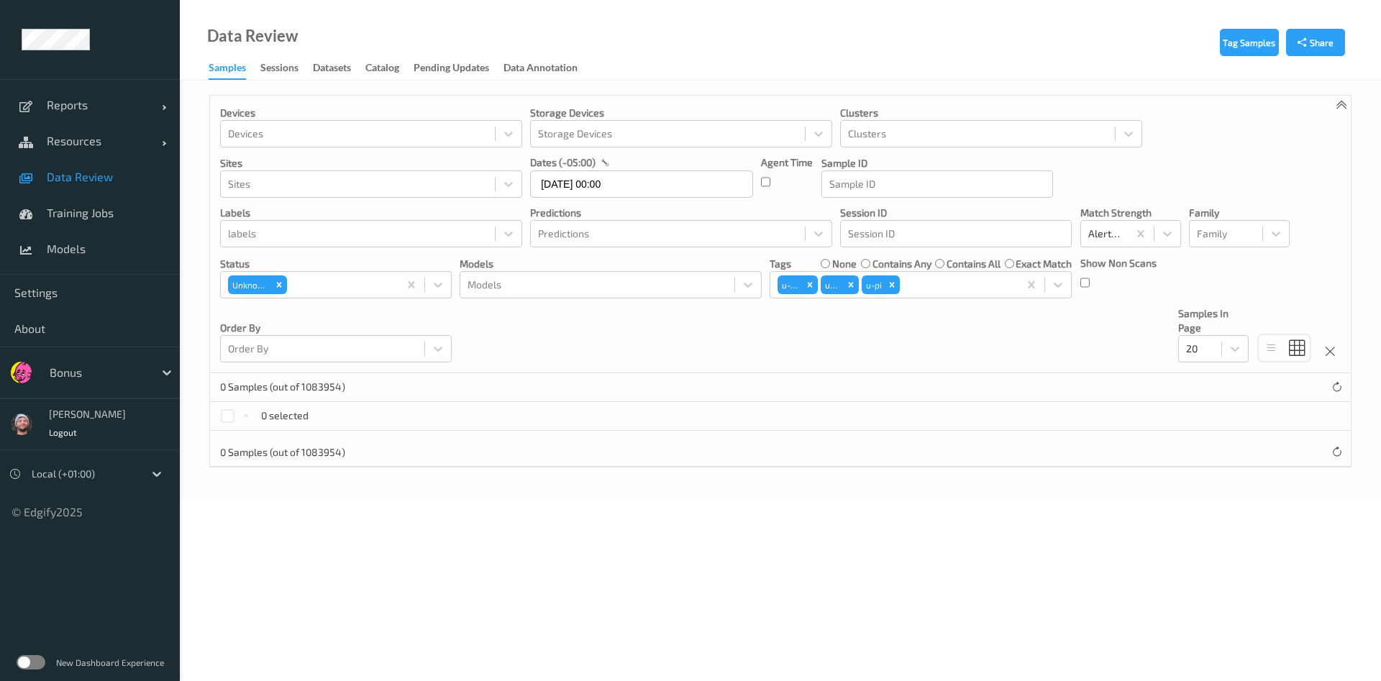
click at [888, 265] on label "contains any" at bounding box center [902, 264] width 59 height 14
click at [1018, 285] on div "u-ca u-gi u-pi" at bounding box center [895, 285] width 248 height 24
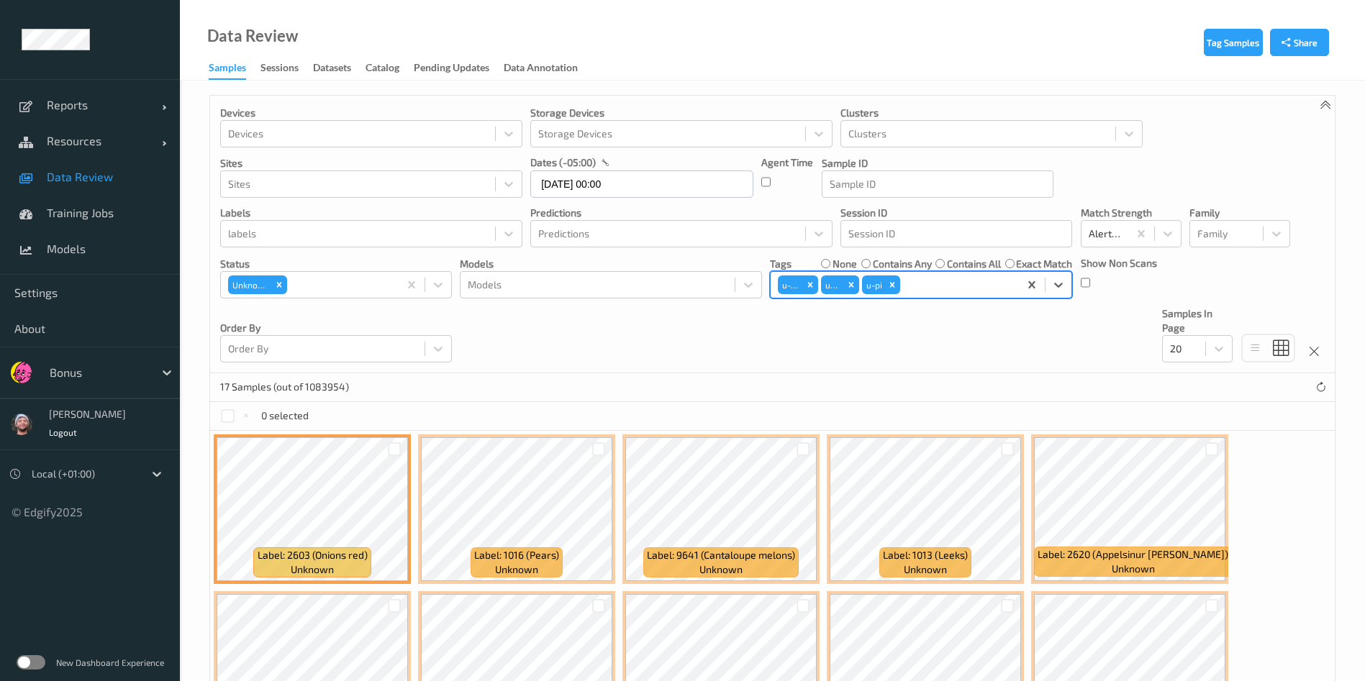
click at [1018, 285] on div "u-ca u-gi u-pi" at bounding box center [895, 285] width 248 height 24
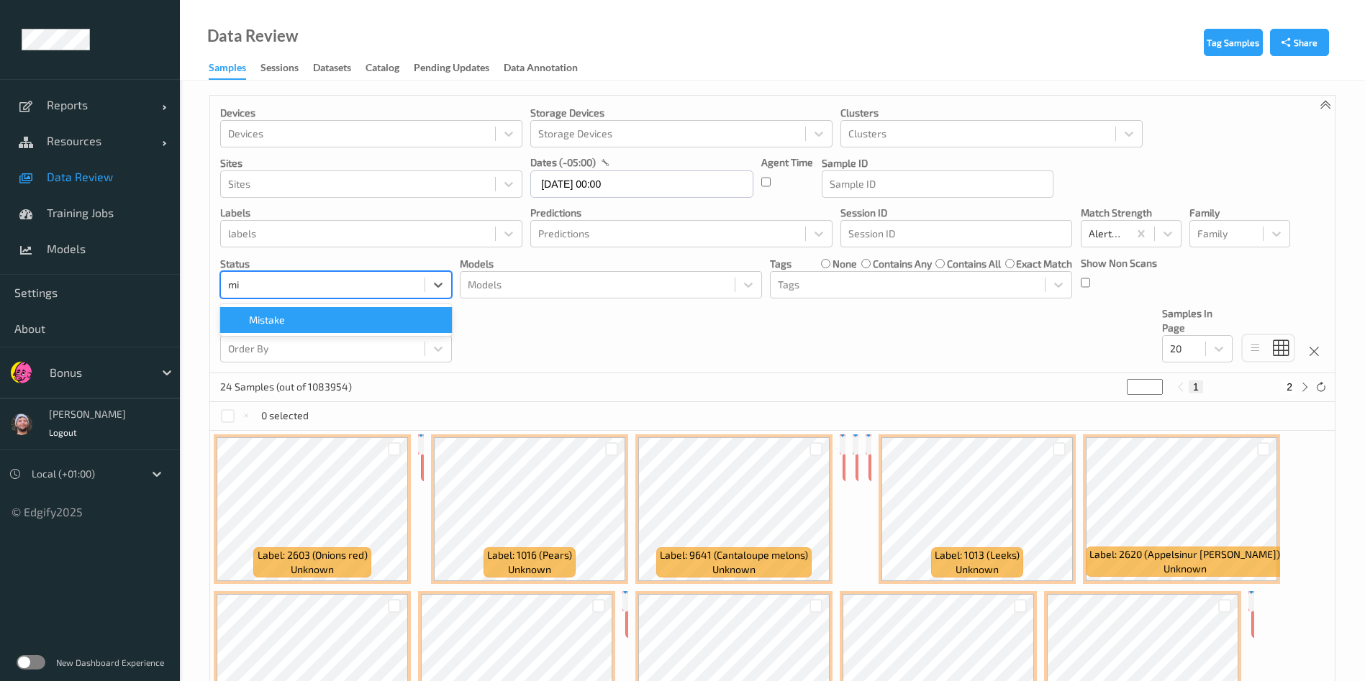
type input "mis"
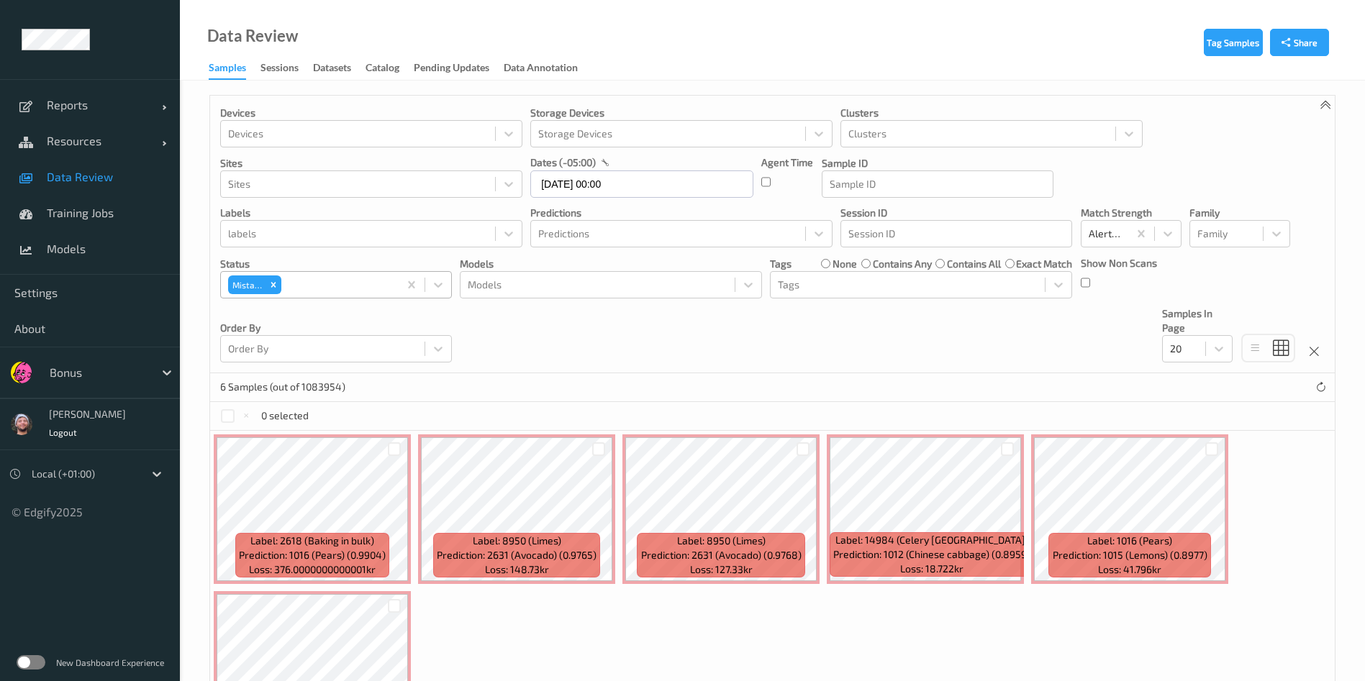
click at [632, 402] on div "0 selected" at bounding box center [772, 416] width 1124 height 29
click at [233, 417] on div at bounding box center [228, 416] width 14 height 14
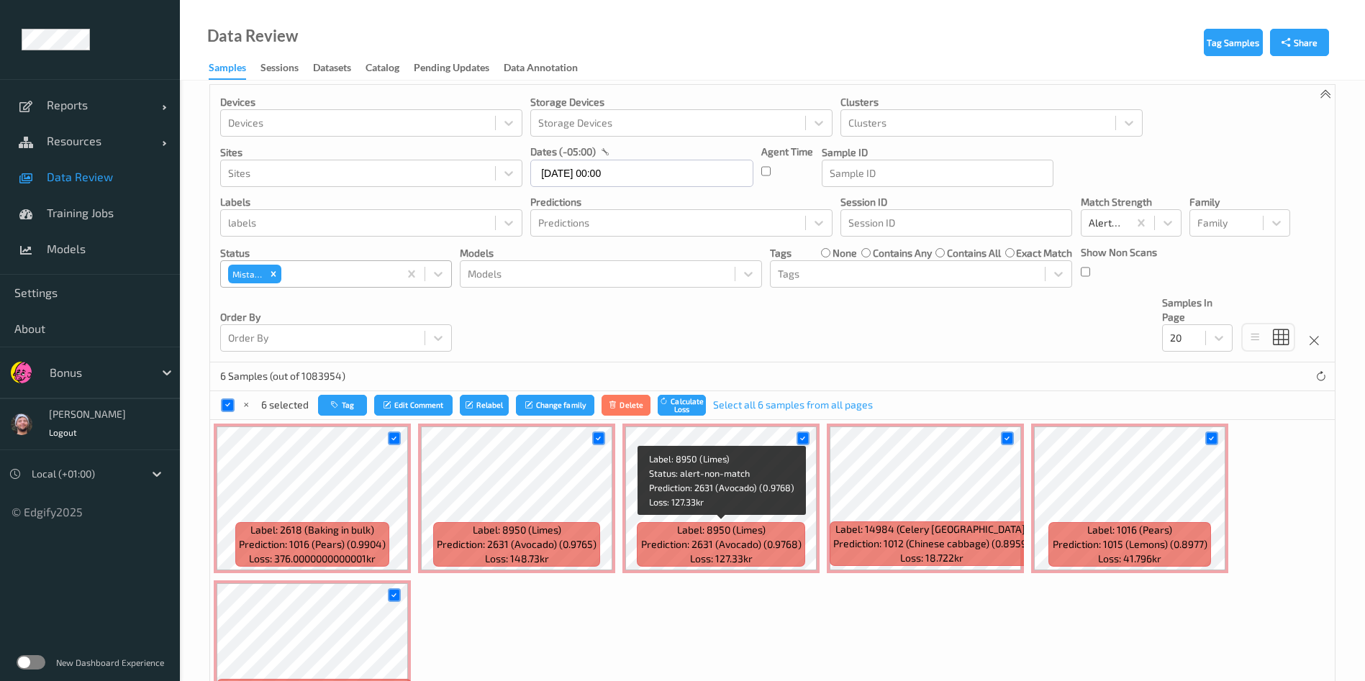
scroll to position [86, 0]
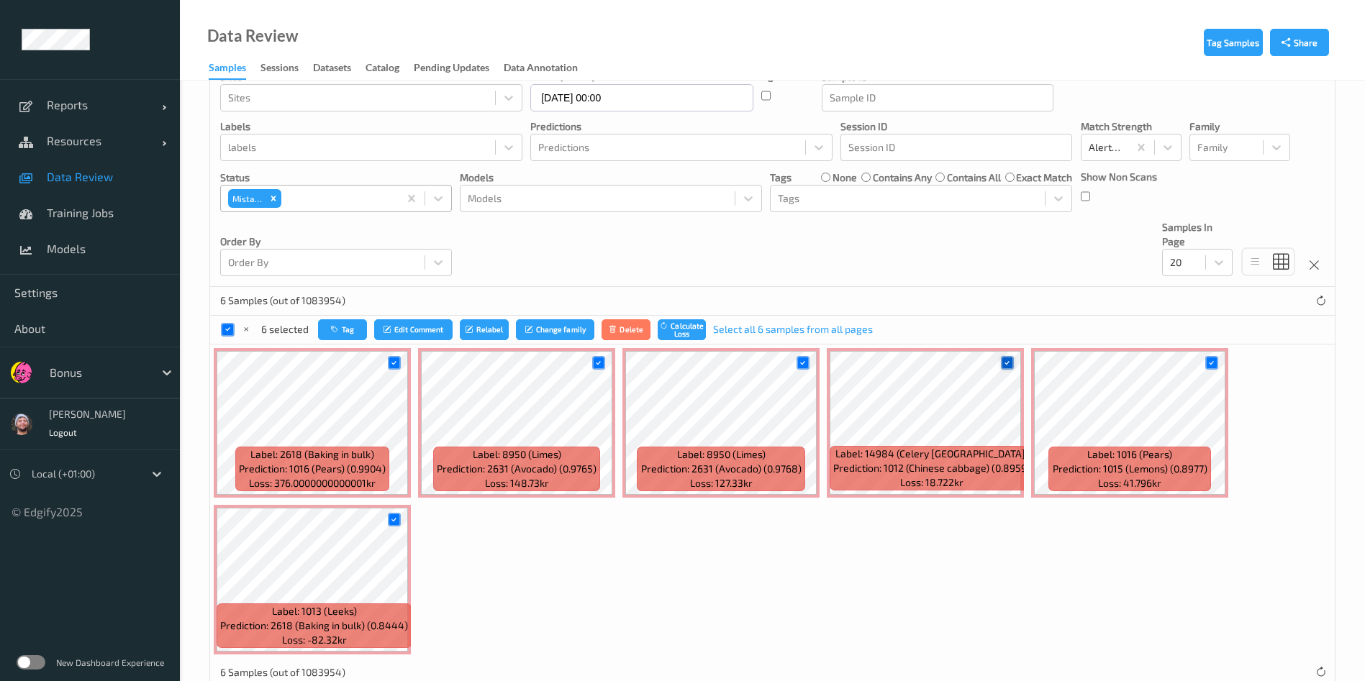
click at [1004, 356] on div at bounding box center [1008, 363] width 14 height 14
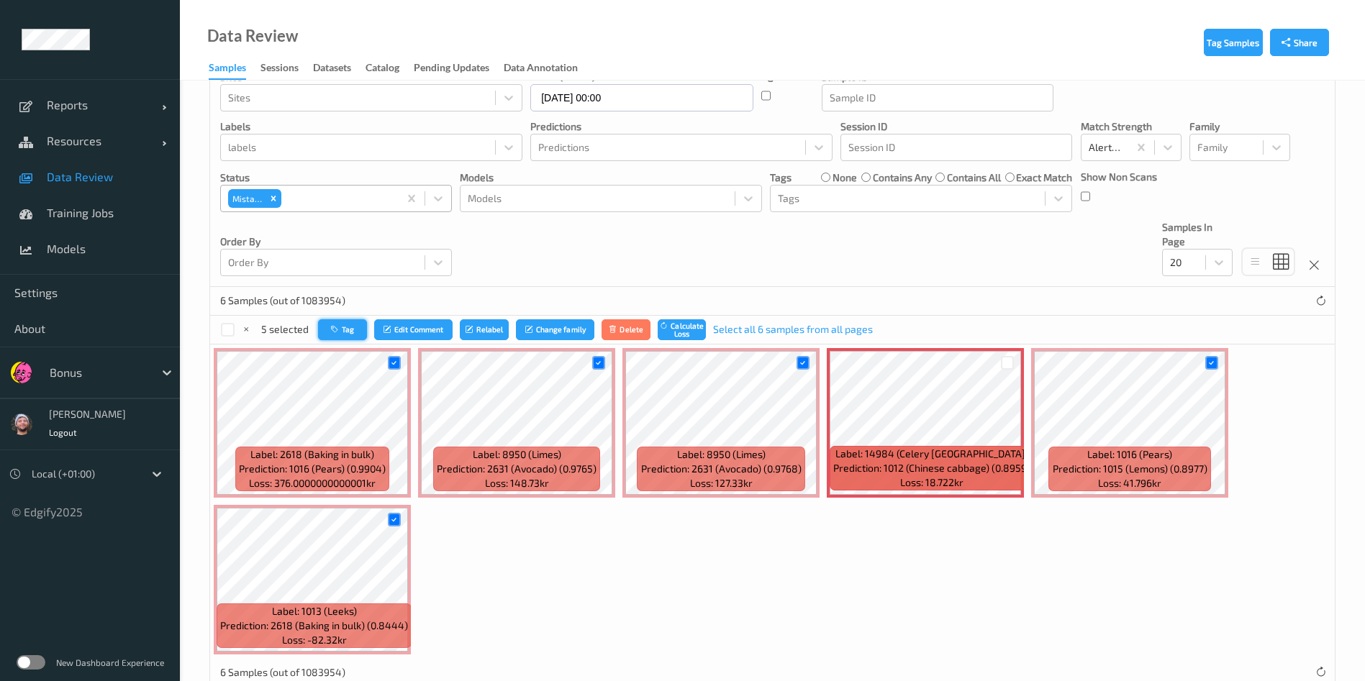
click at [331, 328] on icon "button" at bounding box center [336, 329] width 11 height 9
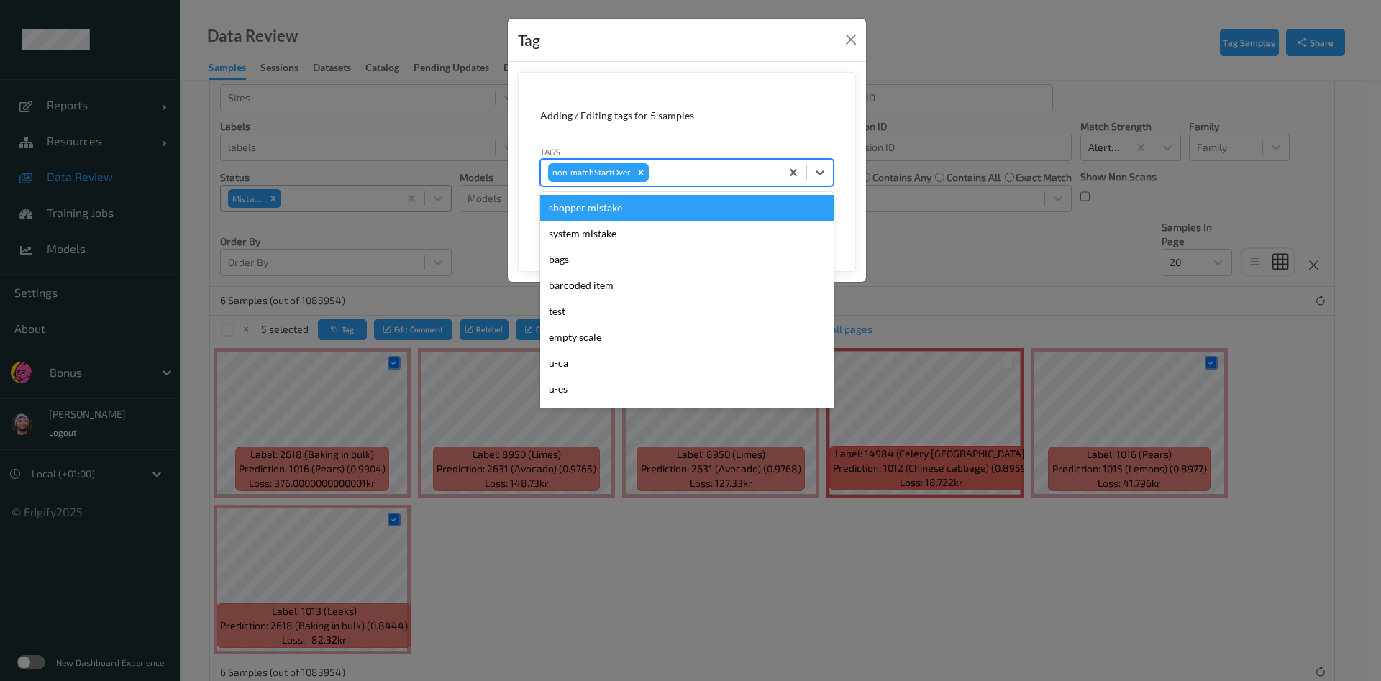
click at [739, 181] on div at bounding box center [713, 172] width 122 height 17
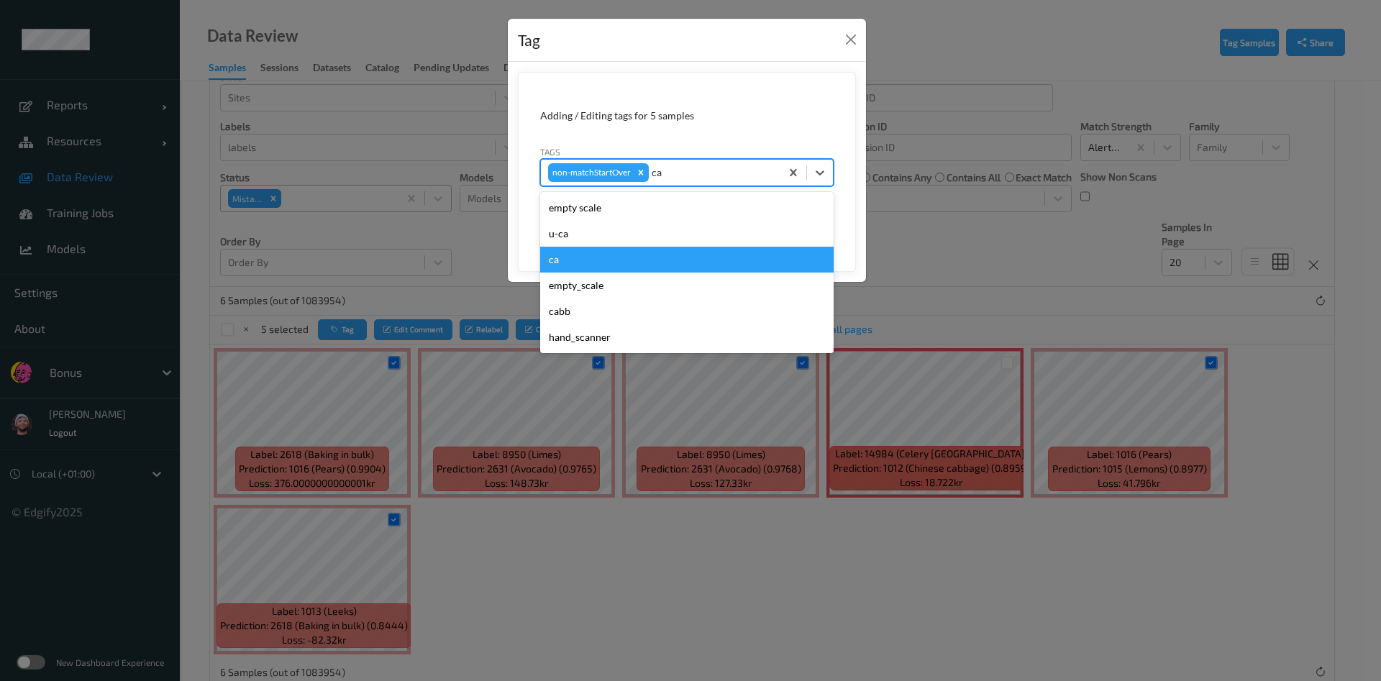
drag, startPoint x: 658, startPoint y: 247, endPoint x: 656, endPoint y: 238, distance: 8.9
click at [656, 238] on div "empty scale u-ca ca empty_scale cabb hand_scanner" at bounding box center [687, 272] width 294 height 161
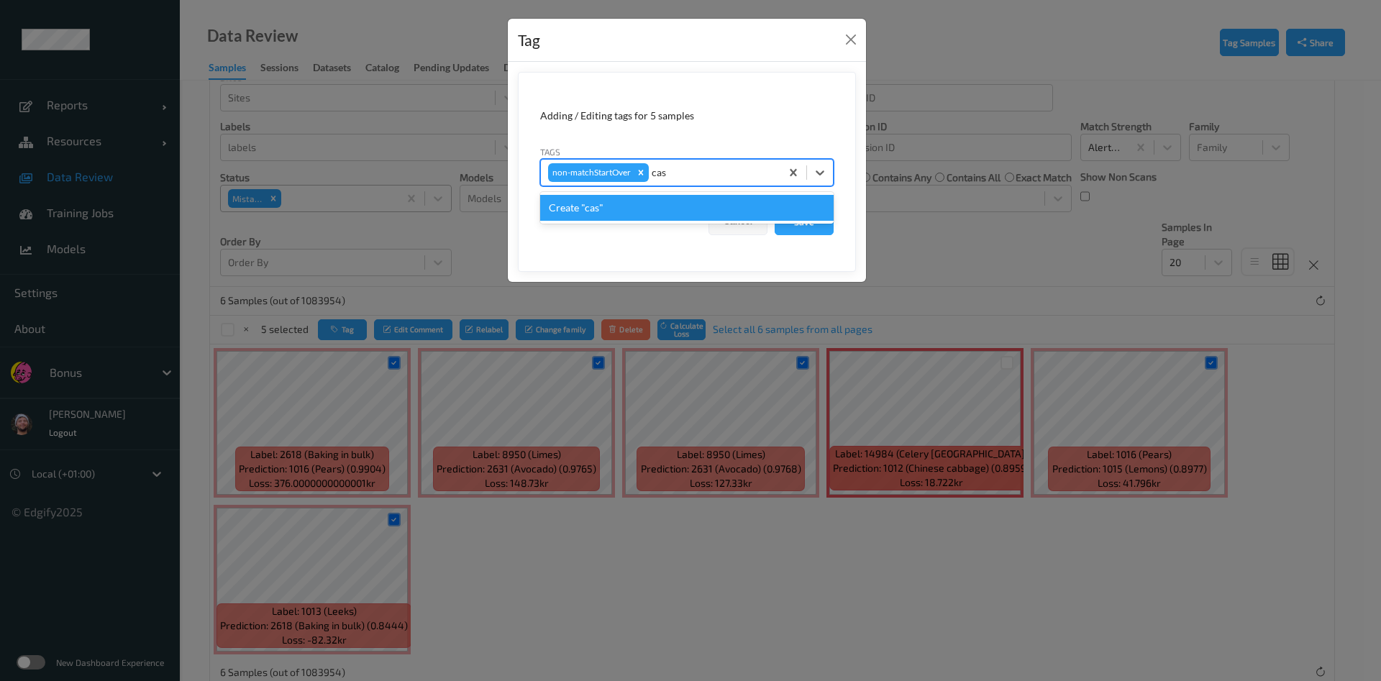
type input "ca"
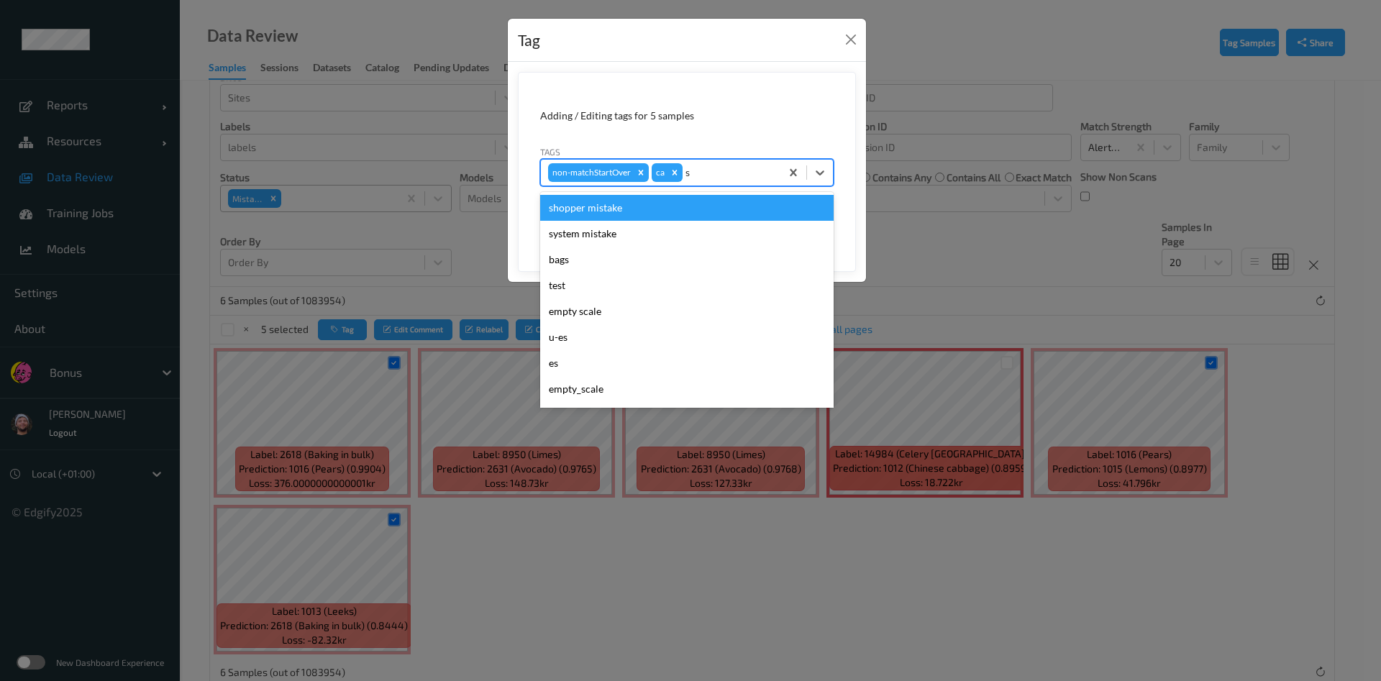
type input "sh"
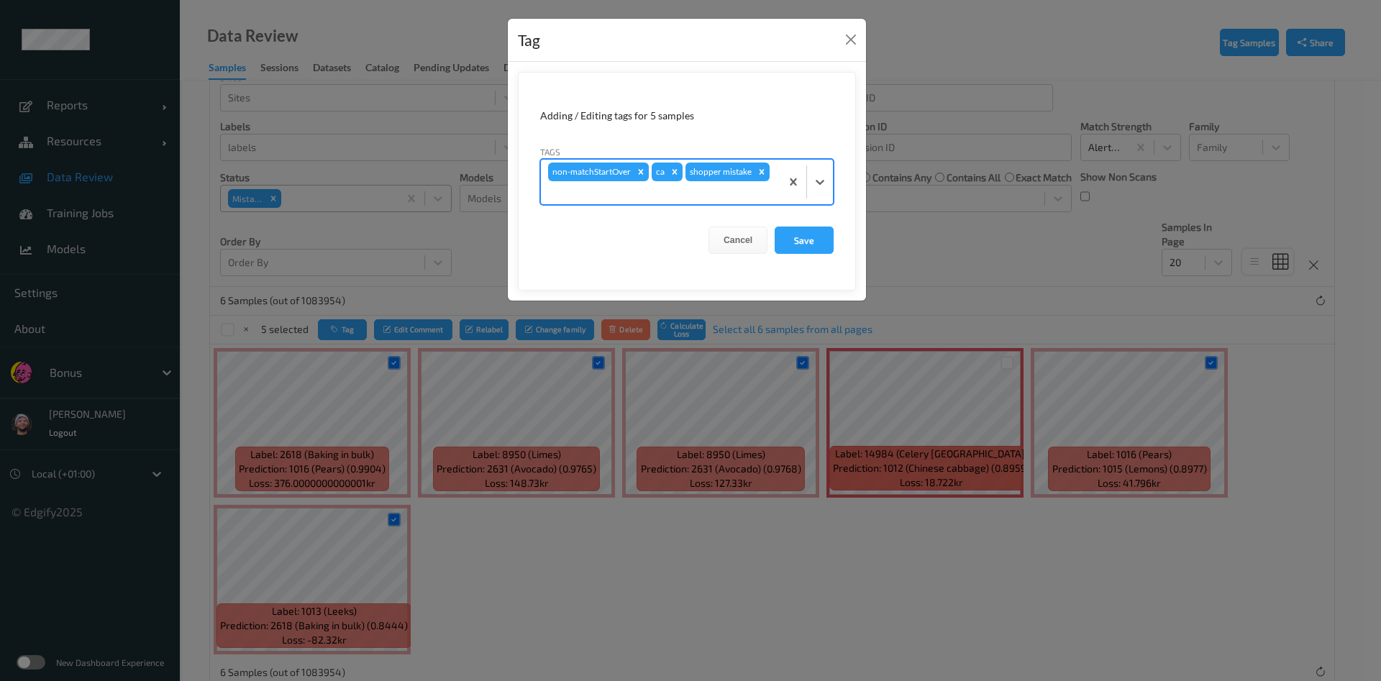
click at [775, 227] on button "Save" at bounding box center [804, 240] width 59 height 27
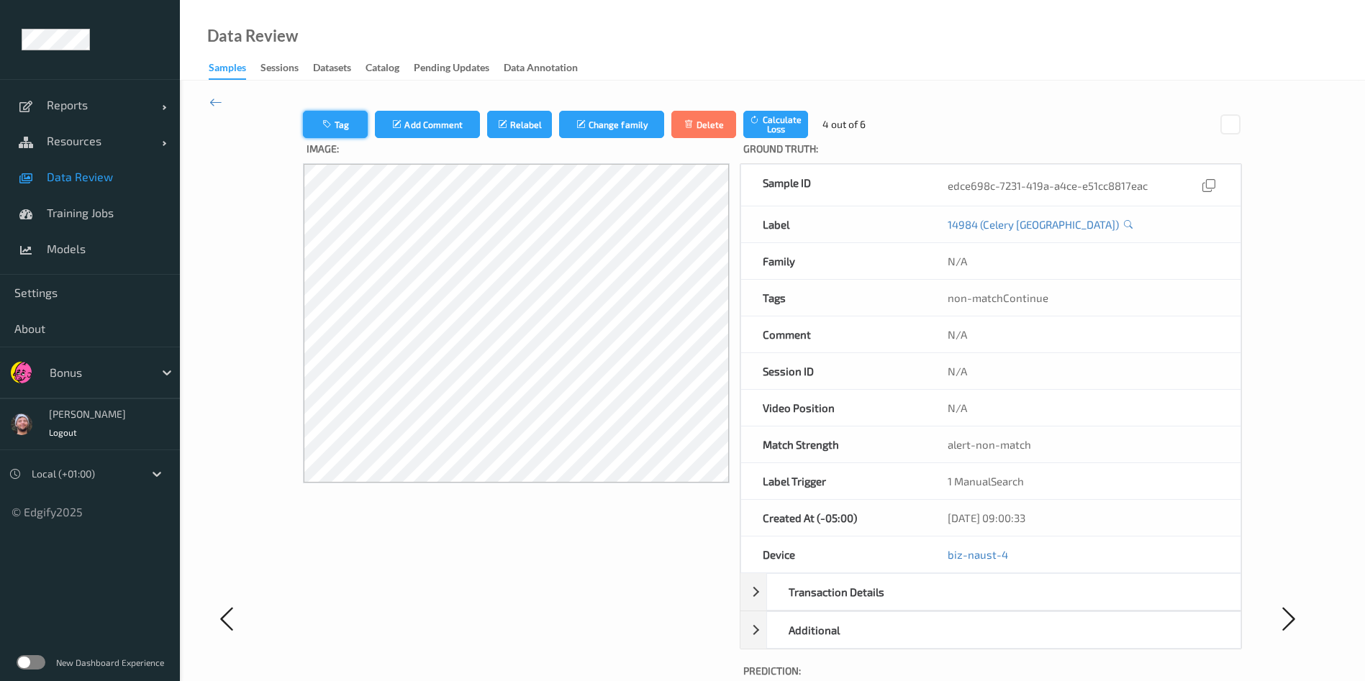
click at [337, 116] on button "Tag" at bounding box center [335, 124] width 65 height 27
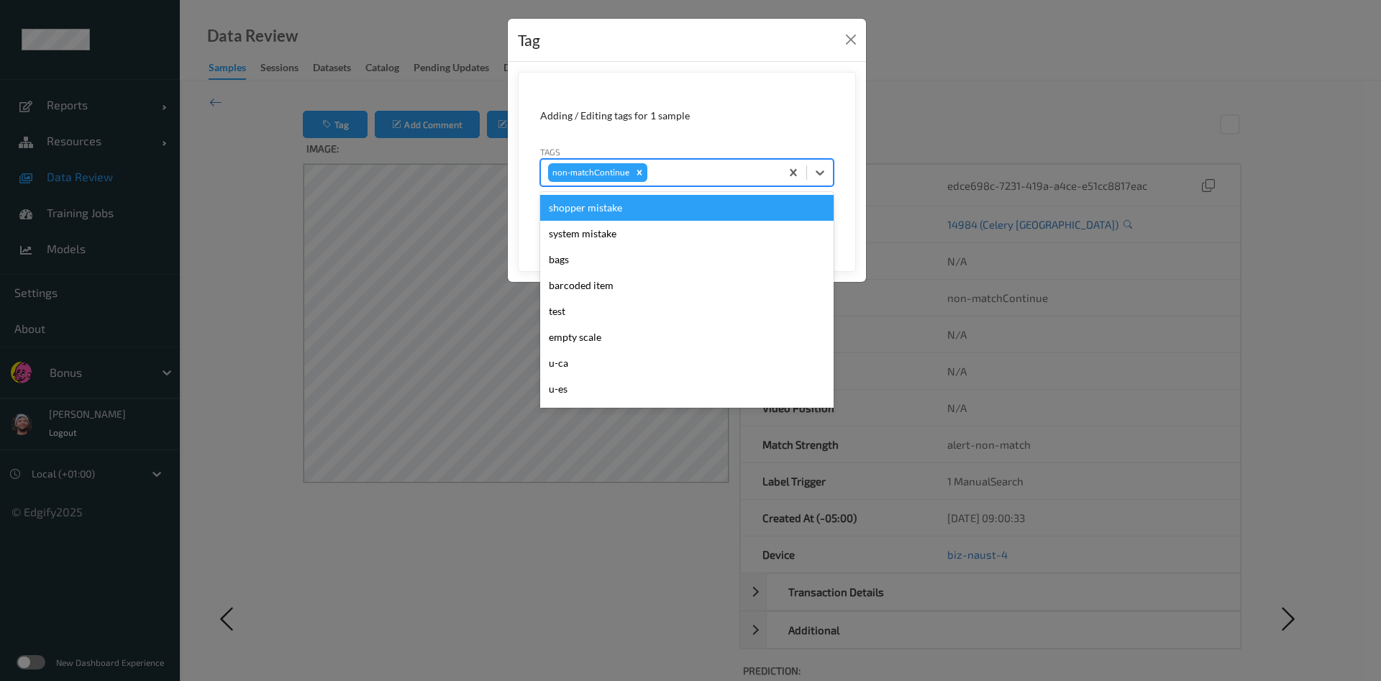
click at [747, 183] on div "non-matchContinue" at bounding box center [661, 172] width 240 height 24
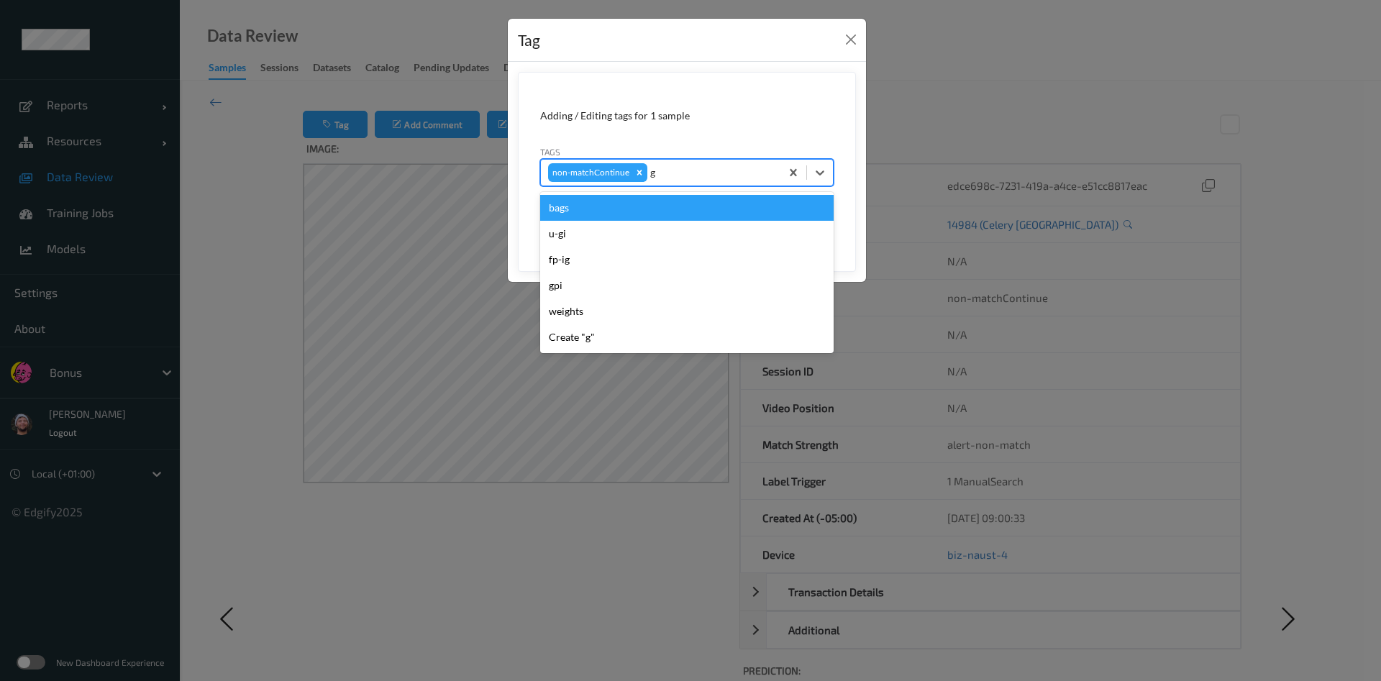
type input "gi"
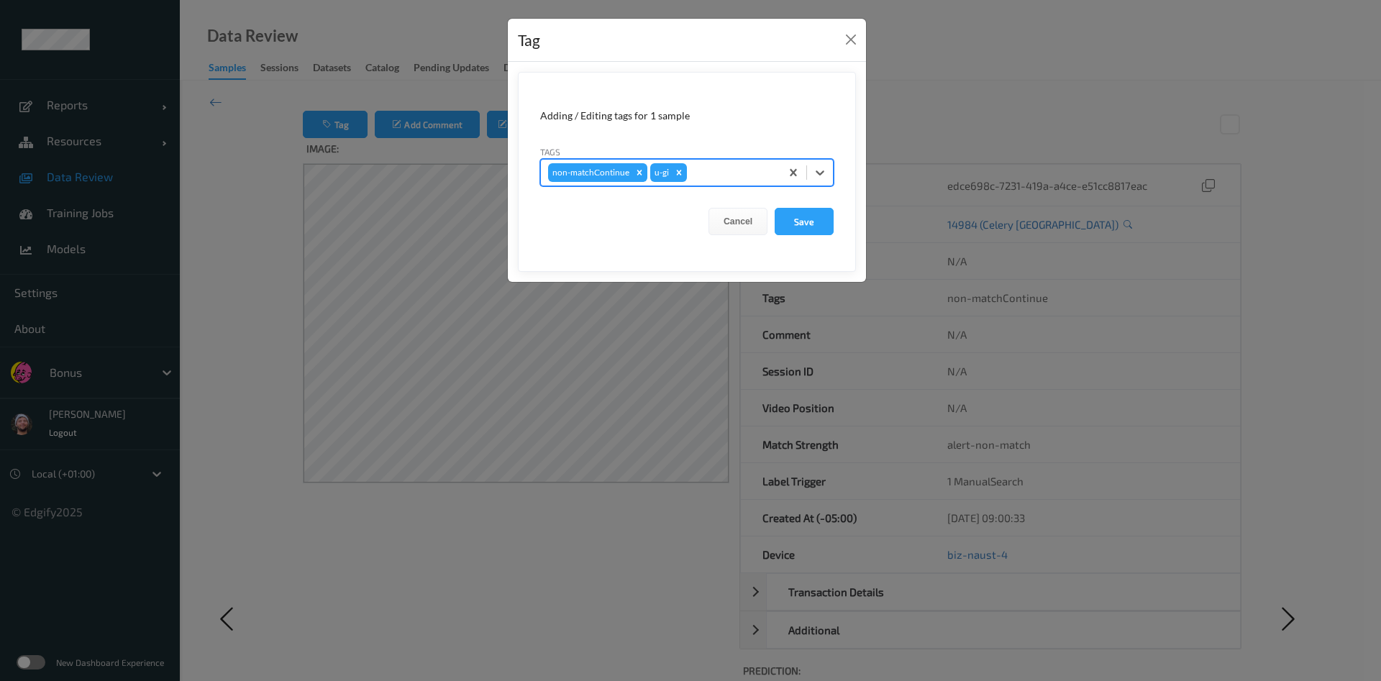
click at [775, 208] on button "Save" at bounding box center [804, 221] width 59 height 27
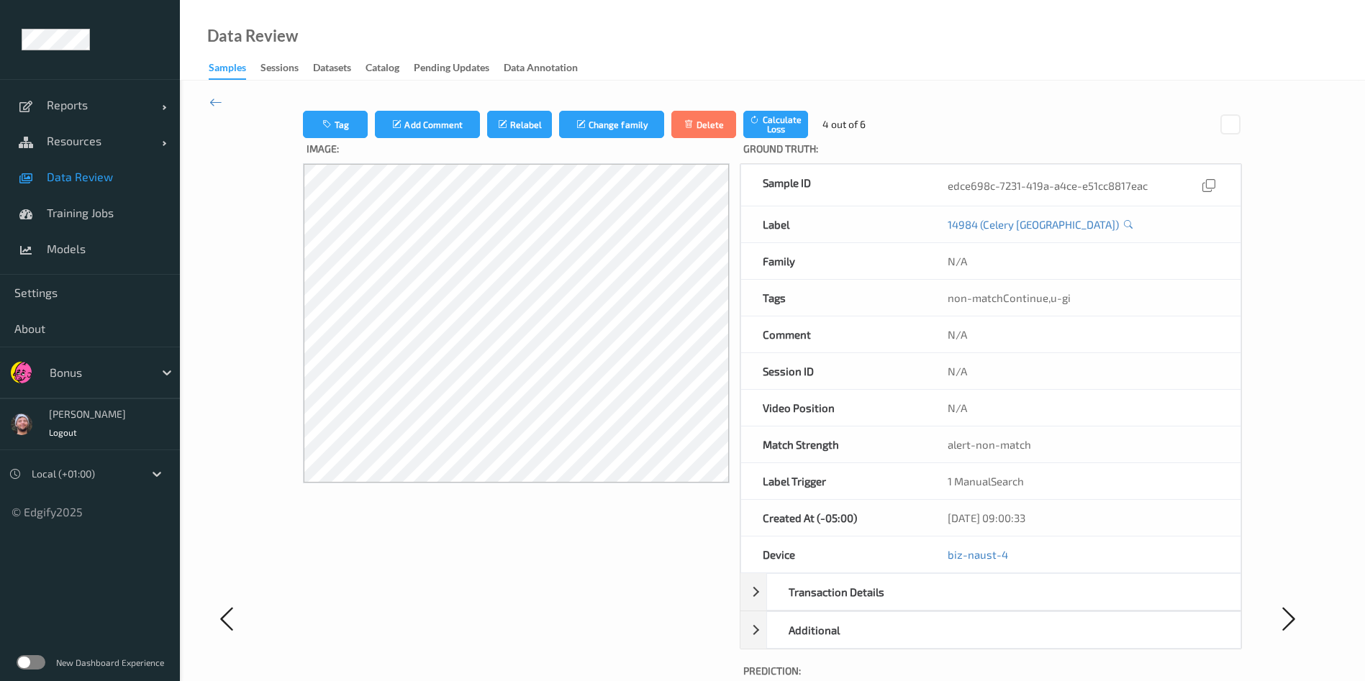
click at [91, 184] on link "Data Review" at bounding box center [90, 177] width 180 height 36
click at [355, 123] on button "Tag" at bounding box center [335, 124] width 65 height 27
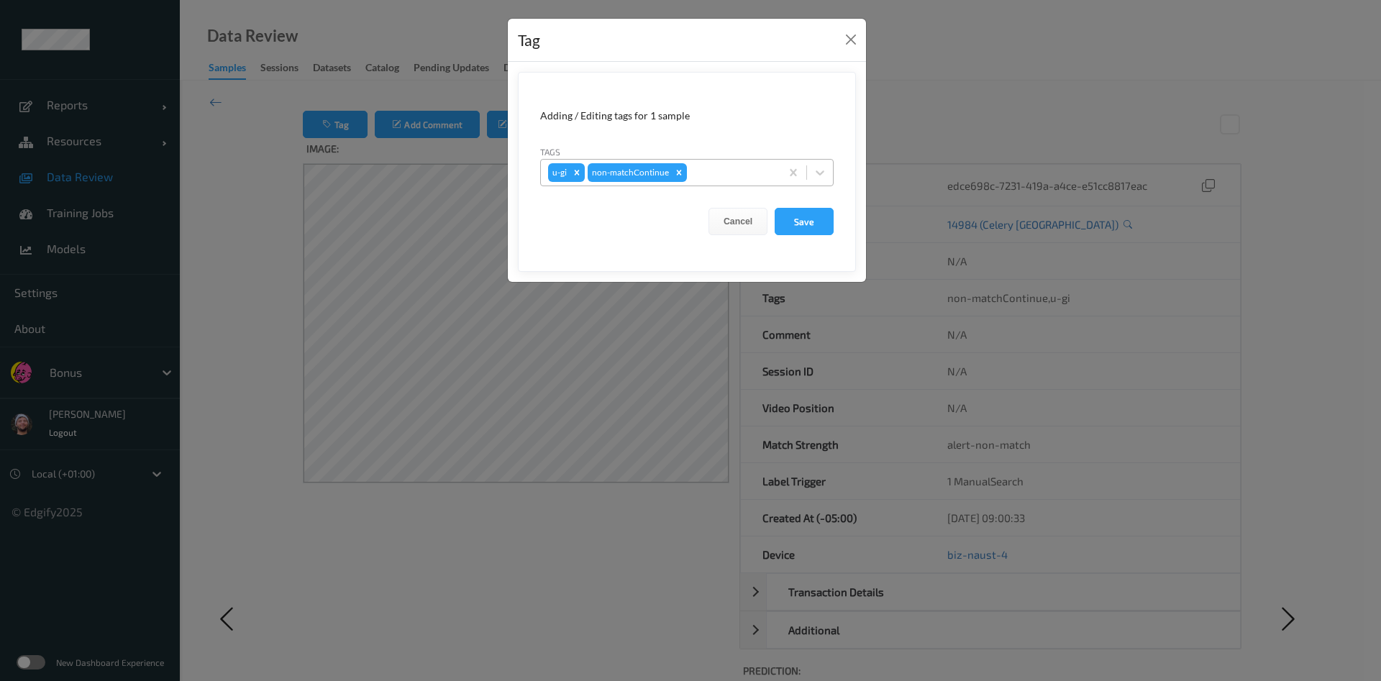
click at [749, 176] on div at bounding box center [731, 172] width 83 height 17
click at [294, 219] on div "Tag Adding / Editing tags for 1 sample Tags u-gi non-matchContinue Cancel Save" at bounding box center [690, 340] width 1381 height 681
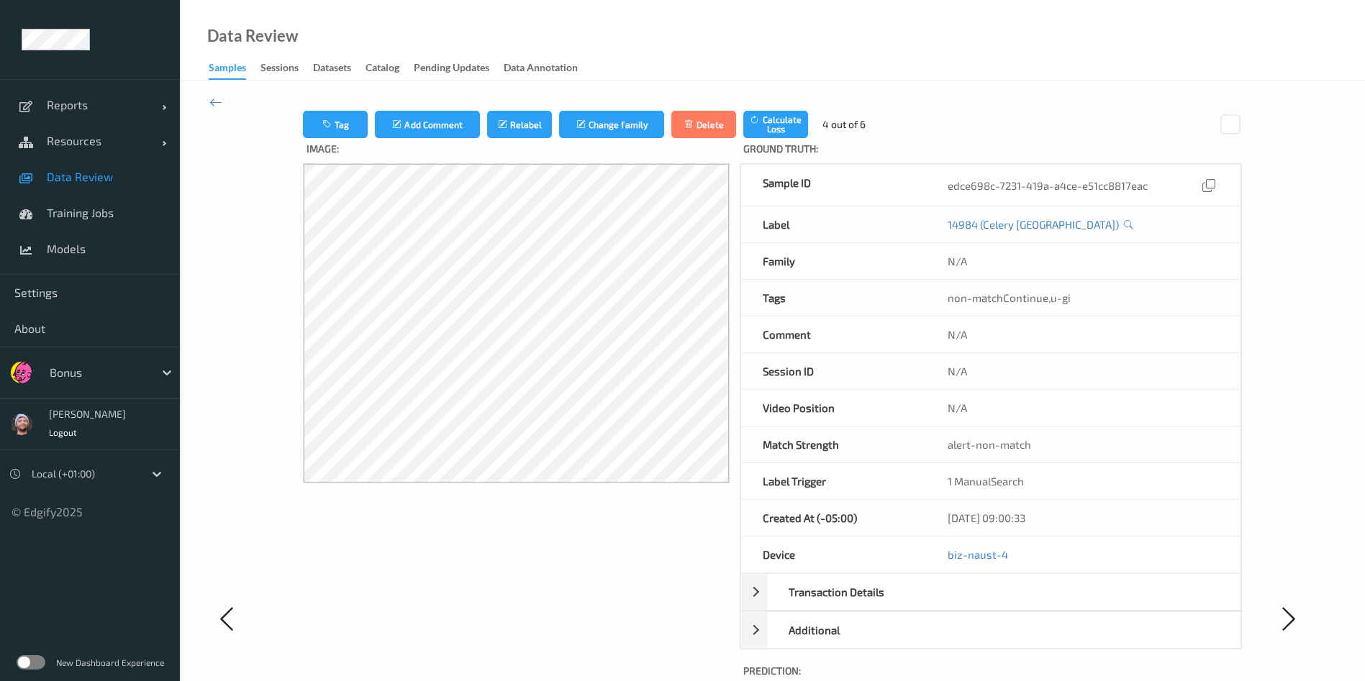
click at [107, 172] on span "Data Review" at bounding box center [106, 177] width 119 height 14
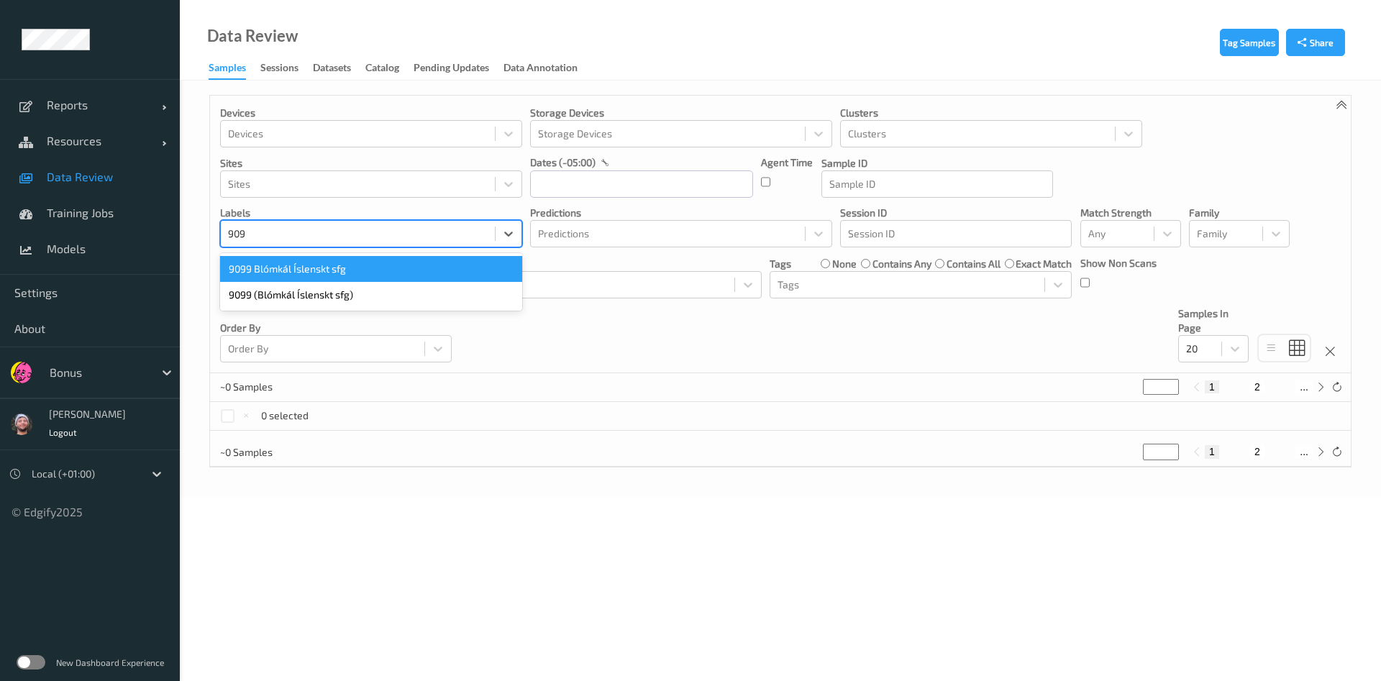
type input "9099"
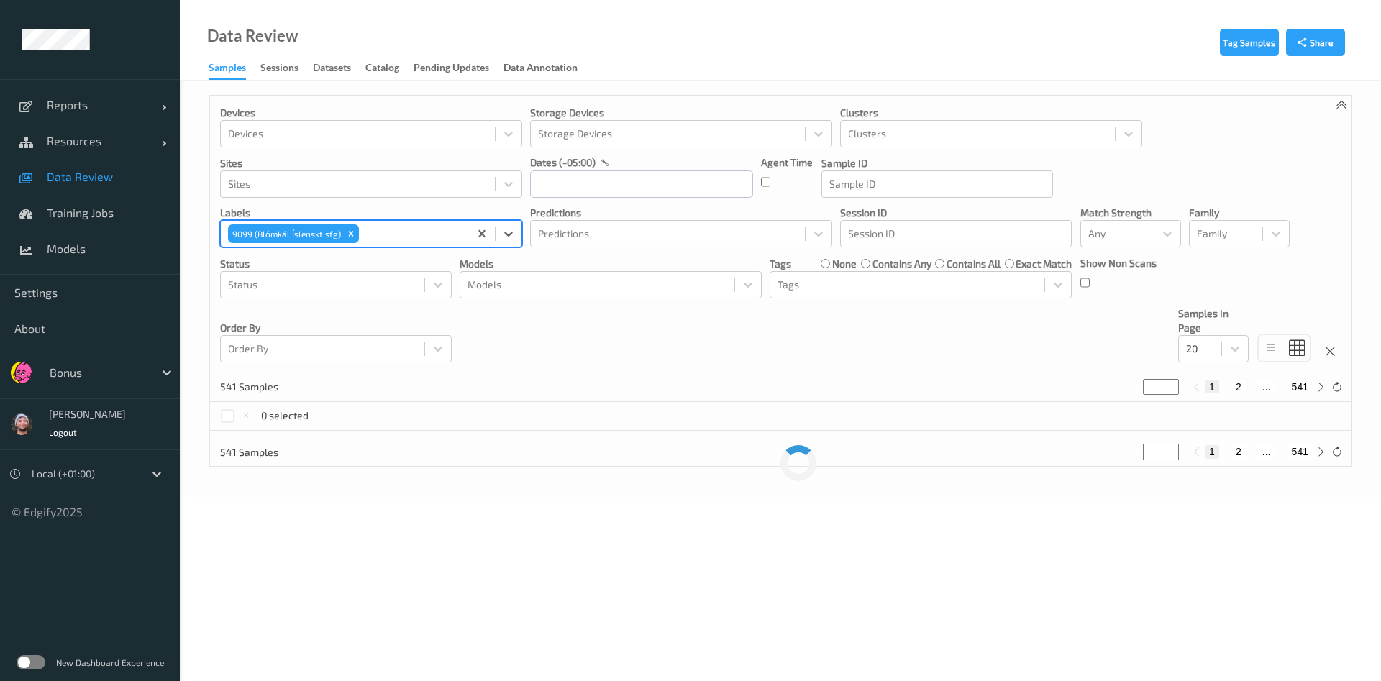
click at [81, 176] on span "Data Review" at bounding box center [106, 177] width 119 height 14
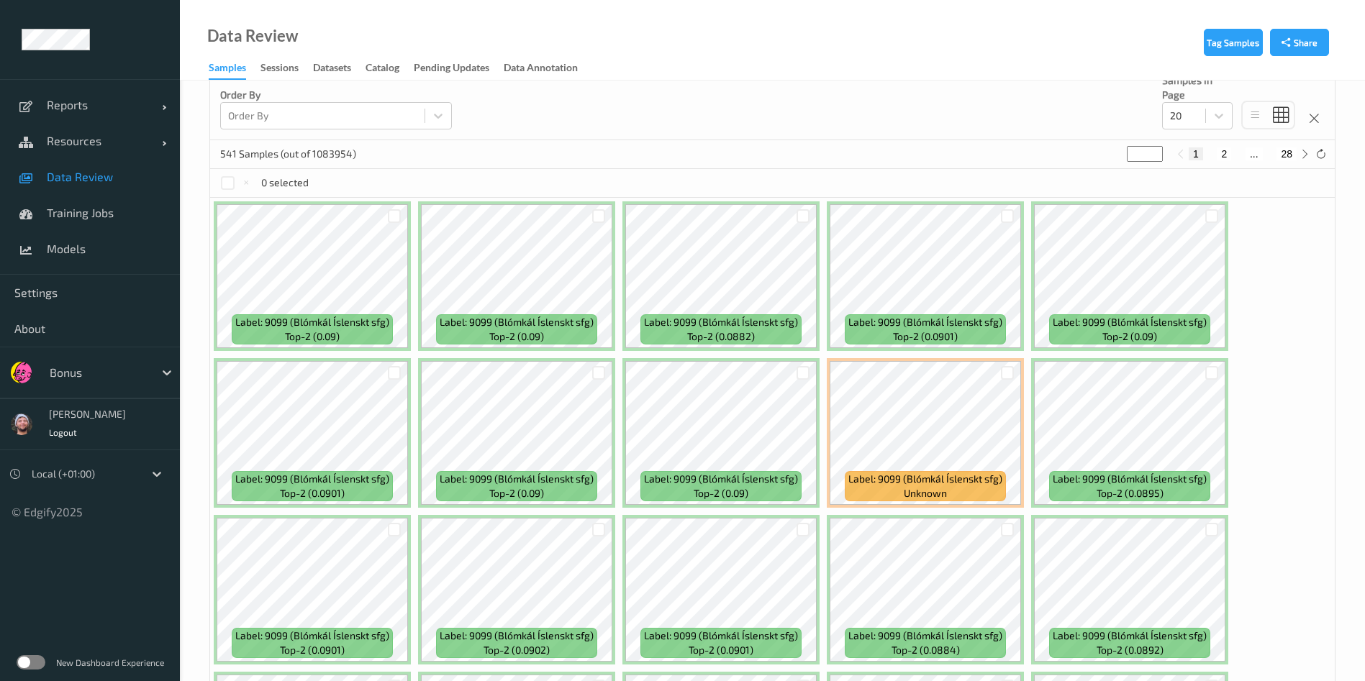
scroll to position [235, 0]
